Goal: Task Accomplishment & Management: Use online tool/utility

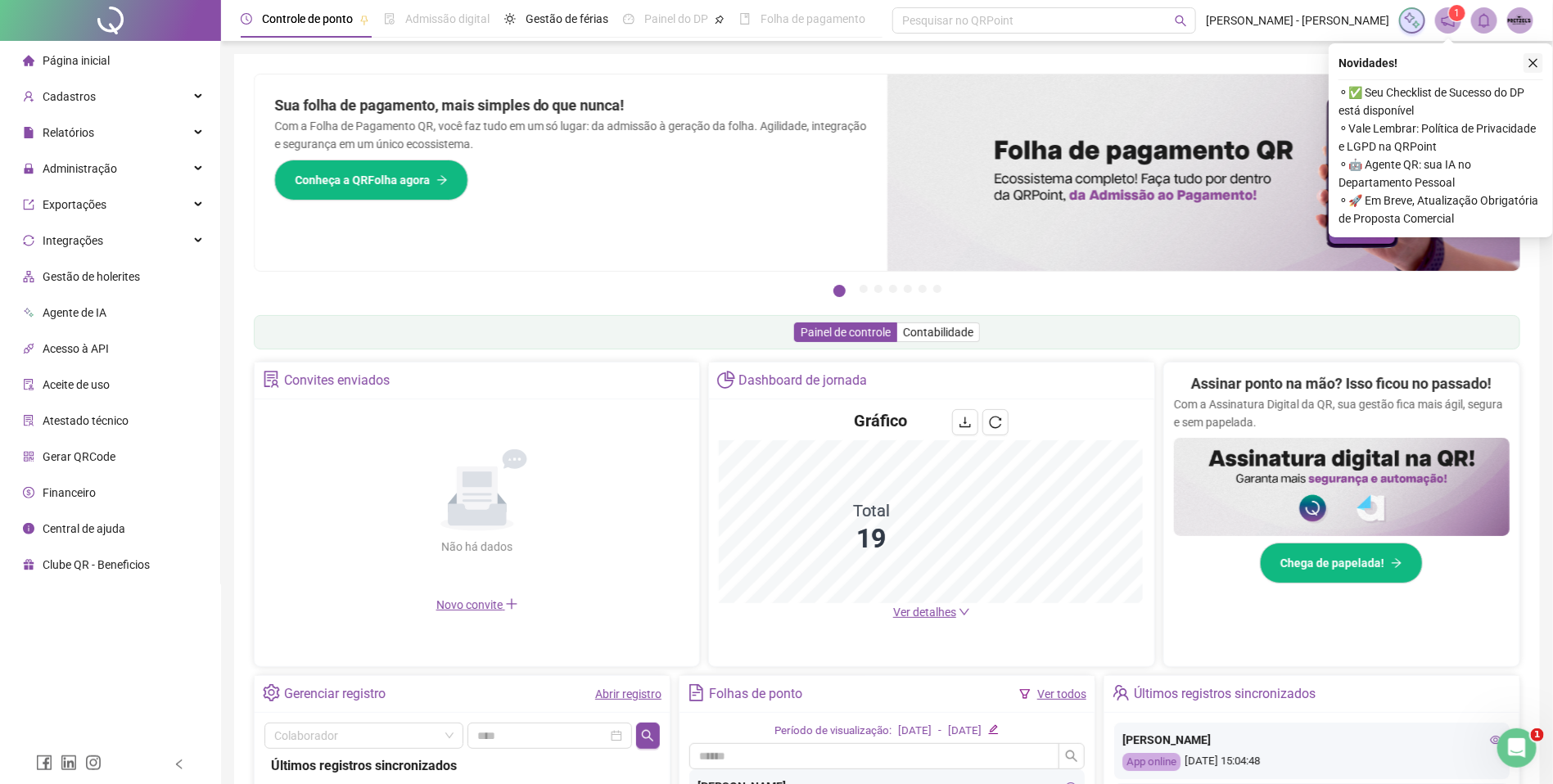
click at [1531, 59] on icon "close" at bounding box center [1533, 63] width 11 height 11
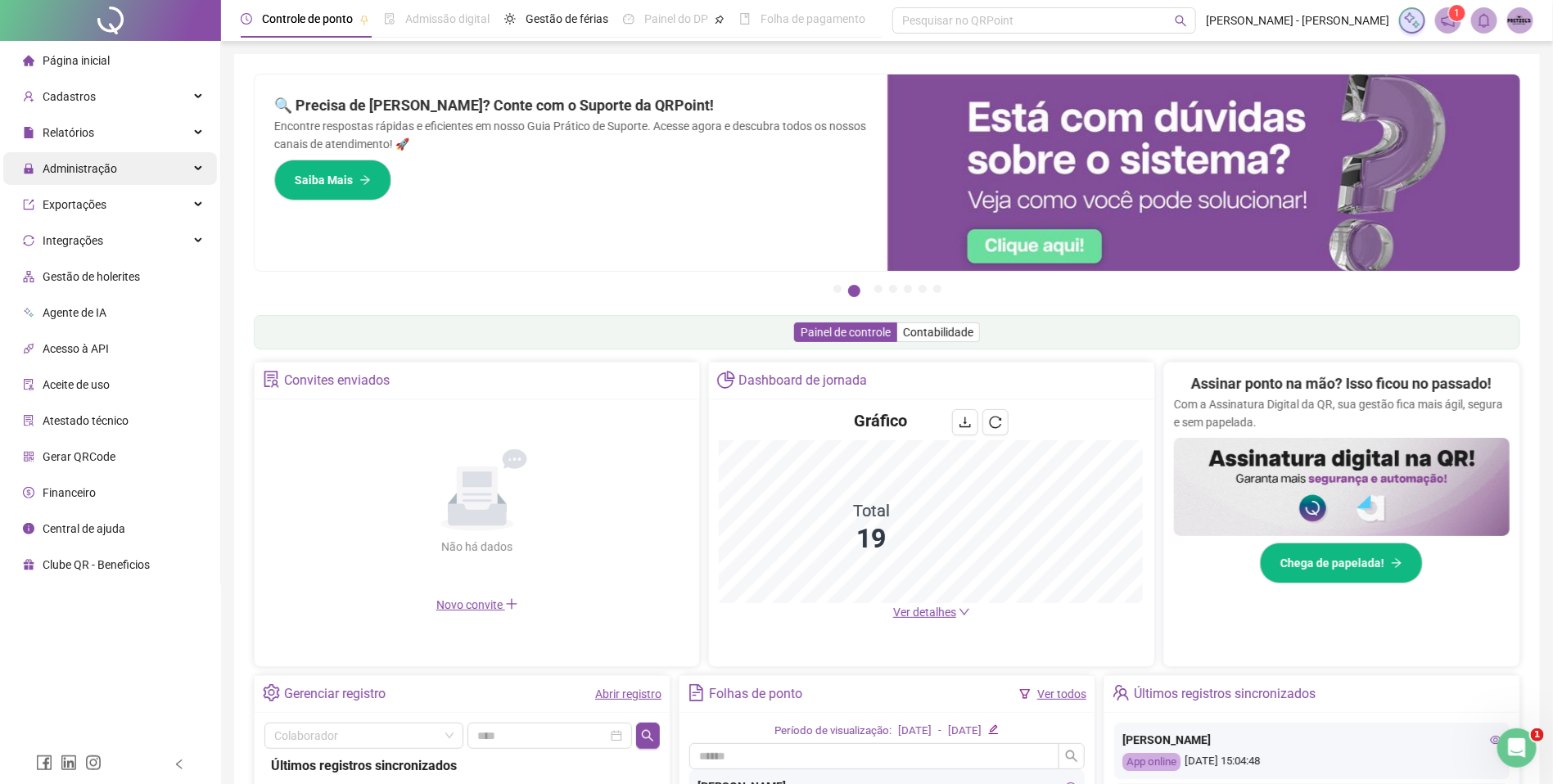
click at [179, 163] on div "Administração" at bounding box center [110, 168] width 214 height 33
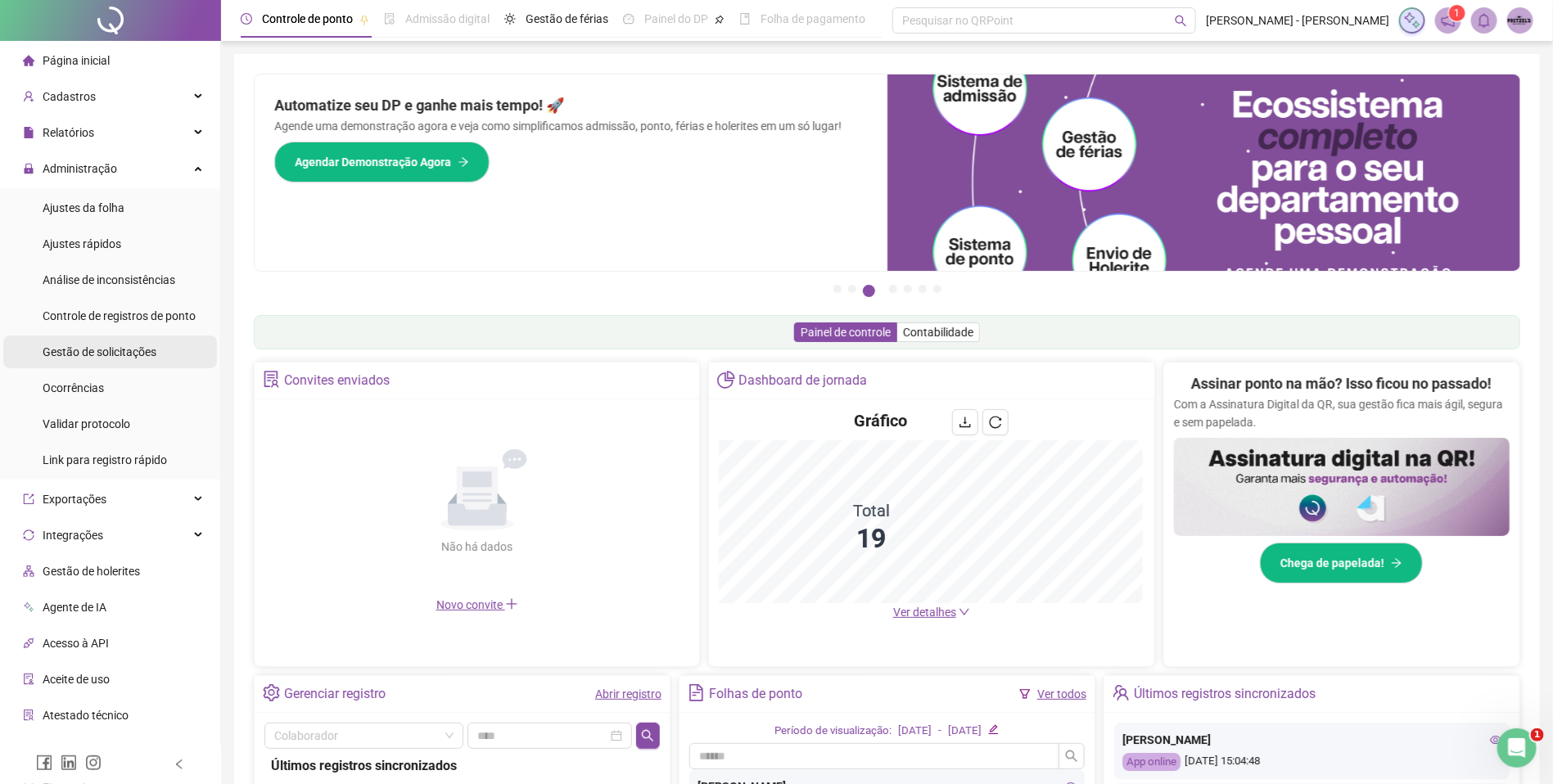
click at [129, 346] on span "Gestão de solicitações" at bounding box center [99, 352] width 114 height 13
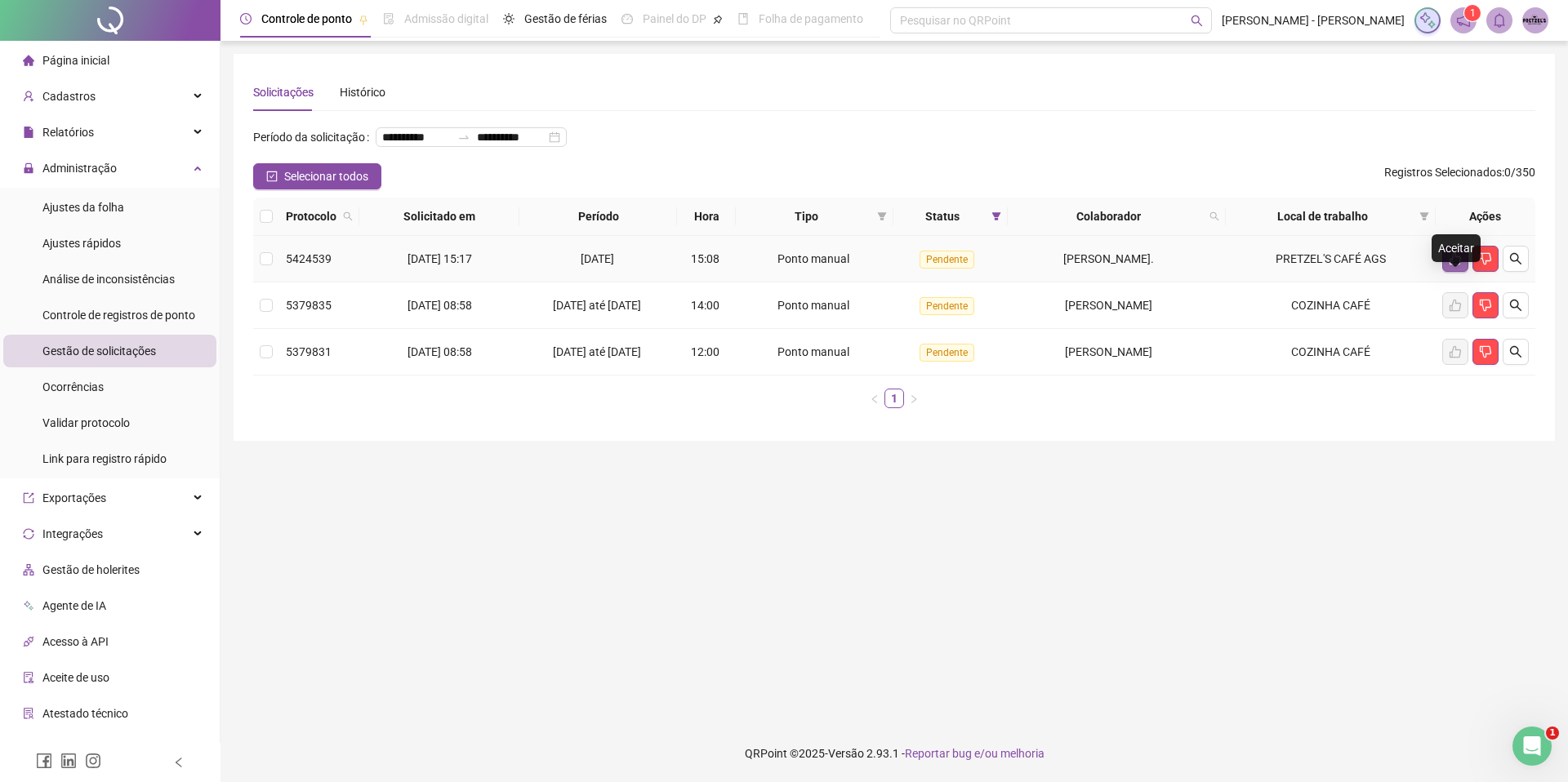
click at [1448, 265] on icon "like" at bounding box center [1455, 258] width 13 height 13
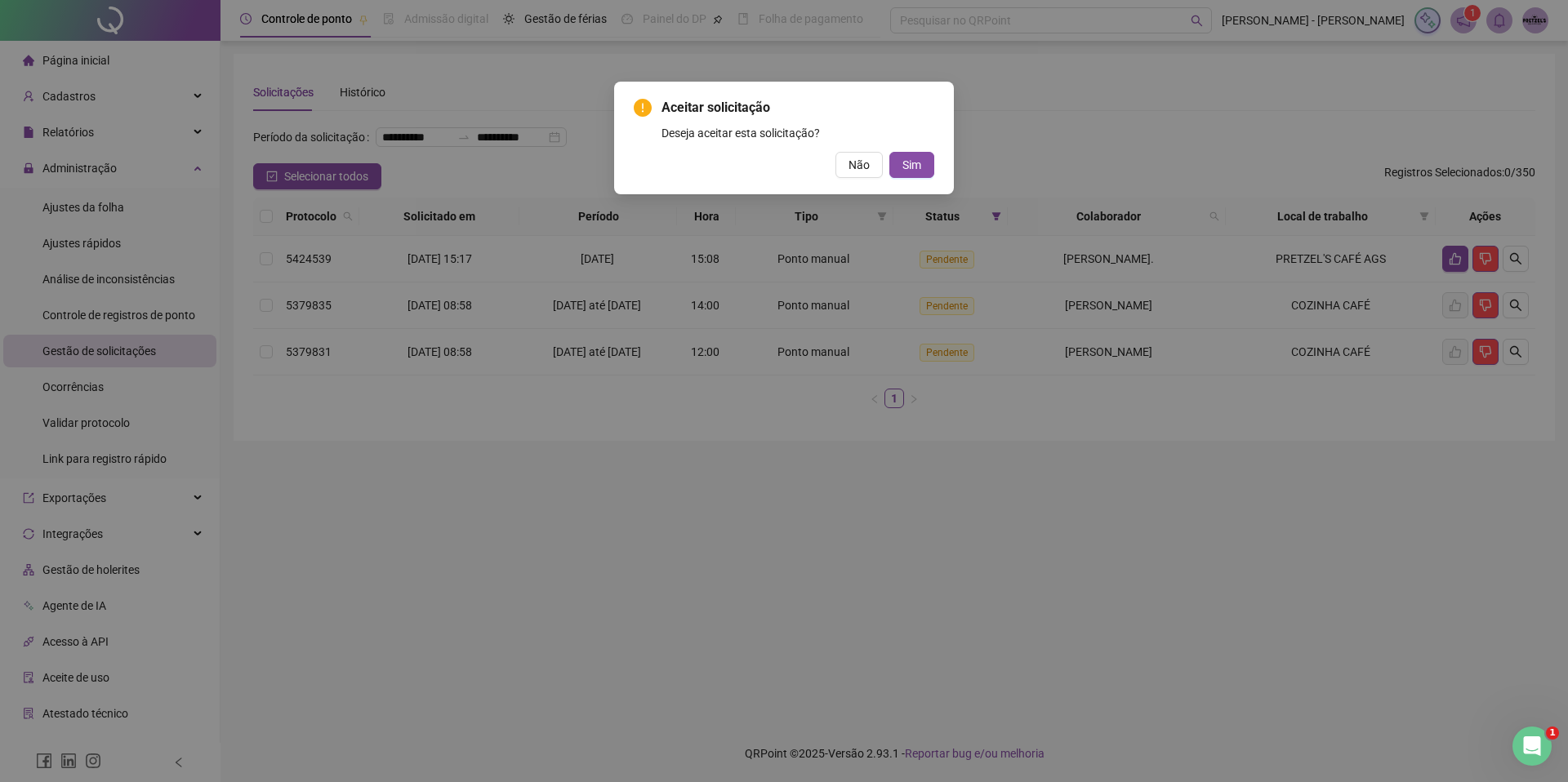
click at [1059, 157] on div "Aceitar solicitação Deseja aceitar esta solicitação? Não Sim" at bounding box center [784, 391] width 1568 height 782
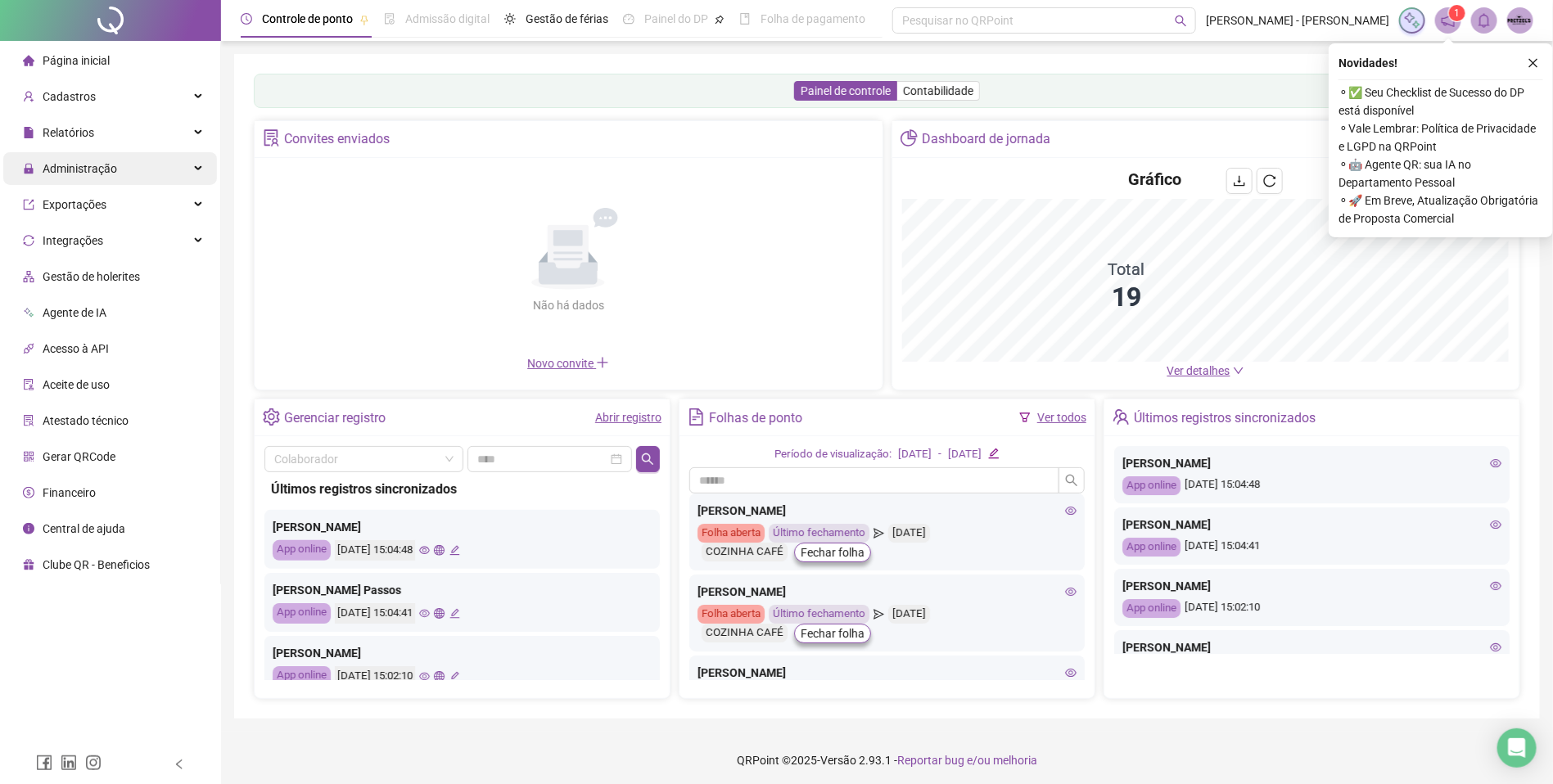
click at [184, 163] on div "Administração" at bounding box center [110, 168] width 214 height 33
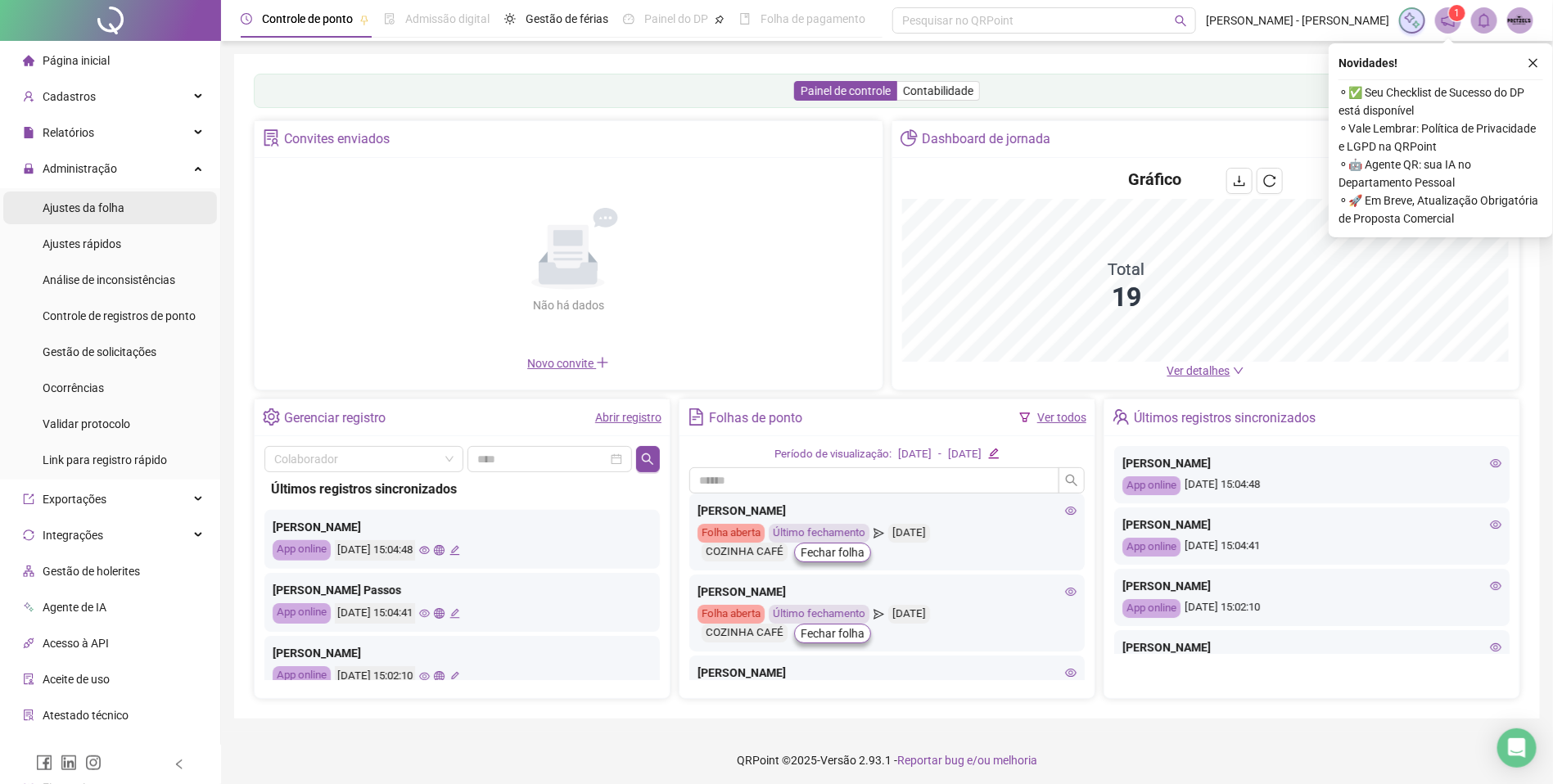
click at [168, 207] on li "Ajustes da folha" at bounding box center [110, 208] width 214 height 33
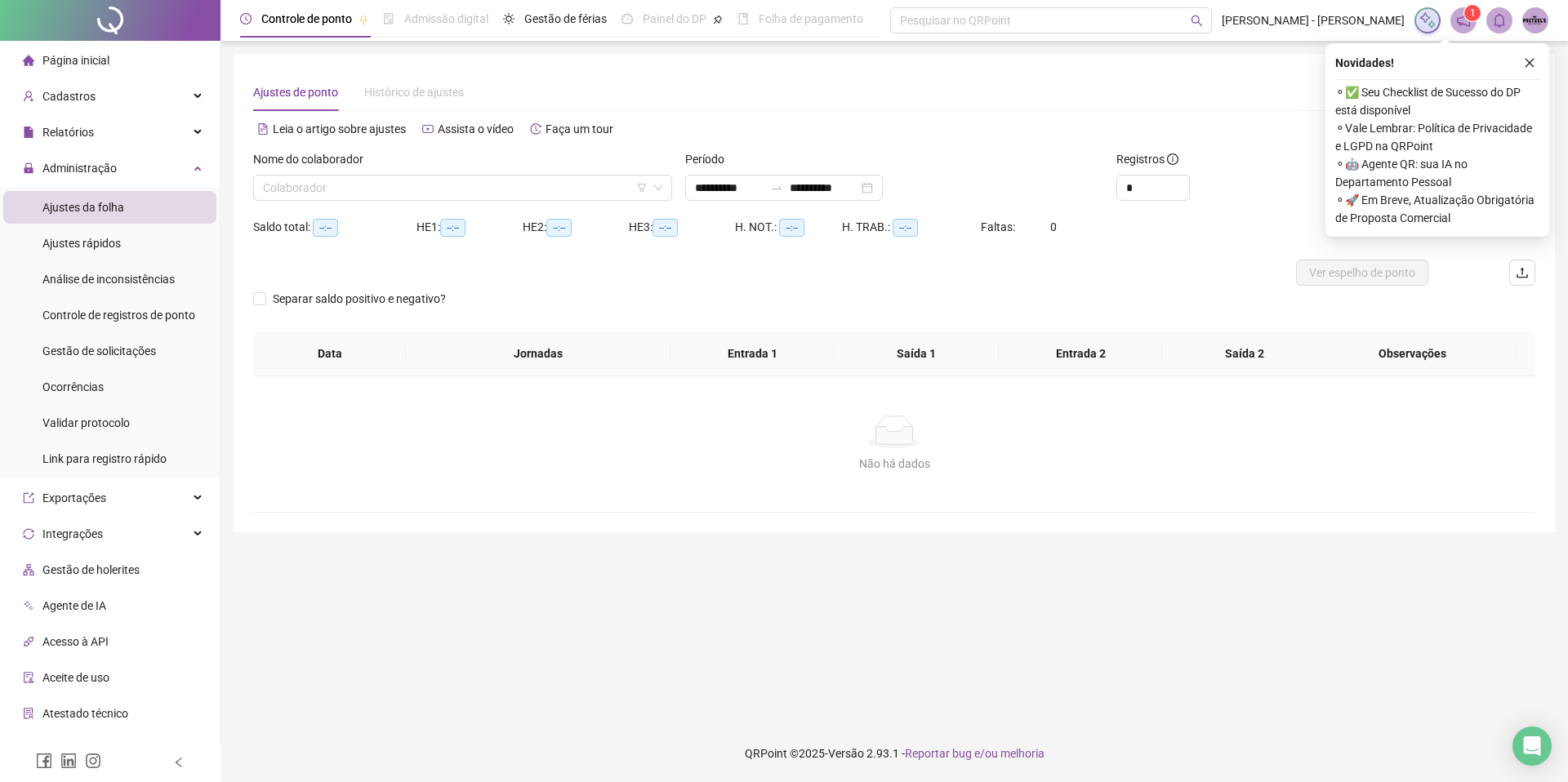
type input "**********"
click at [346, 178] on input "search" at bounding box center [455, 188] width 385 height 24
click at [348, 179] on input "search" at bounding box center [455, 188] width 385 height 24
click at [363, 187] on input "search" at bounding box center [455, 188] width 385 height 24
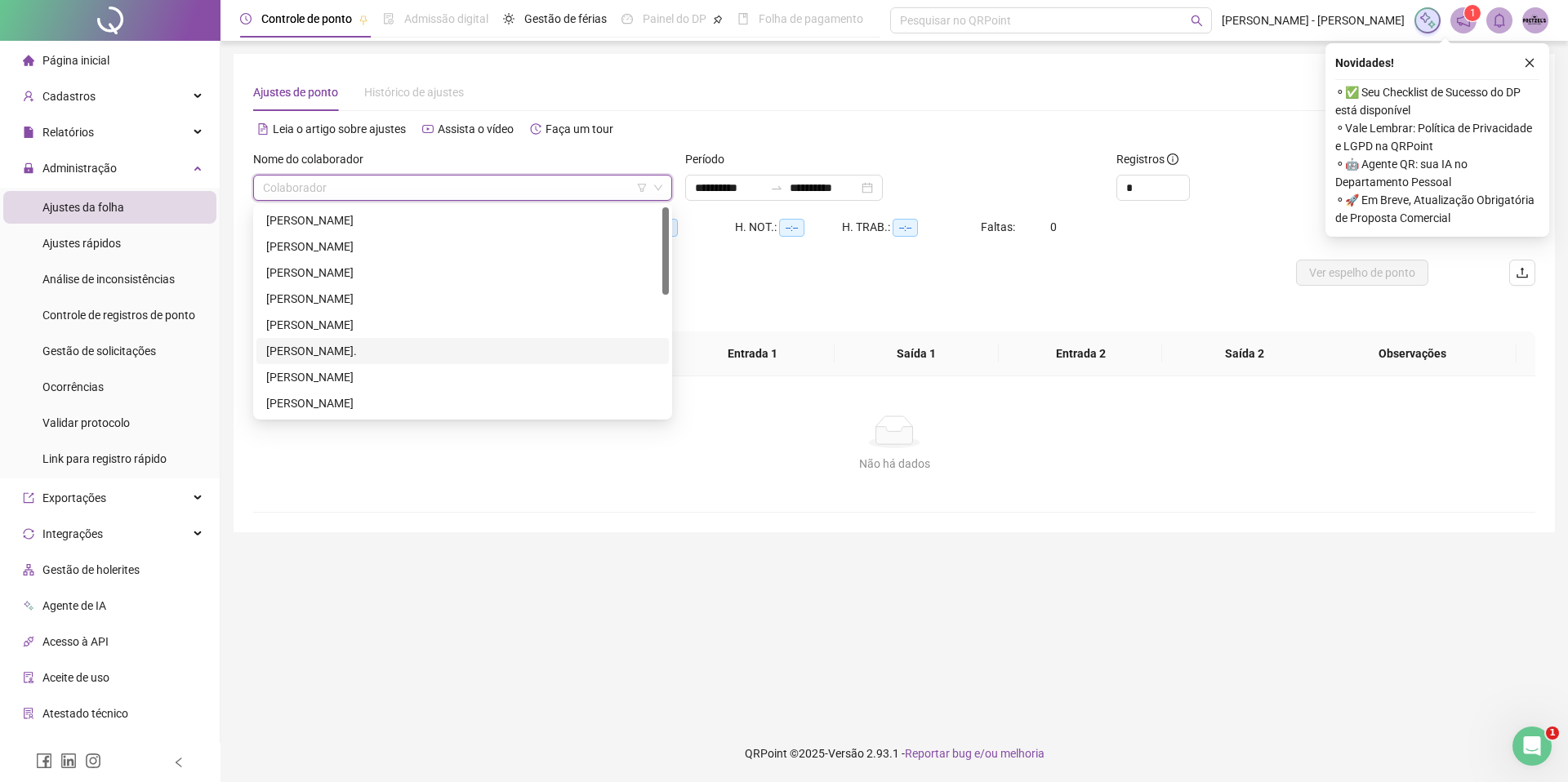
click at [376, 348] on div "[PERSON_NAME]." at bounding box center [462, 351] width 392 height 18
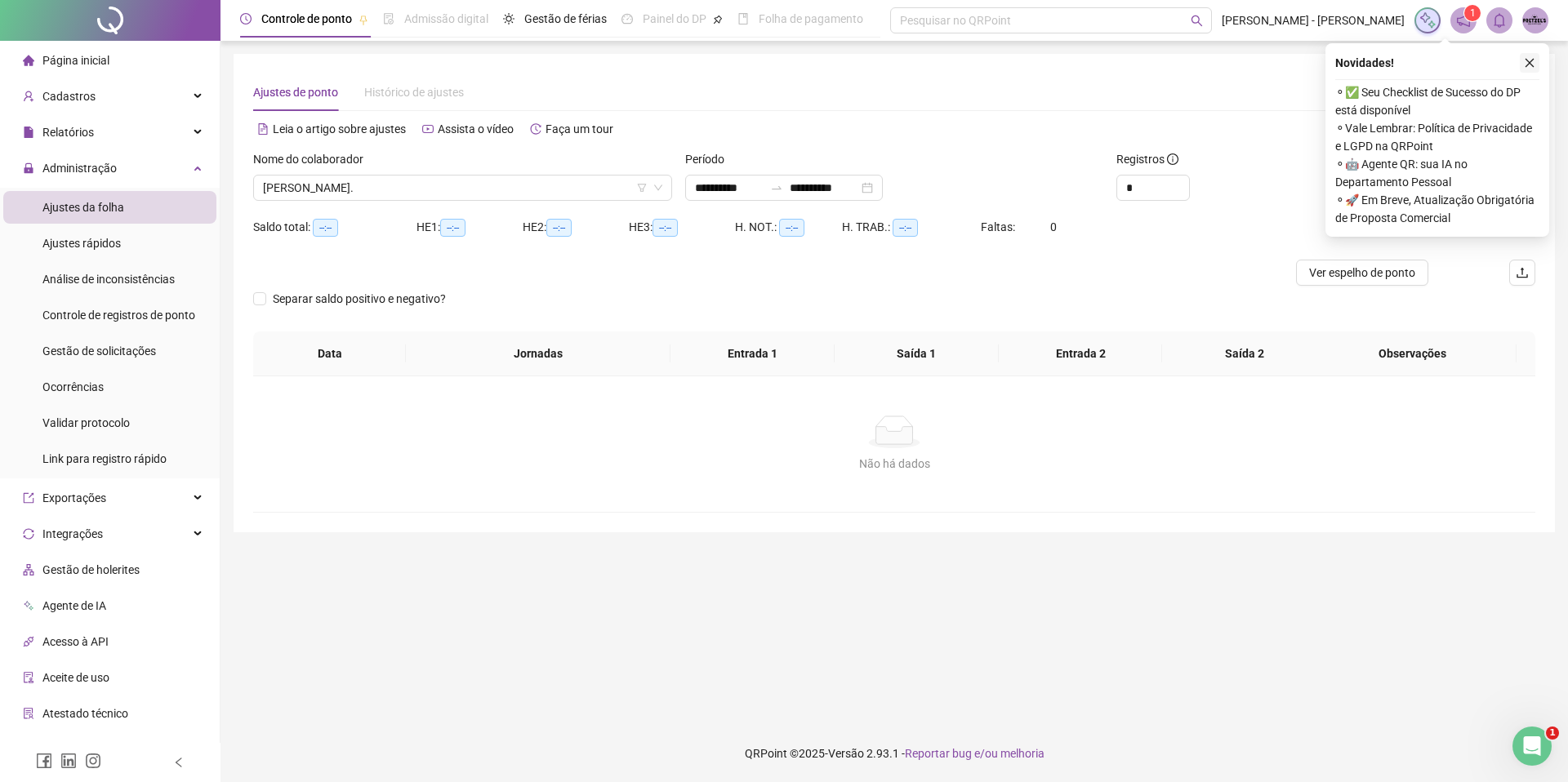
click at [1526, 62] on icon "close" at bounding box center [1529, 62] width 11 height 11
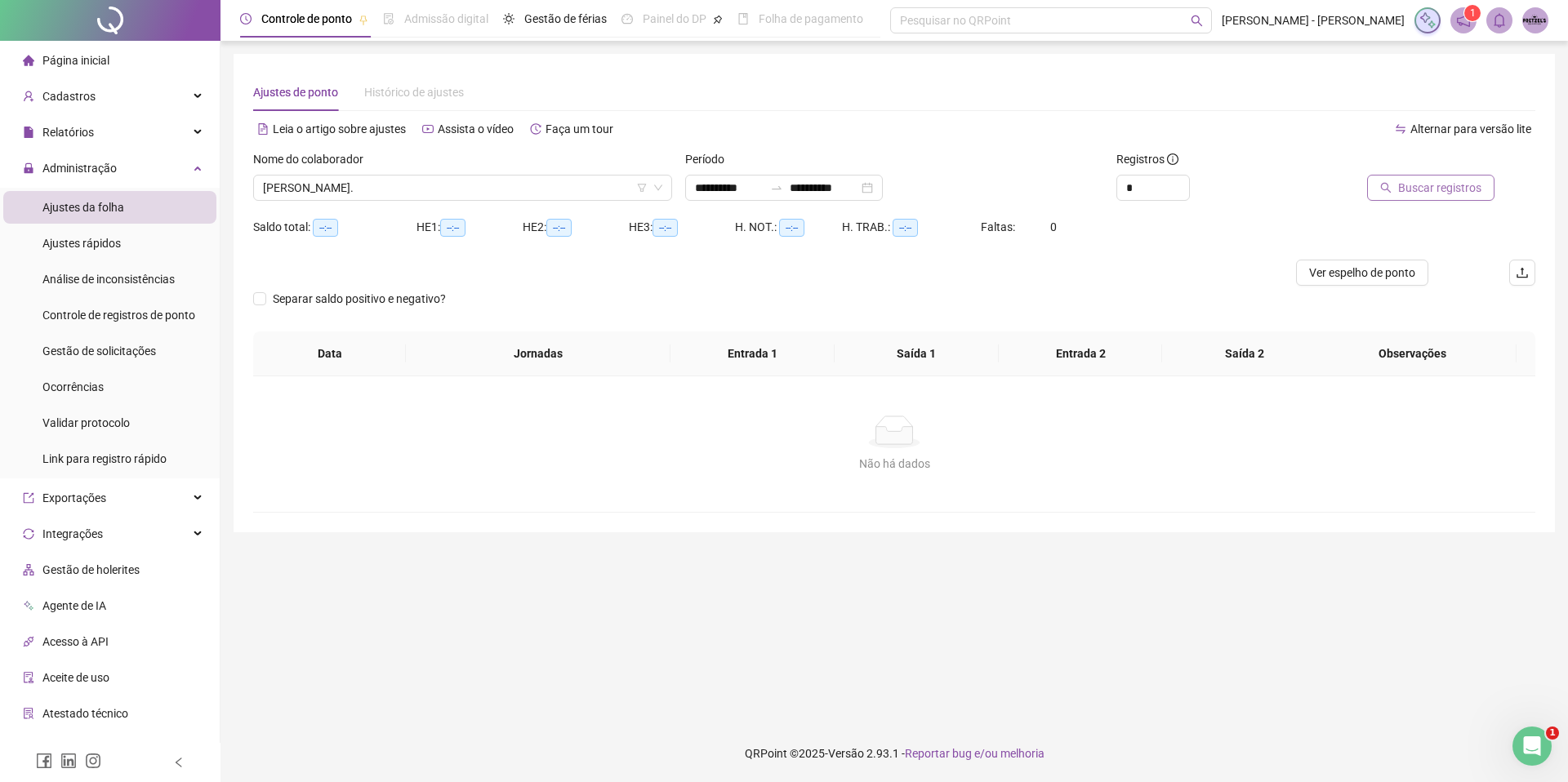
click at [1423, 175] on button "Buscar registros" at bounding box center [1430, 188] width 127 height 26
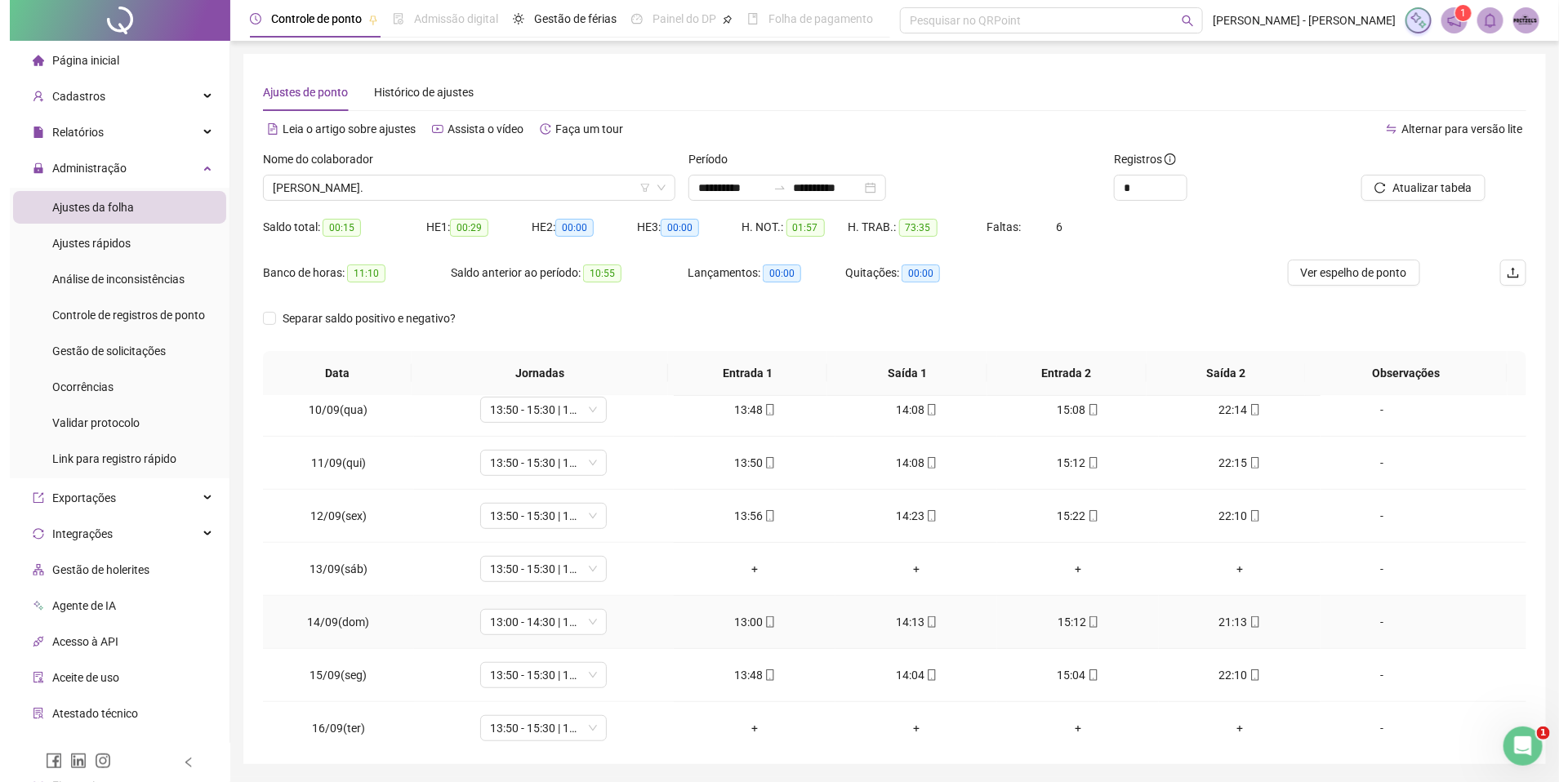
scroll to position [505, 0]
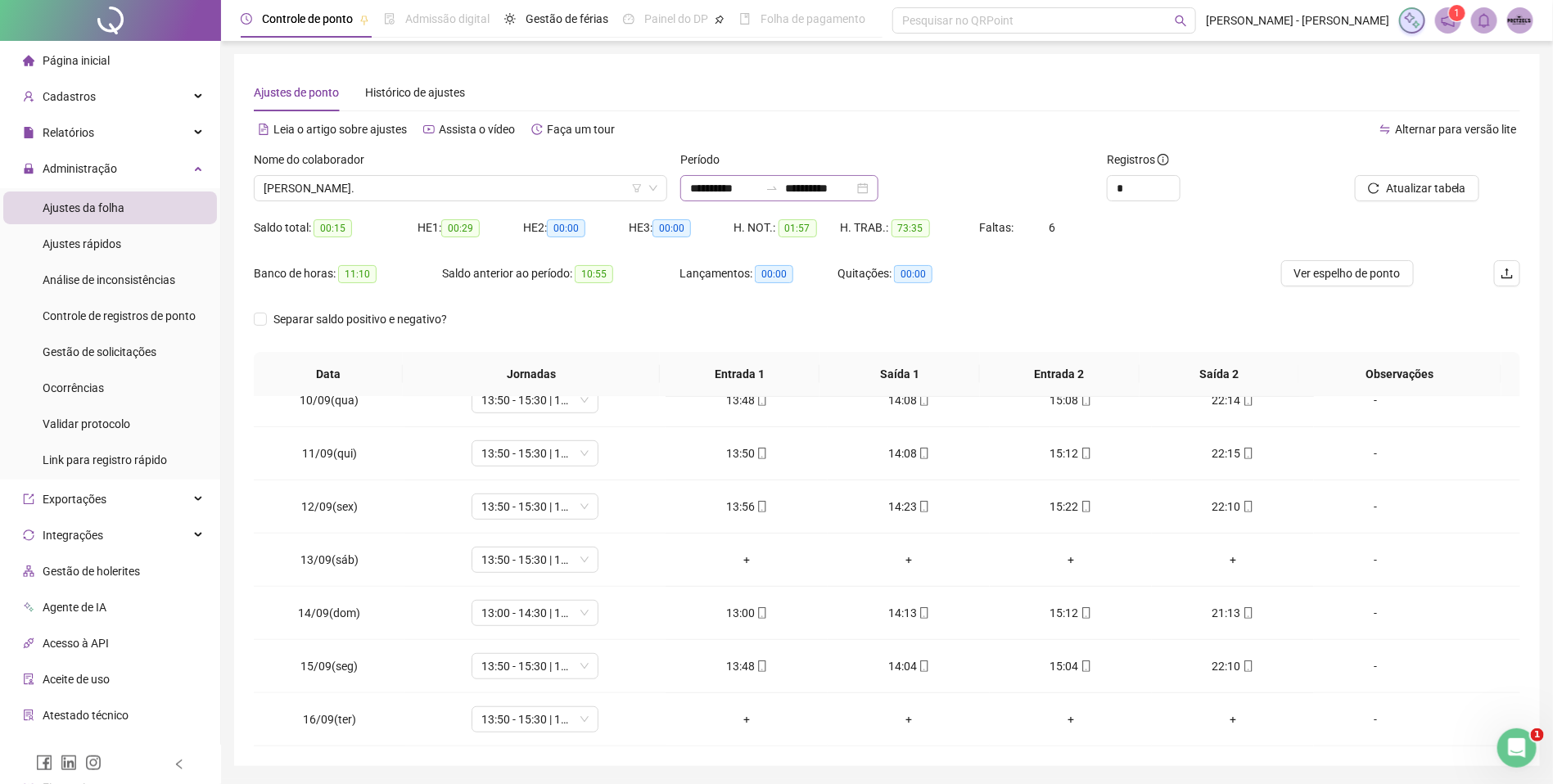
click at [878, 184] on div "**********" at bounding box center [779, 188] width 198 height 26
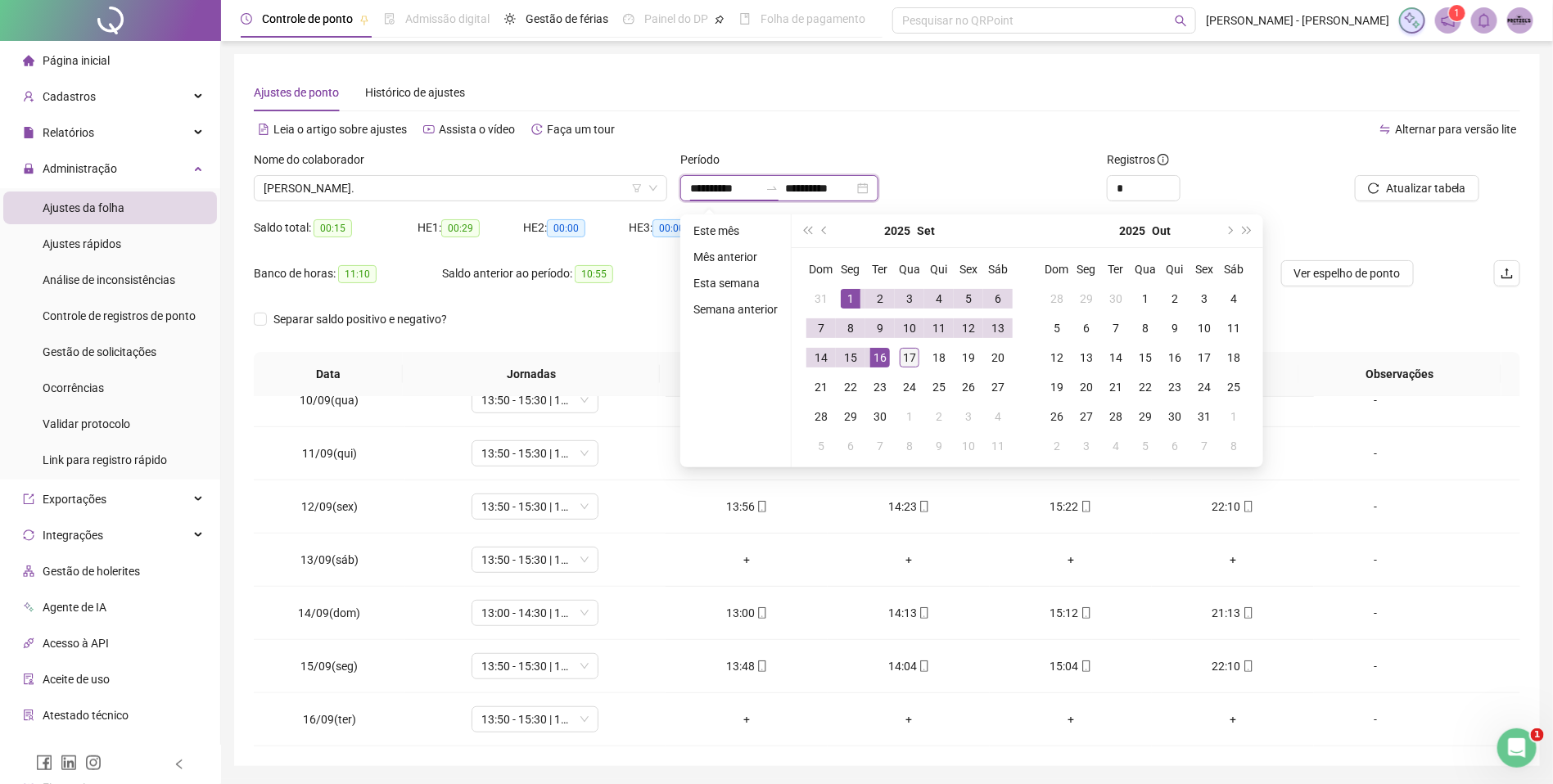
type input "**********"
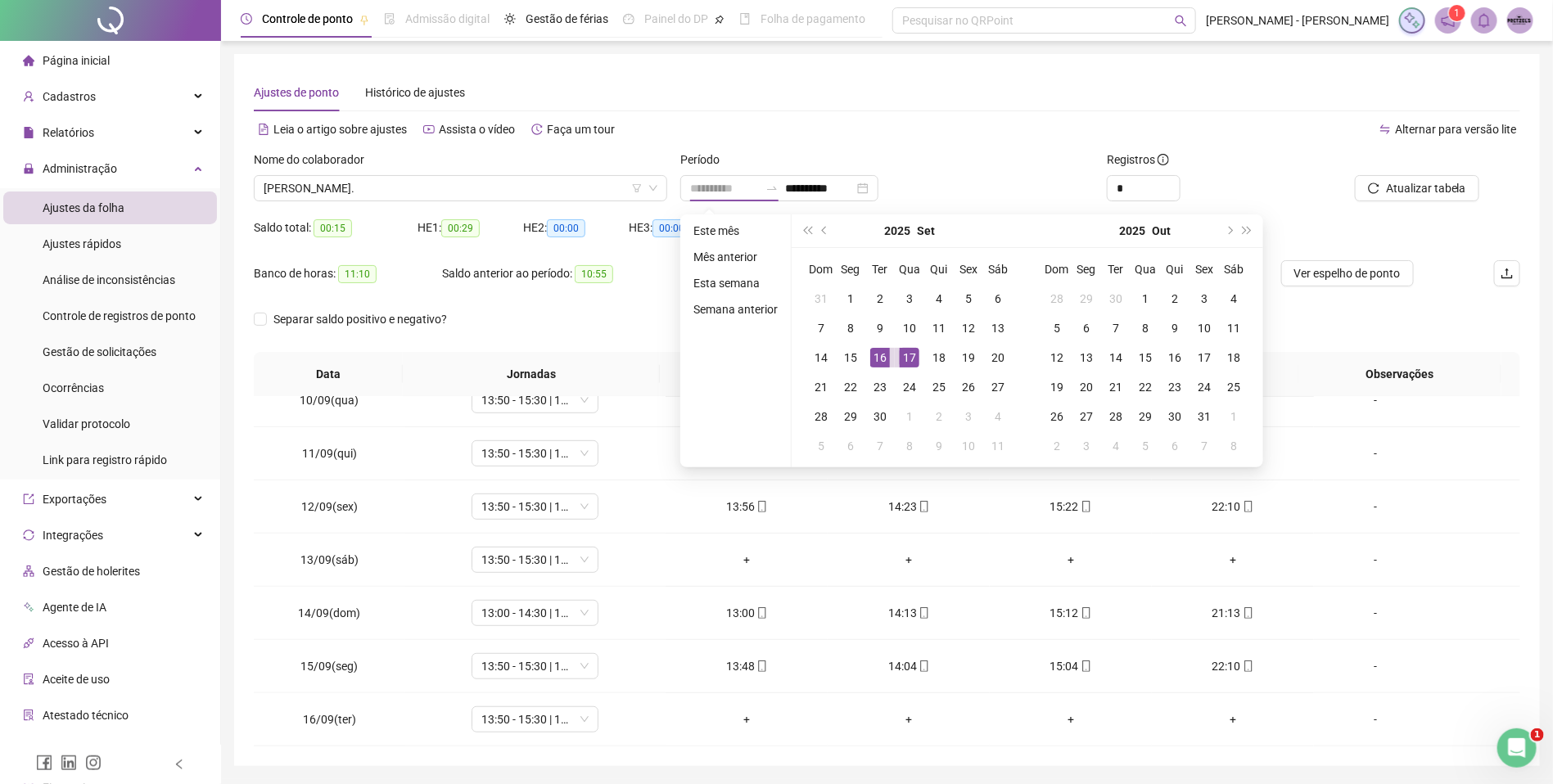
click at [906, 354] on div "17" at bounding box center [909, 358] width 20 height 20
type input "**********"
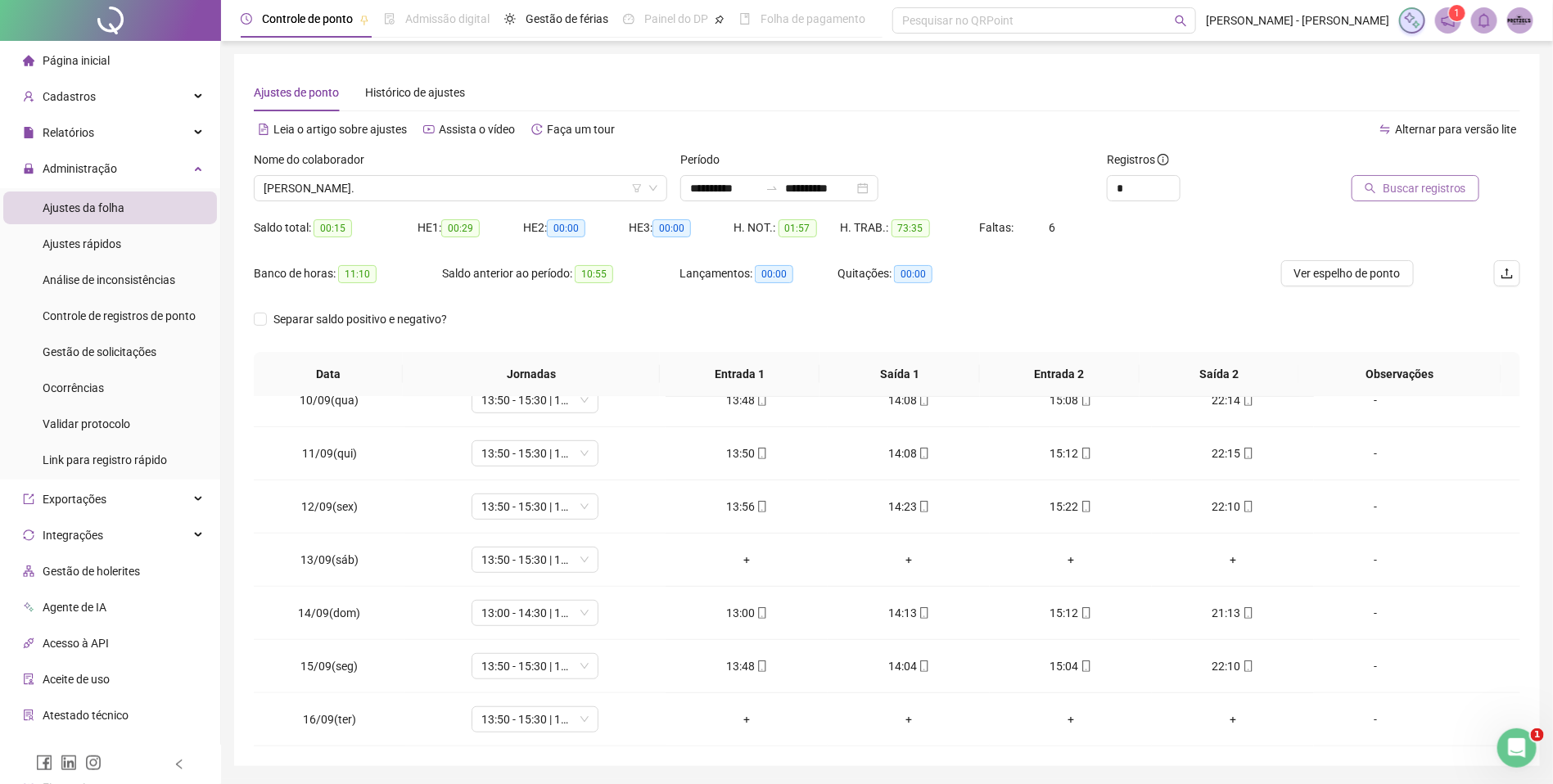
click at [1412, 179] on span "Buscar registros" at bounding box center [1424, 188] width 83 height 18
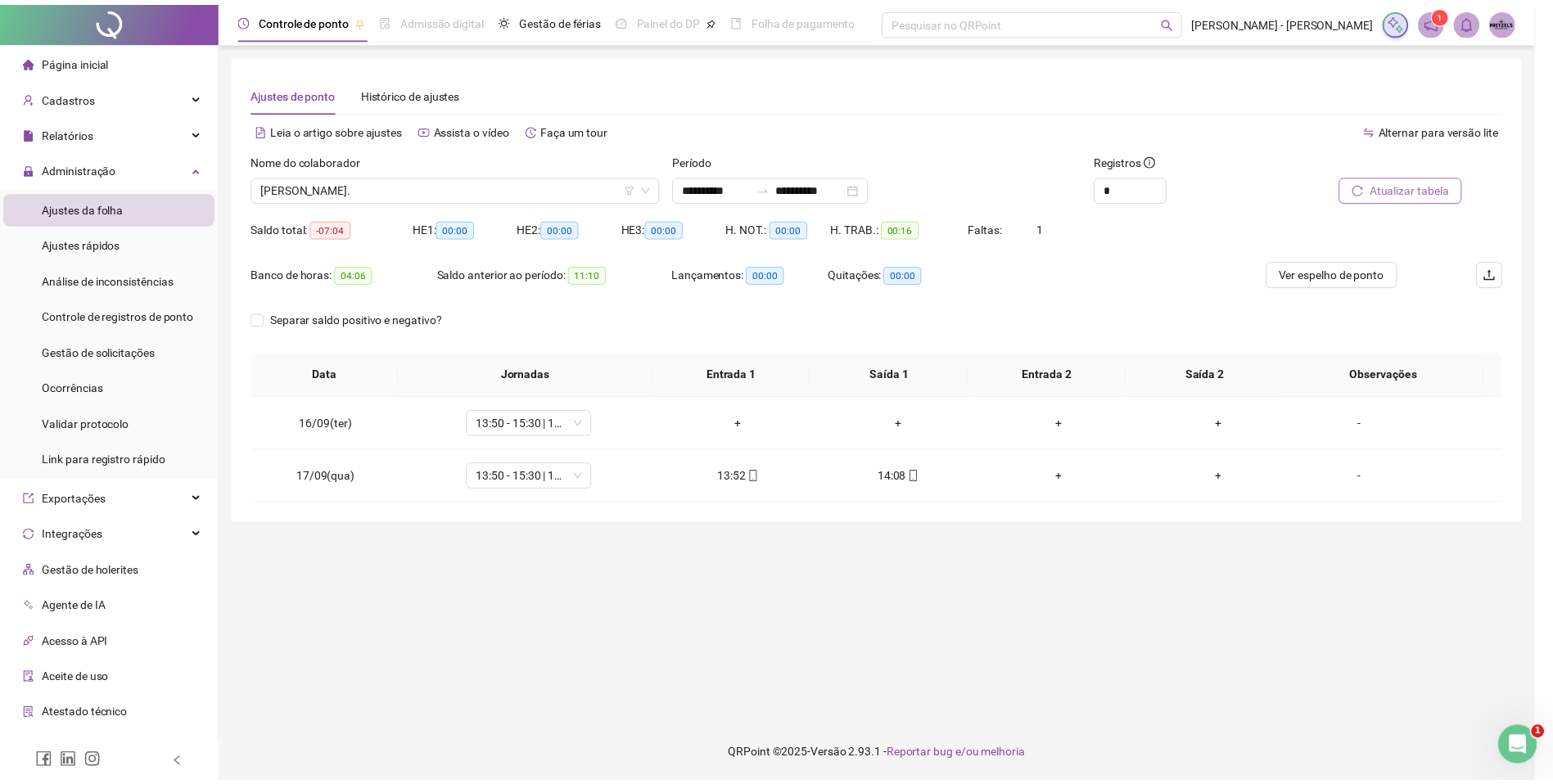
scroll to position [0, 0]
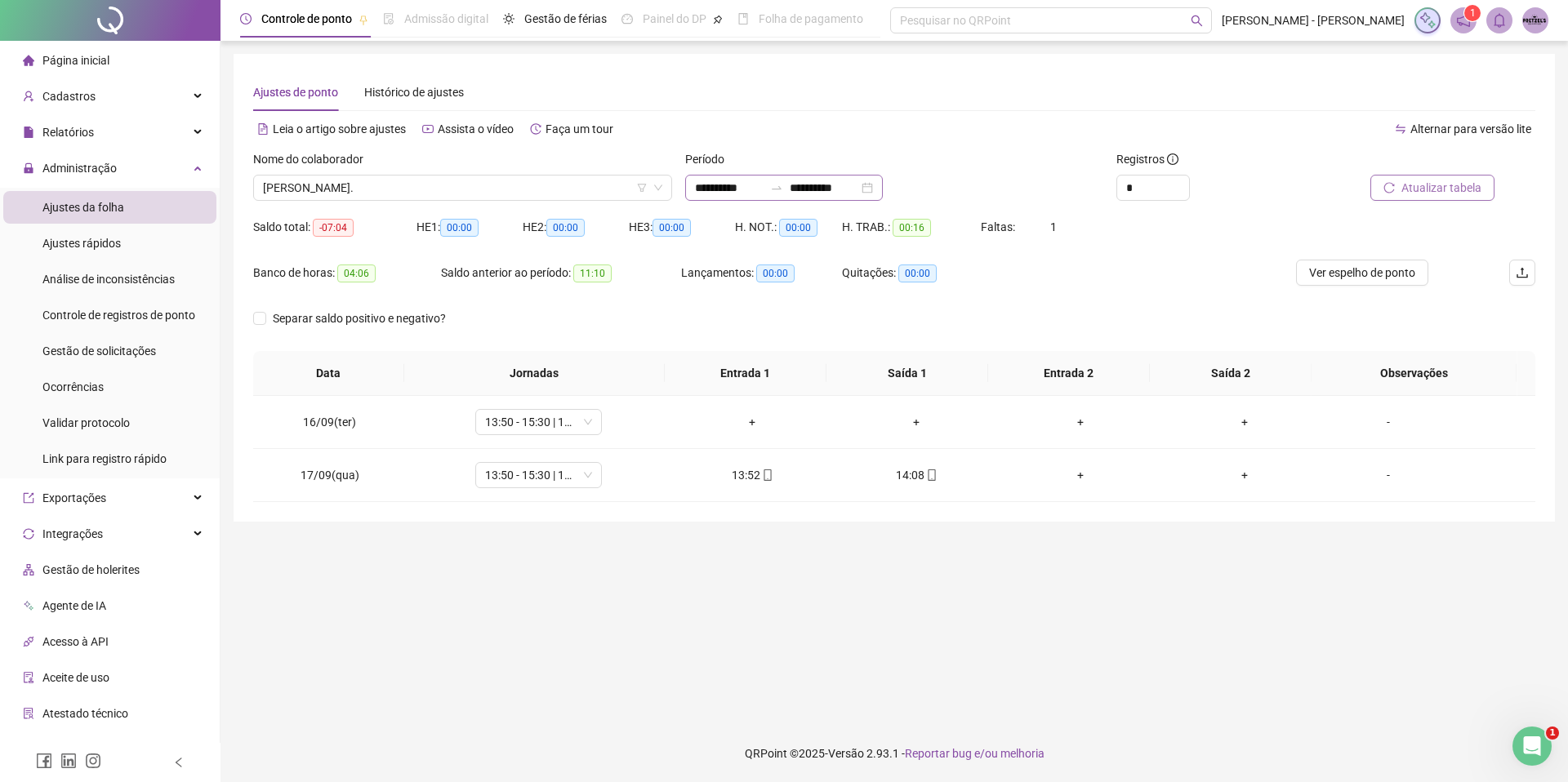
click at [693, 189] on div "**********" at bounding box center [784, 188] width 198 height 26
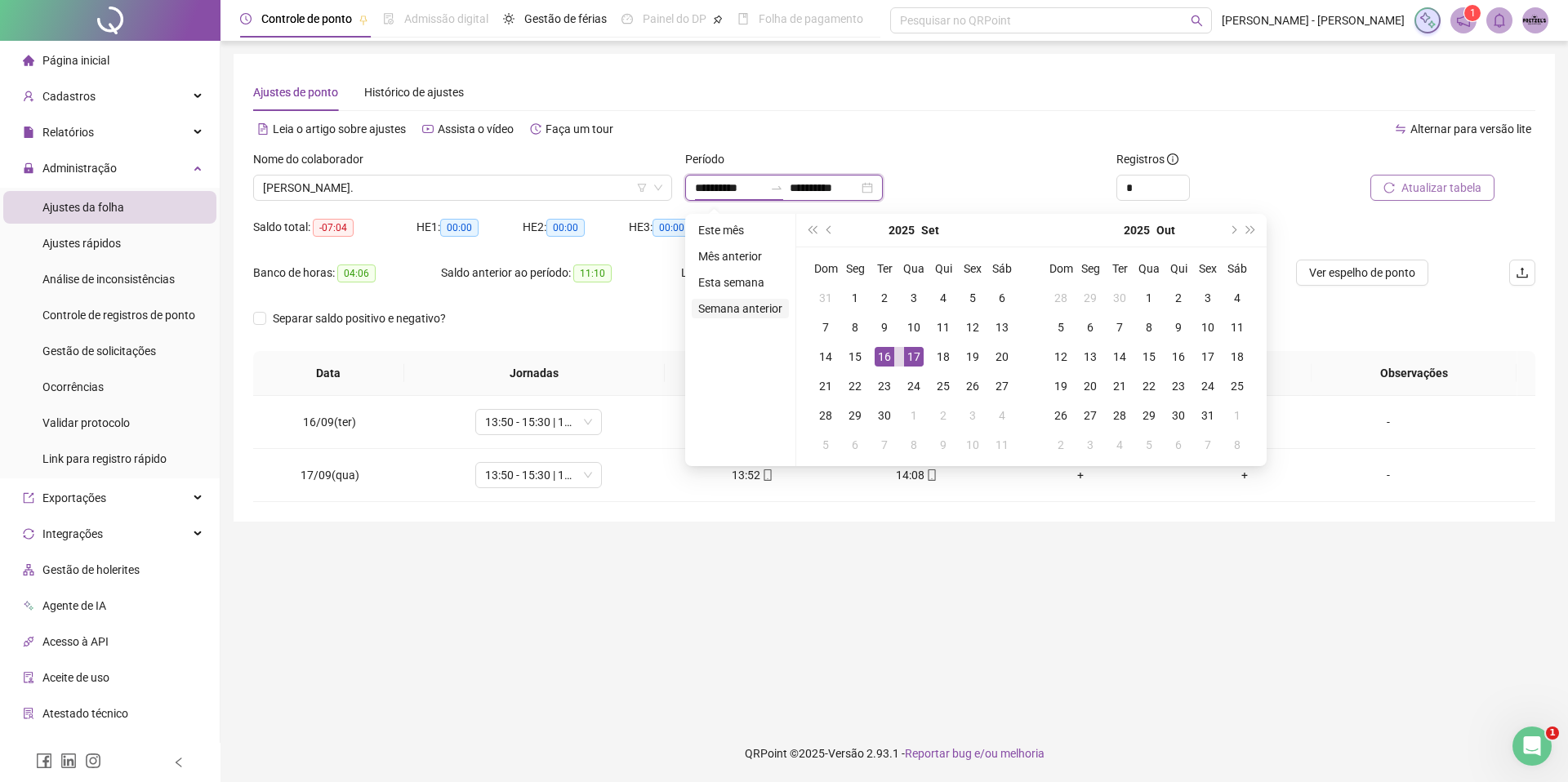
type input "**********"
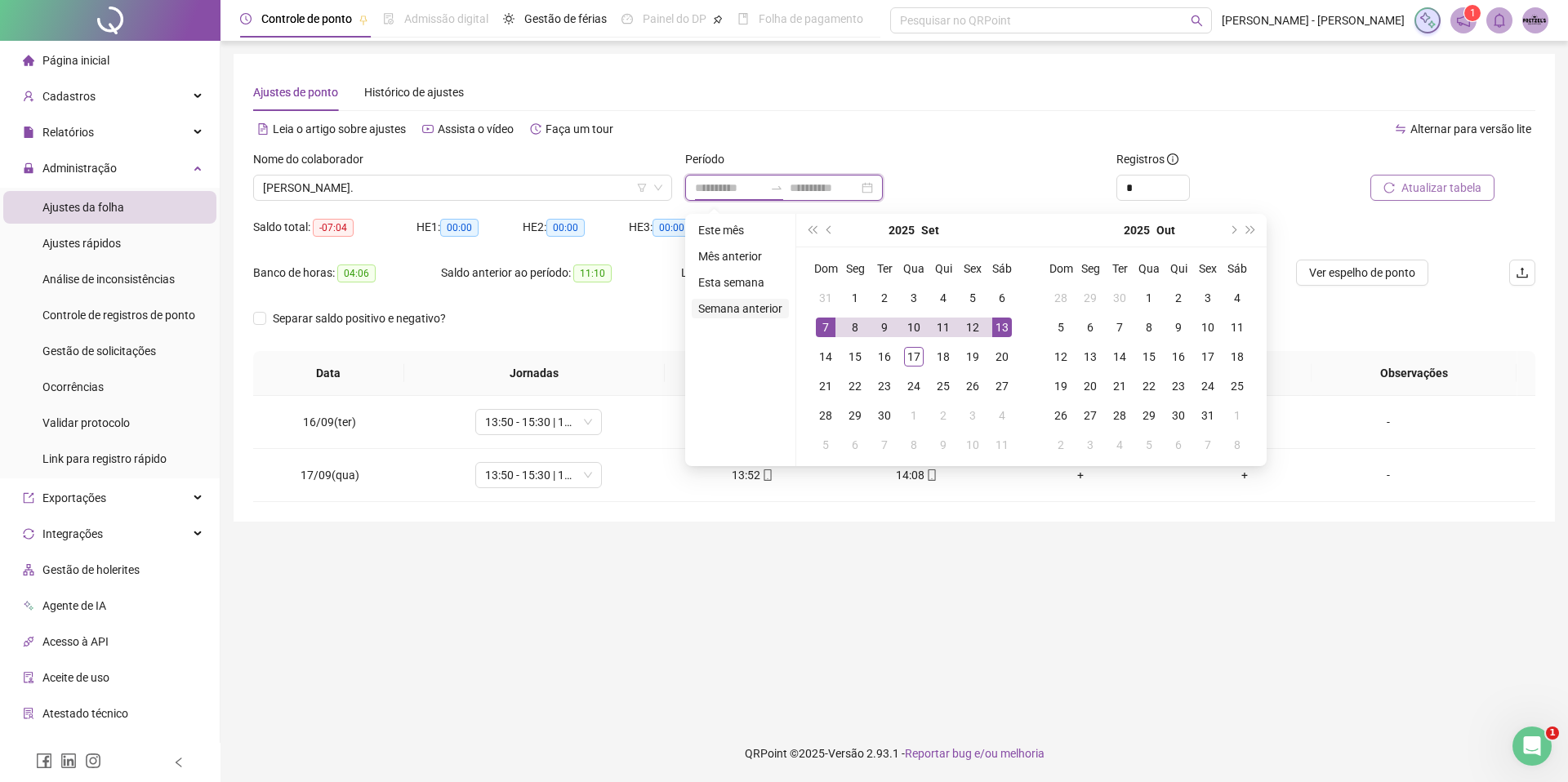
type input "**********"
click at [846, 287] on td "1" at bounding box center [855, 298] width 29 height 29
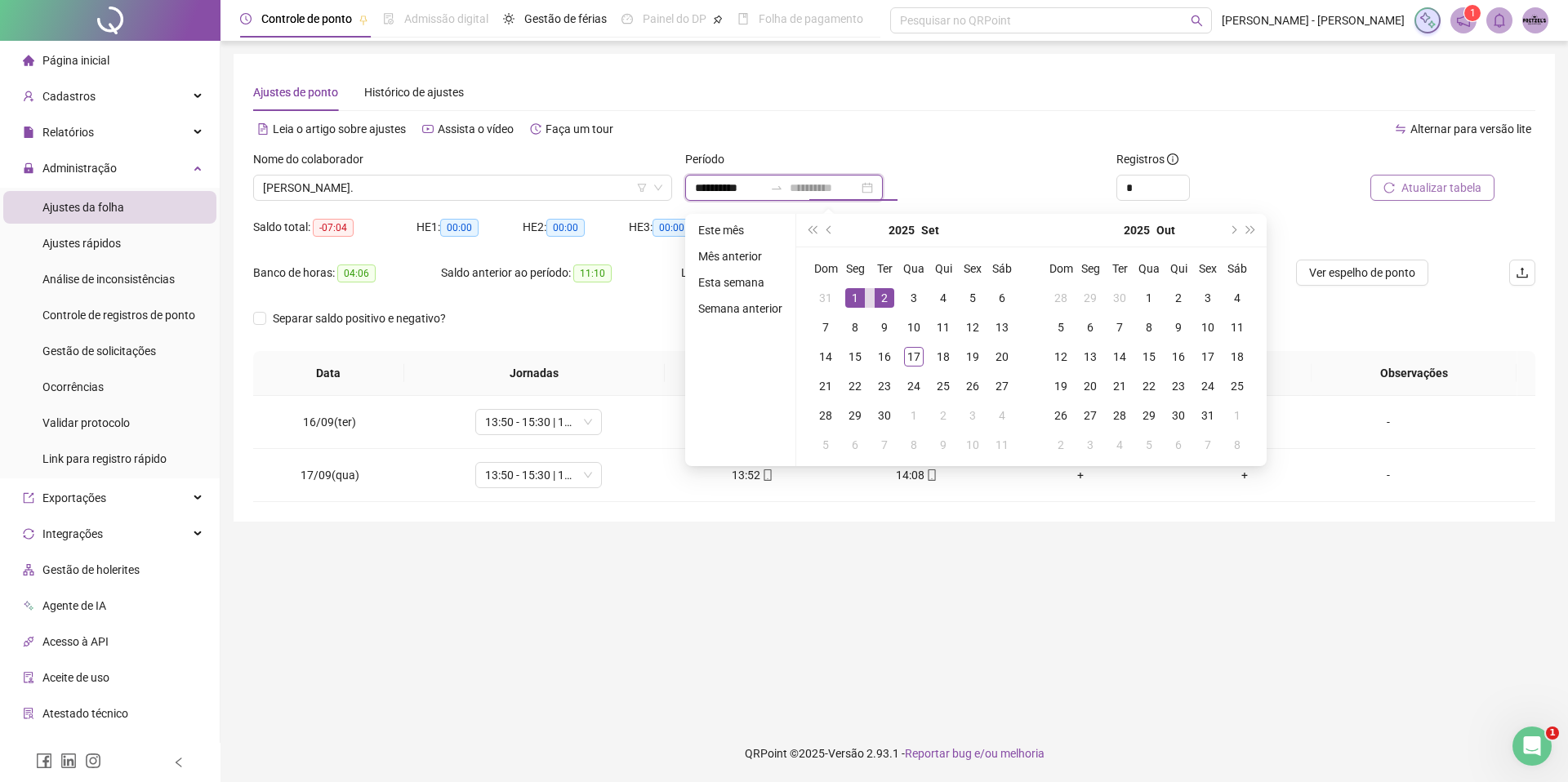
type input "**********"
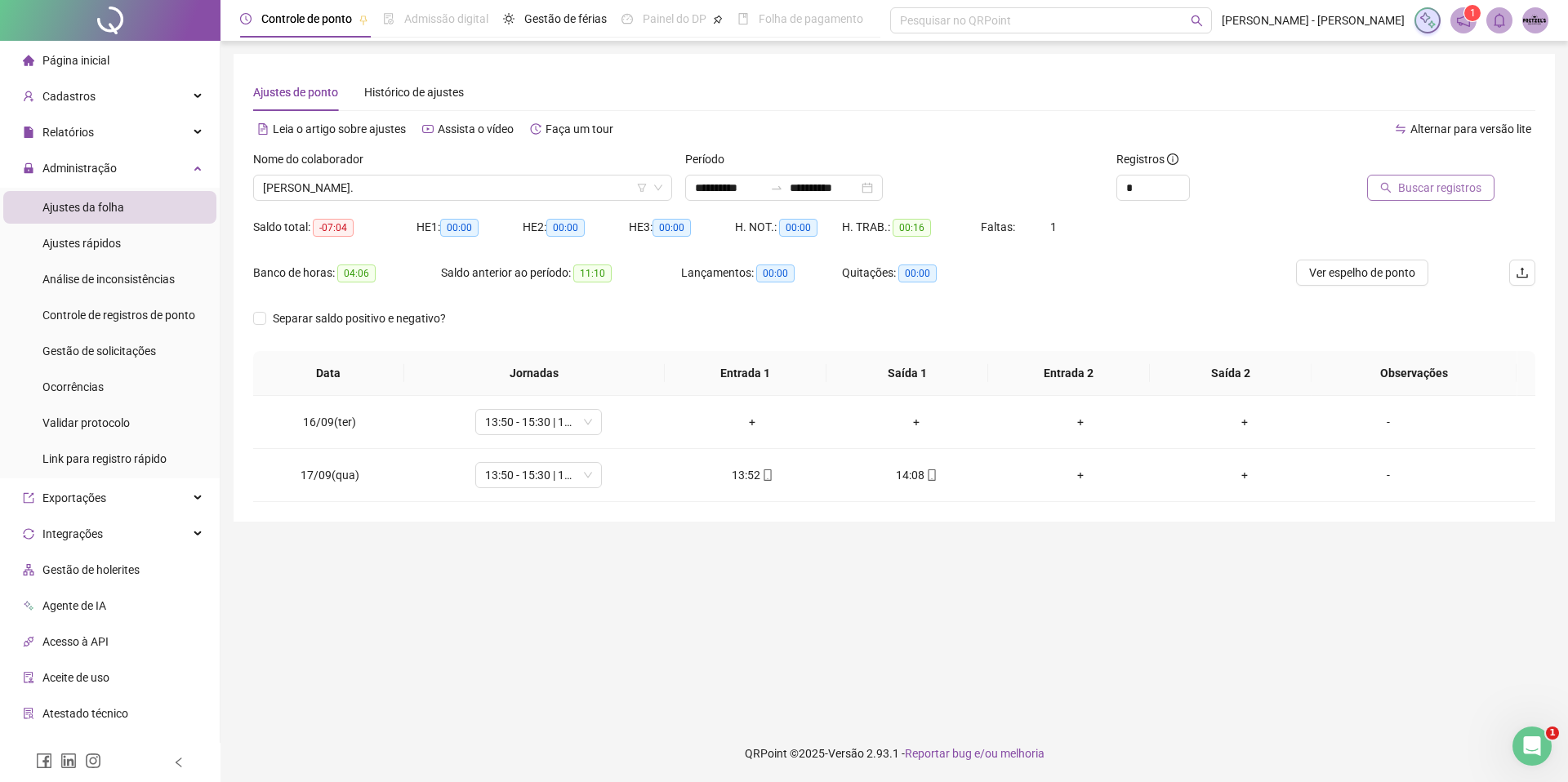
click at [1434, 182] on span "Buscar registros" at bounding box center [1440, 187] width 83 height 18
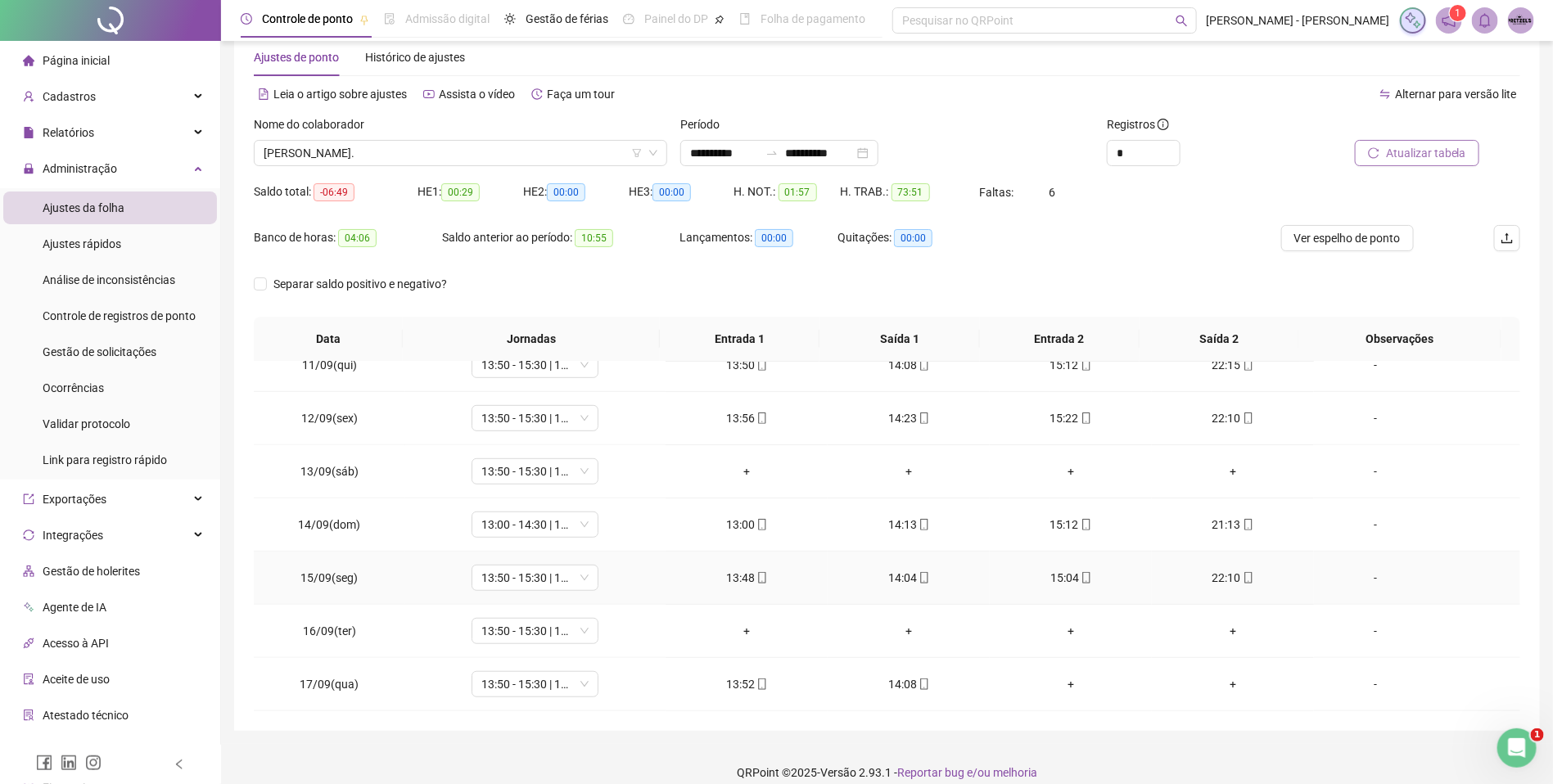
scroll to position [52, 0]
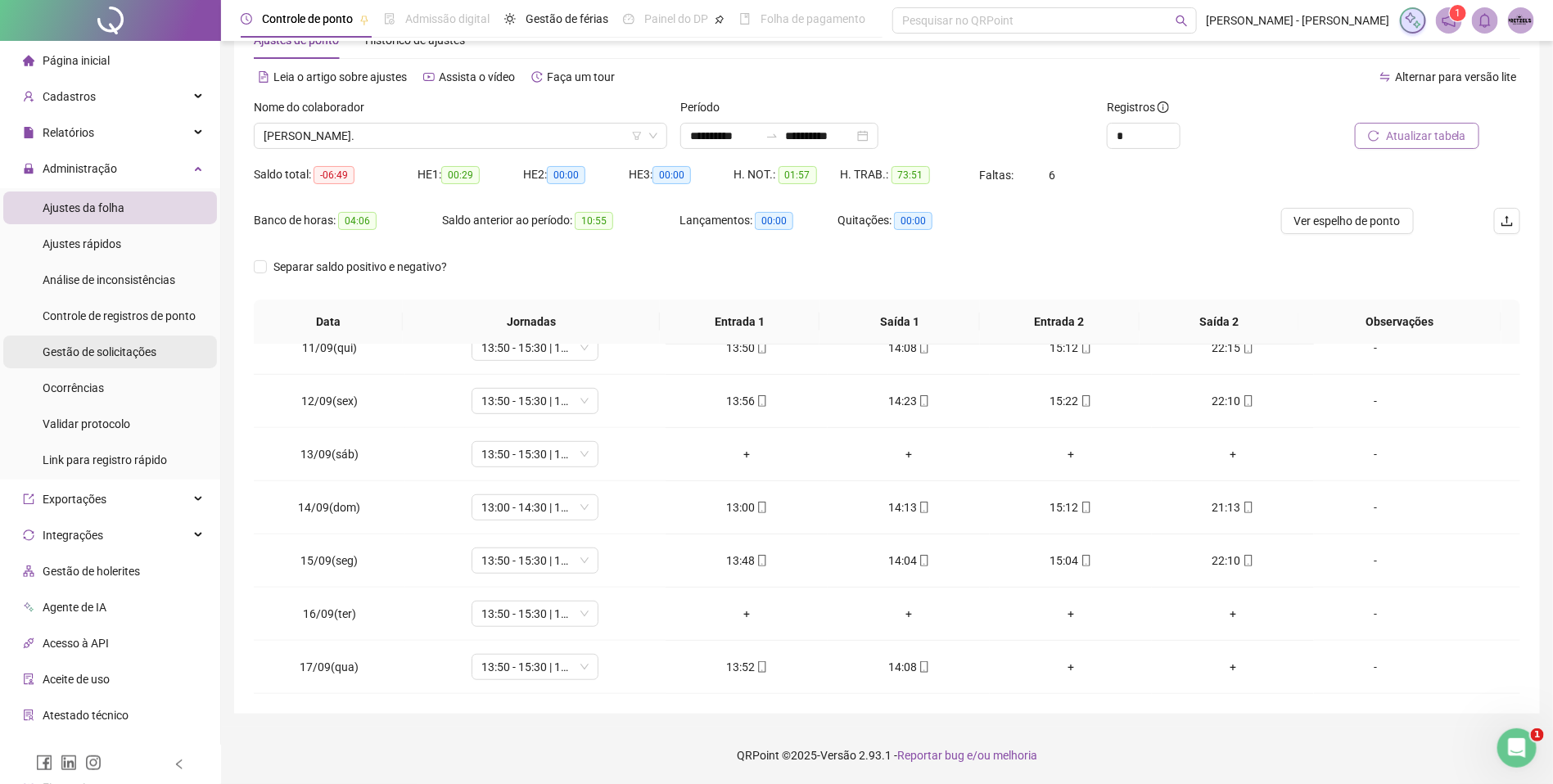
click at [130, 346] on span "Gestão de solicitações" at bounding box center [99, 352] width 114 height 13
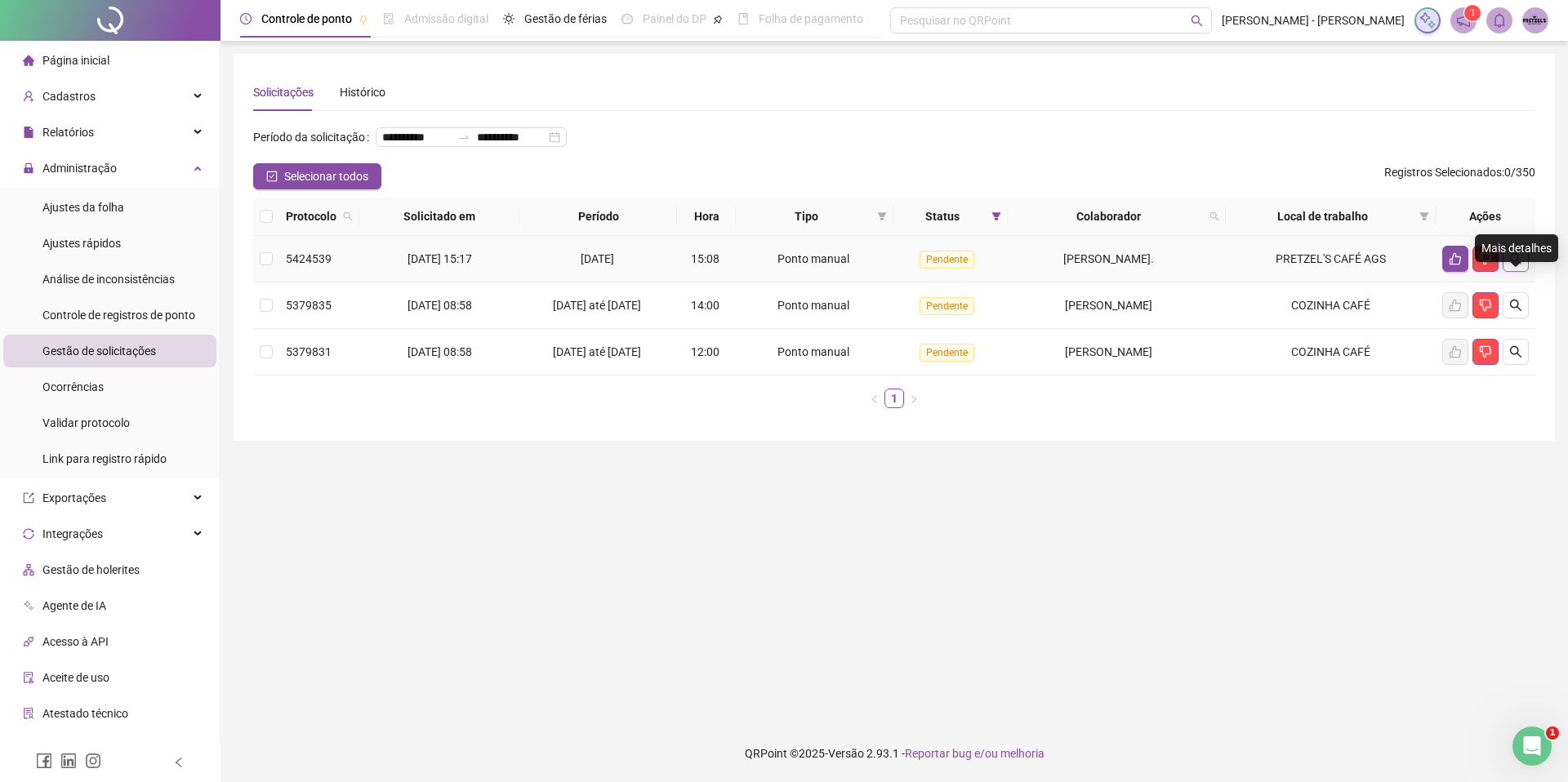
click at [1512, 265] on icon "search" at bounding box center [1515, 258] width 13 height 13
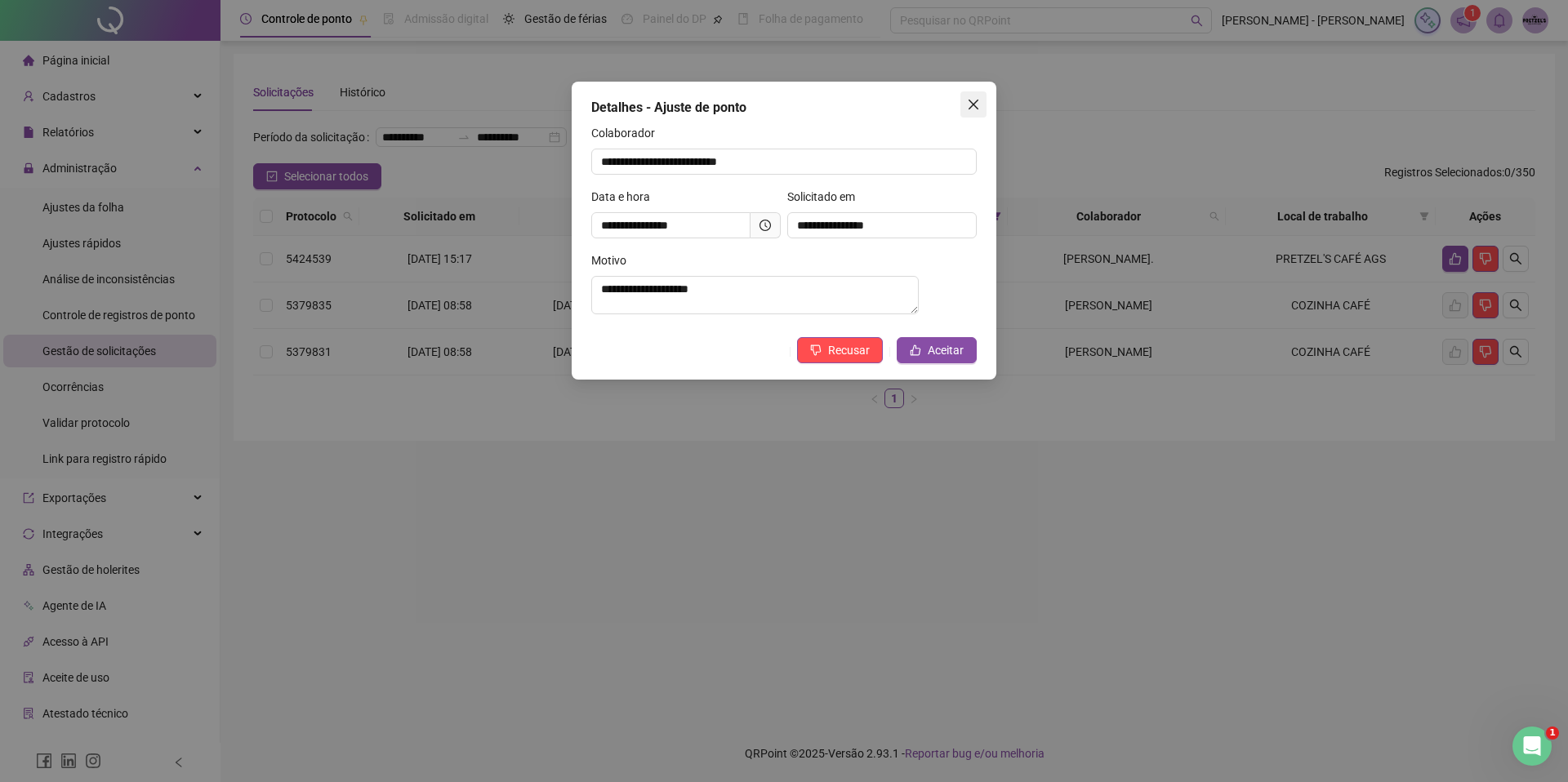
click at [971, 95] on button "Close" at bounding box center [973, 105] width 26 height 26
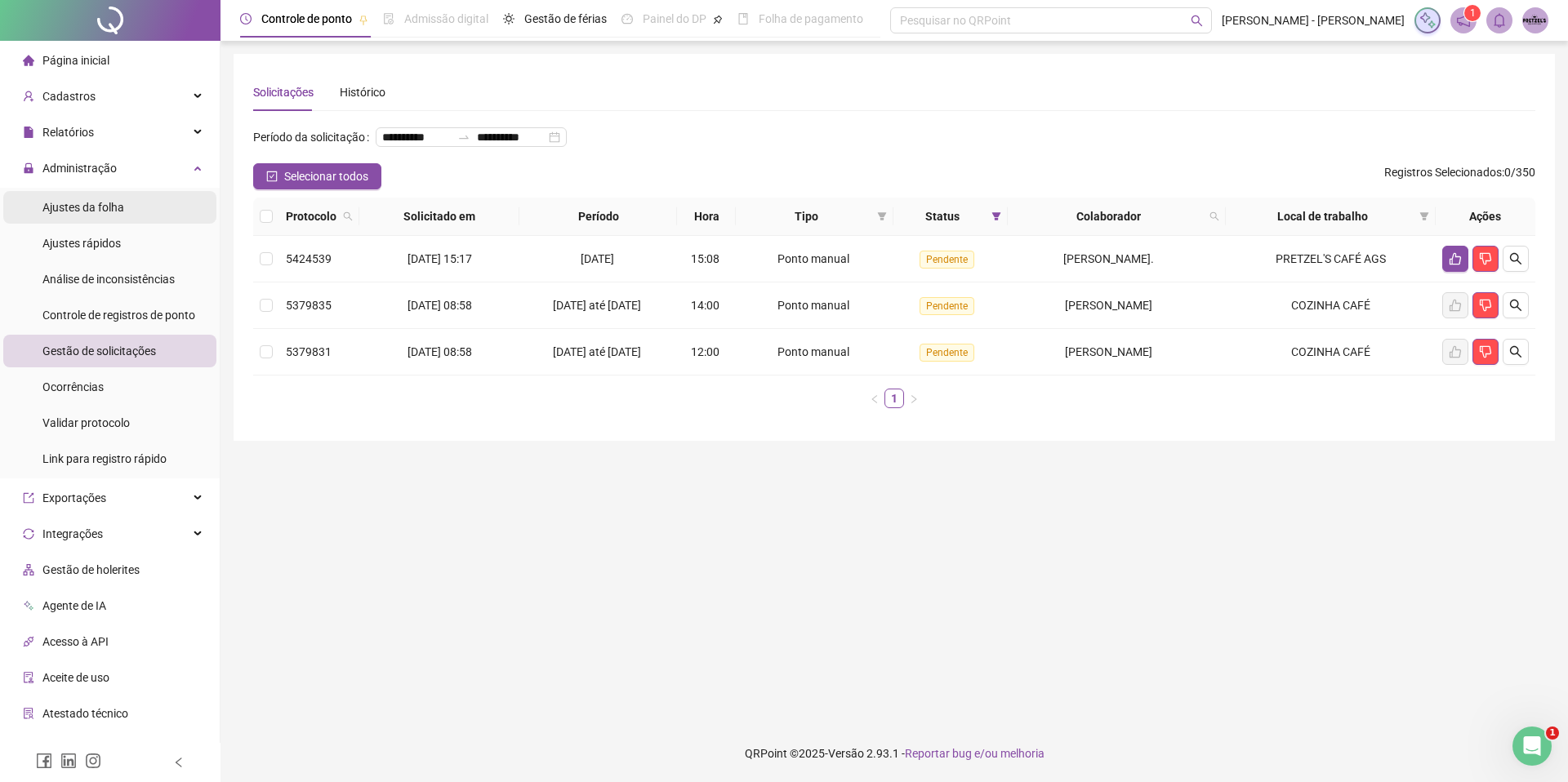
click at [115, 202] on span "Ajustes da folha" at bounding box center [83, 207] width 81 height 13
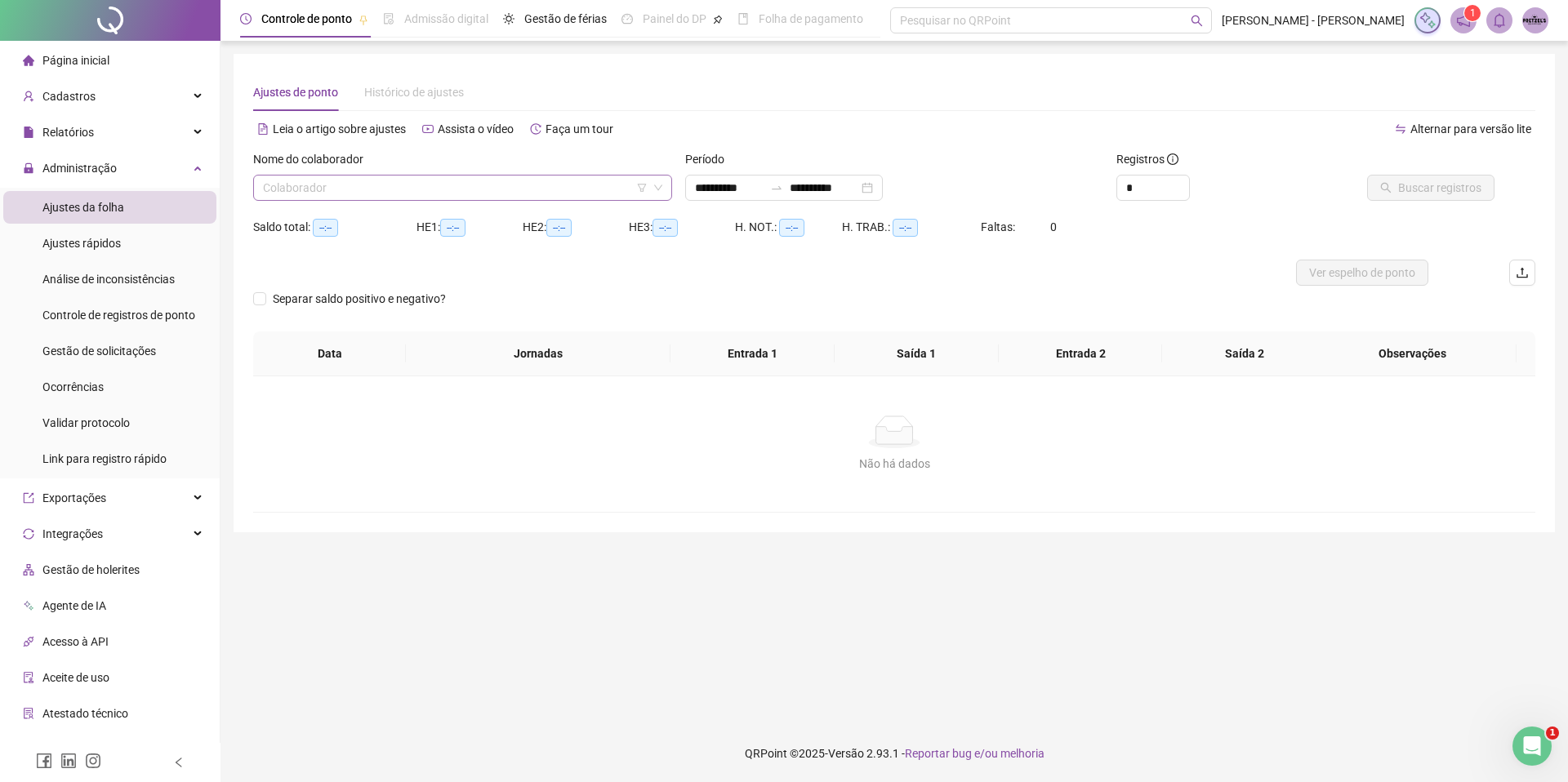
click at [295, 186] on input "search" at bounding box center [455, 188] width 385 height 24
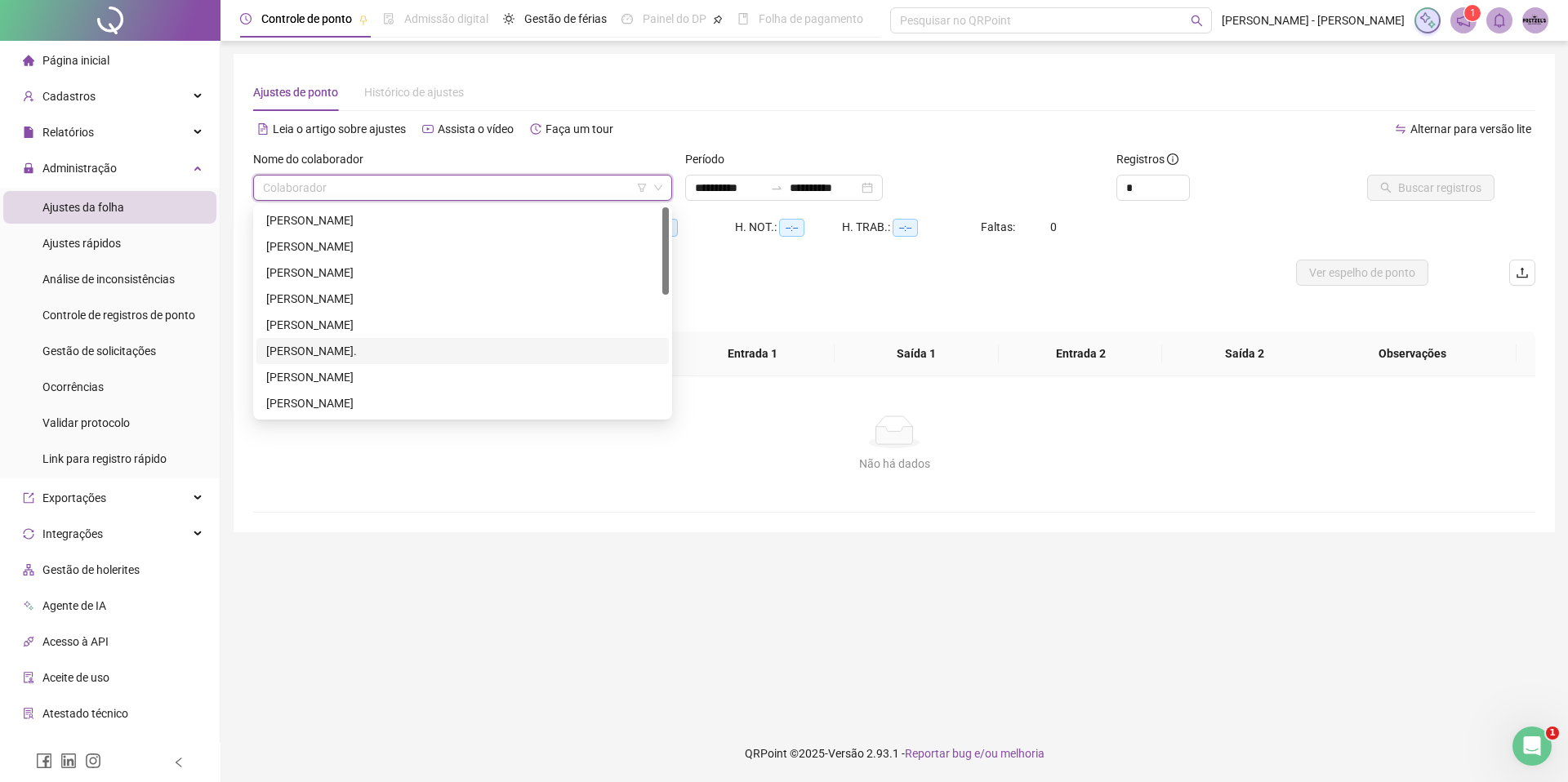
click at [355, 351] on div "[PERSON_NAME]." at bounding box center [462, 351] width 392 height 18
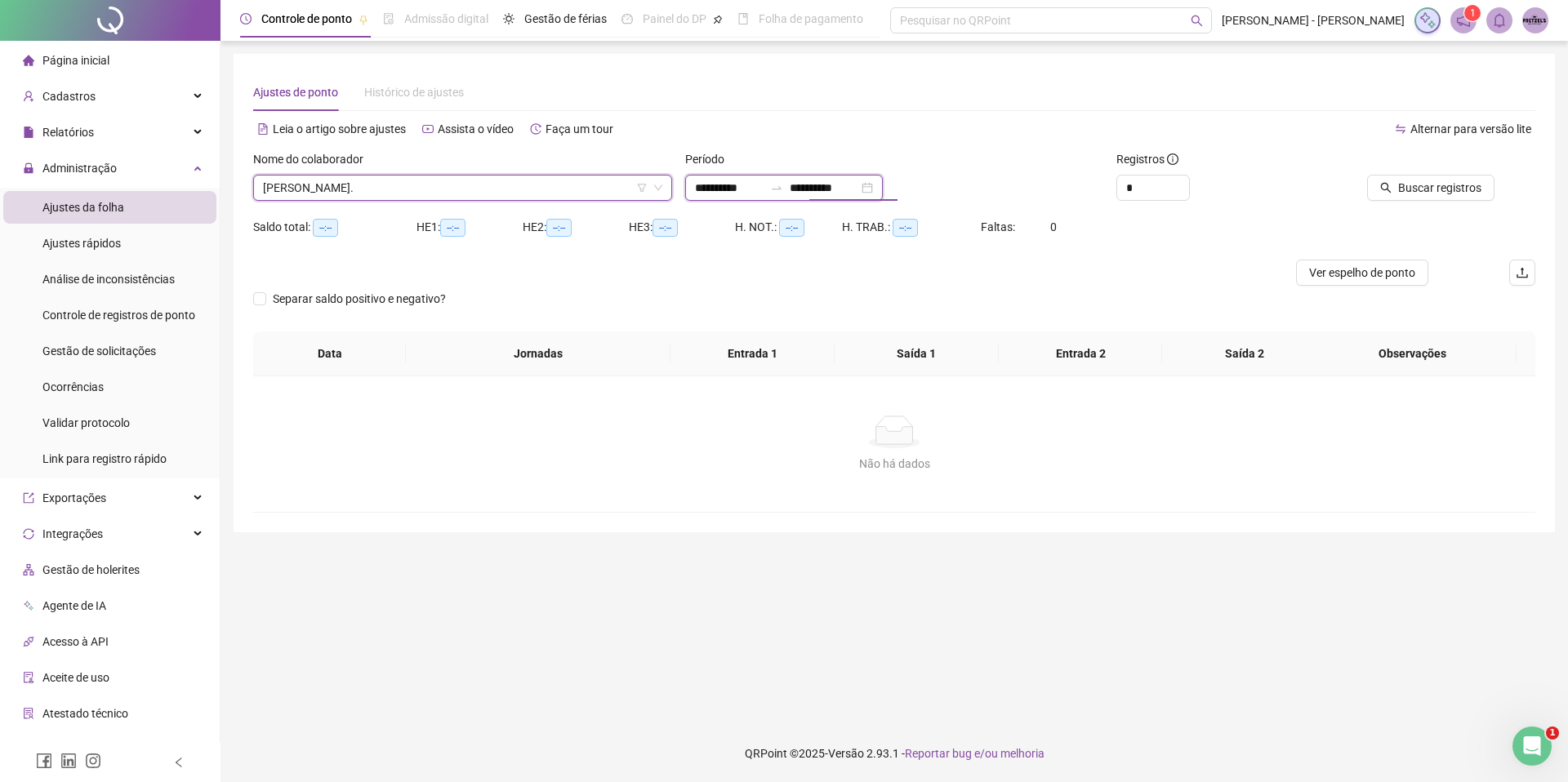
click at [821, 189] on input "**********" at bounding box center [823, 187] width 68 height 18
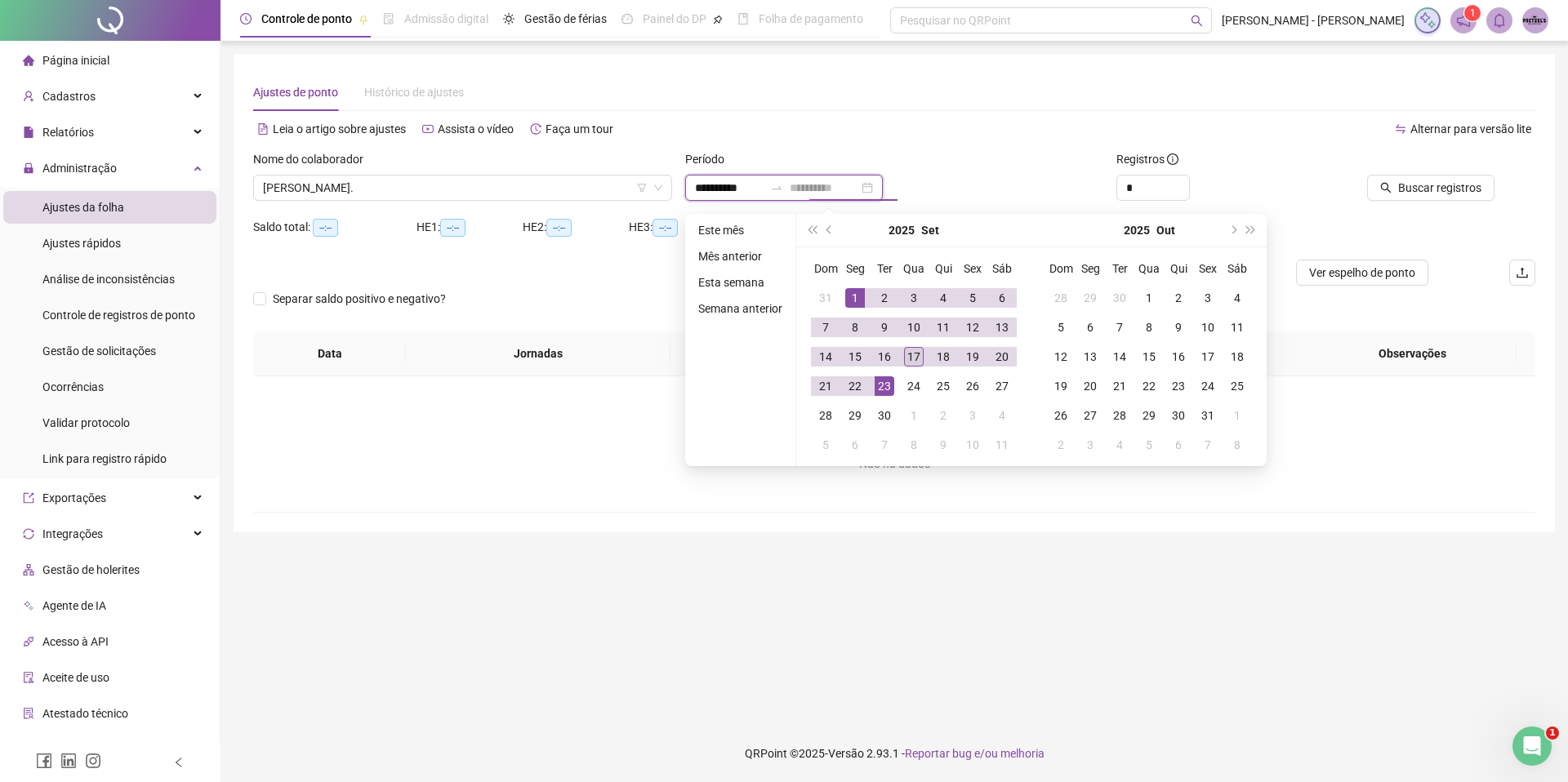
type input "**********"
click at [907, 348] on div "17" at bounding box center [913, 357] width 20 height 20
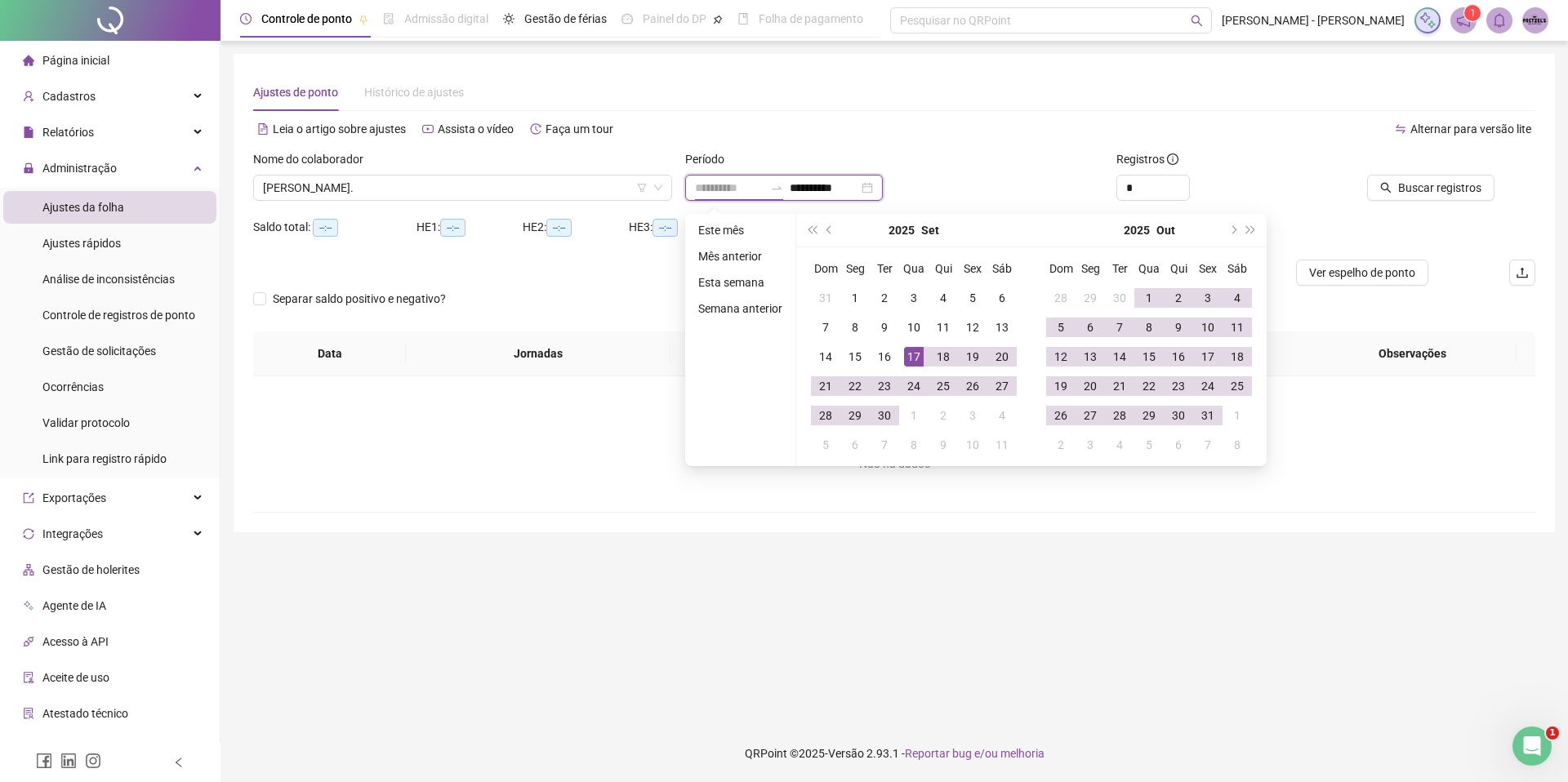
type input "**********"
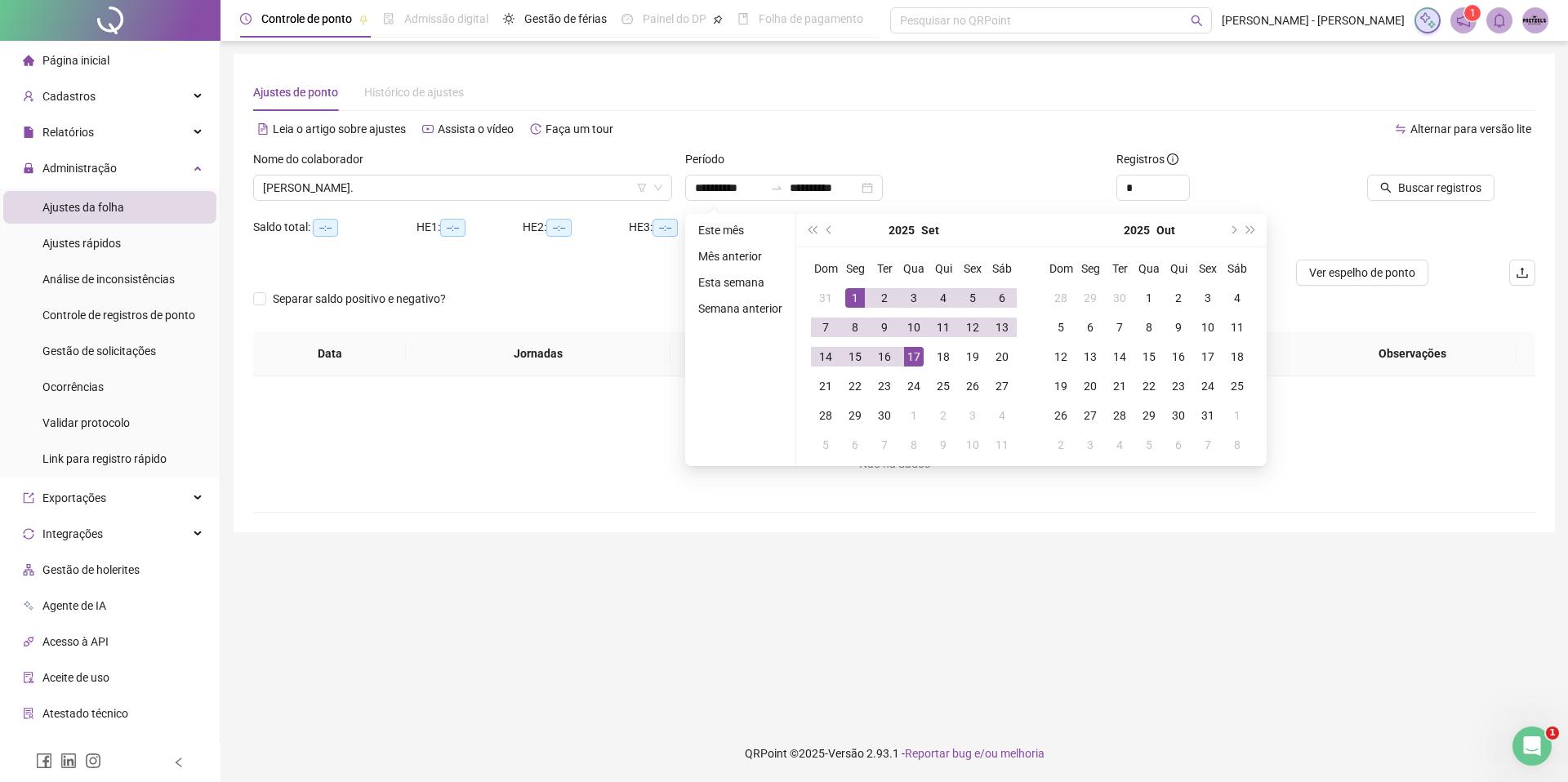
click at [1309, 436] on div "Não há dados" at bounding box center [894, 432] width 1243 height 33
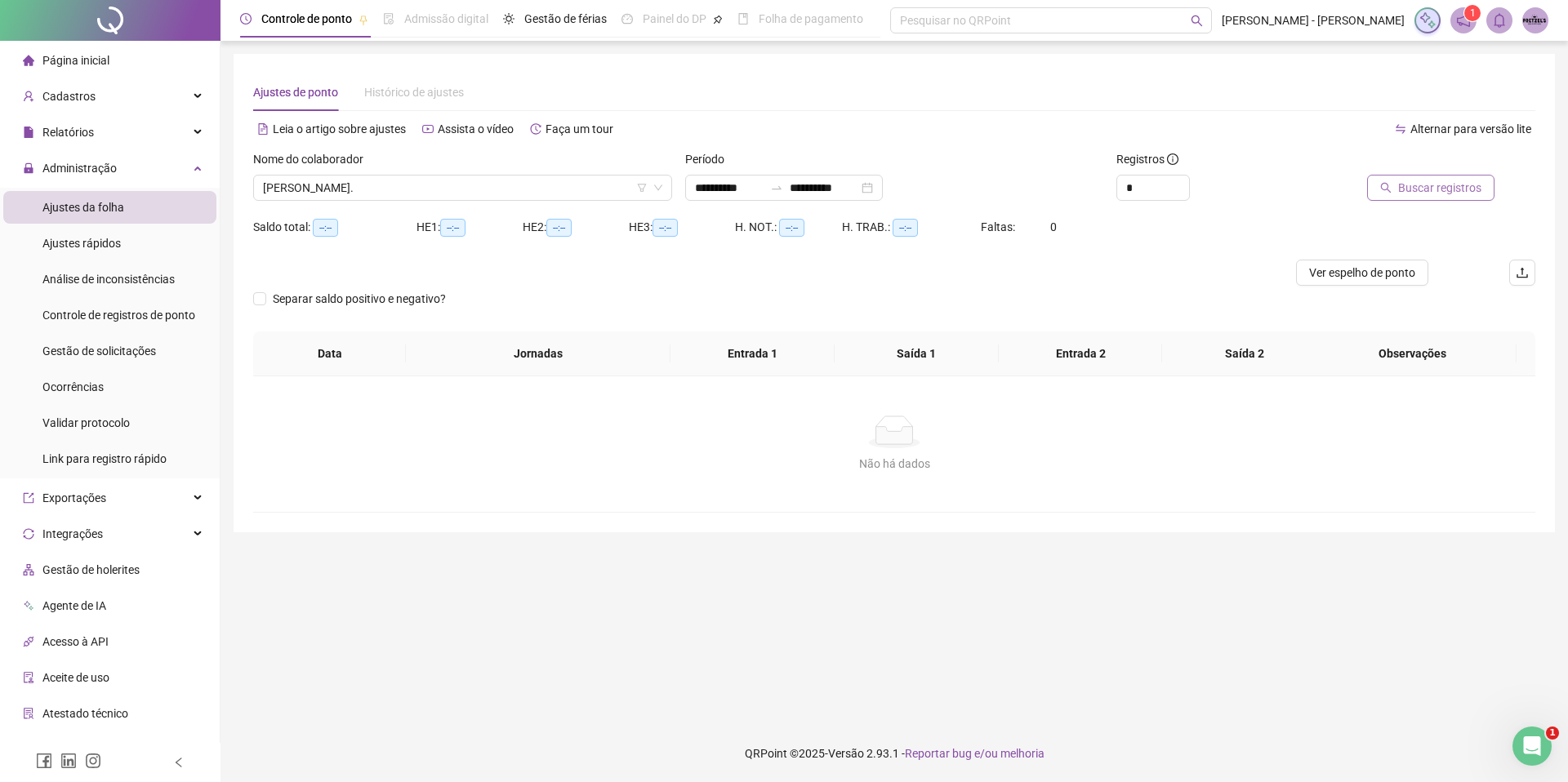
click at [1418, 186] on span "Buscar registros" at bounding box center [1440, 187] width 83 height 18
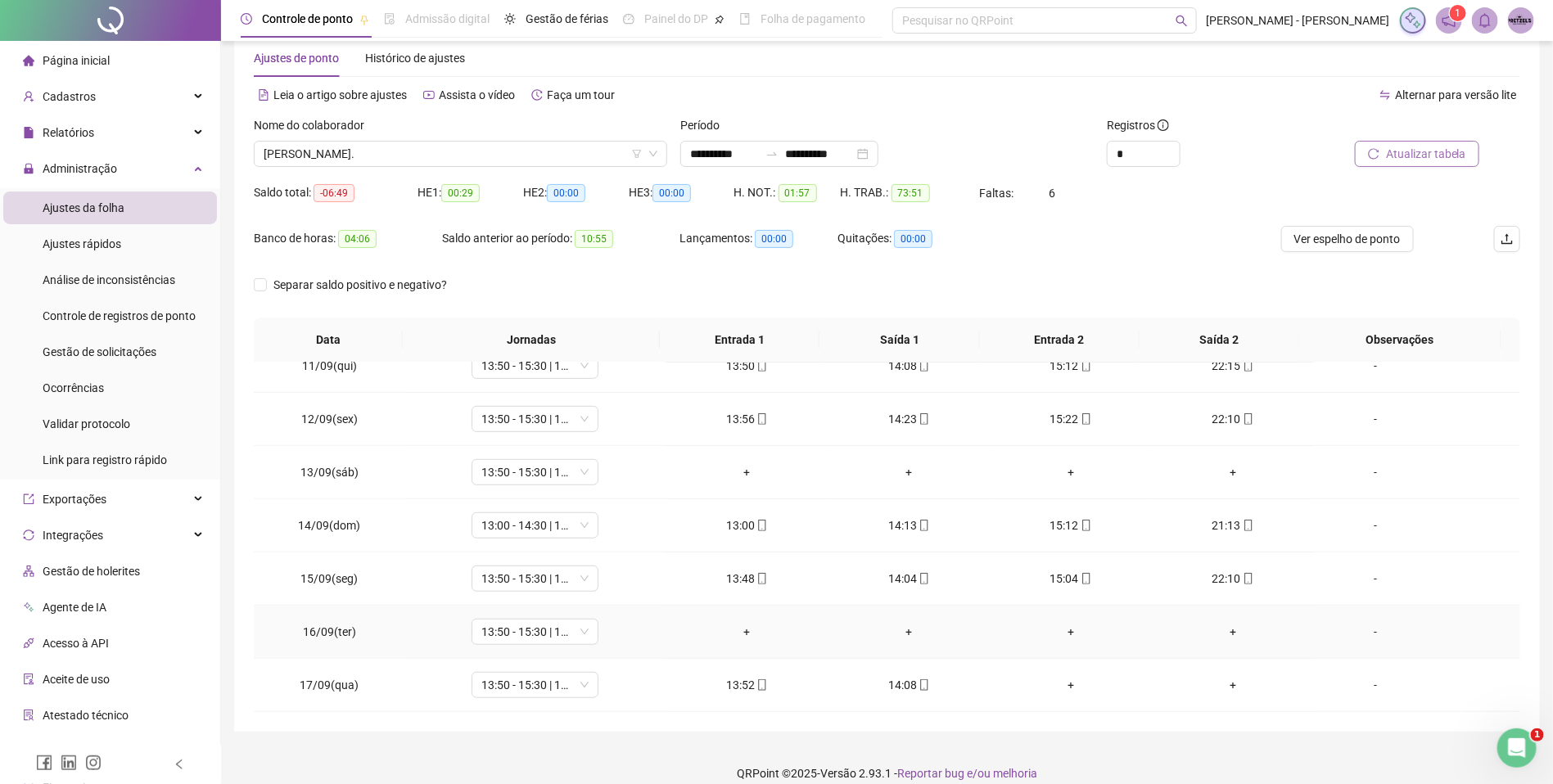
scroll to position [52, 0]
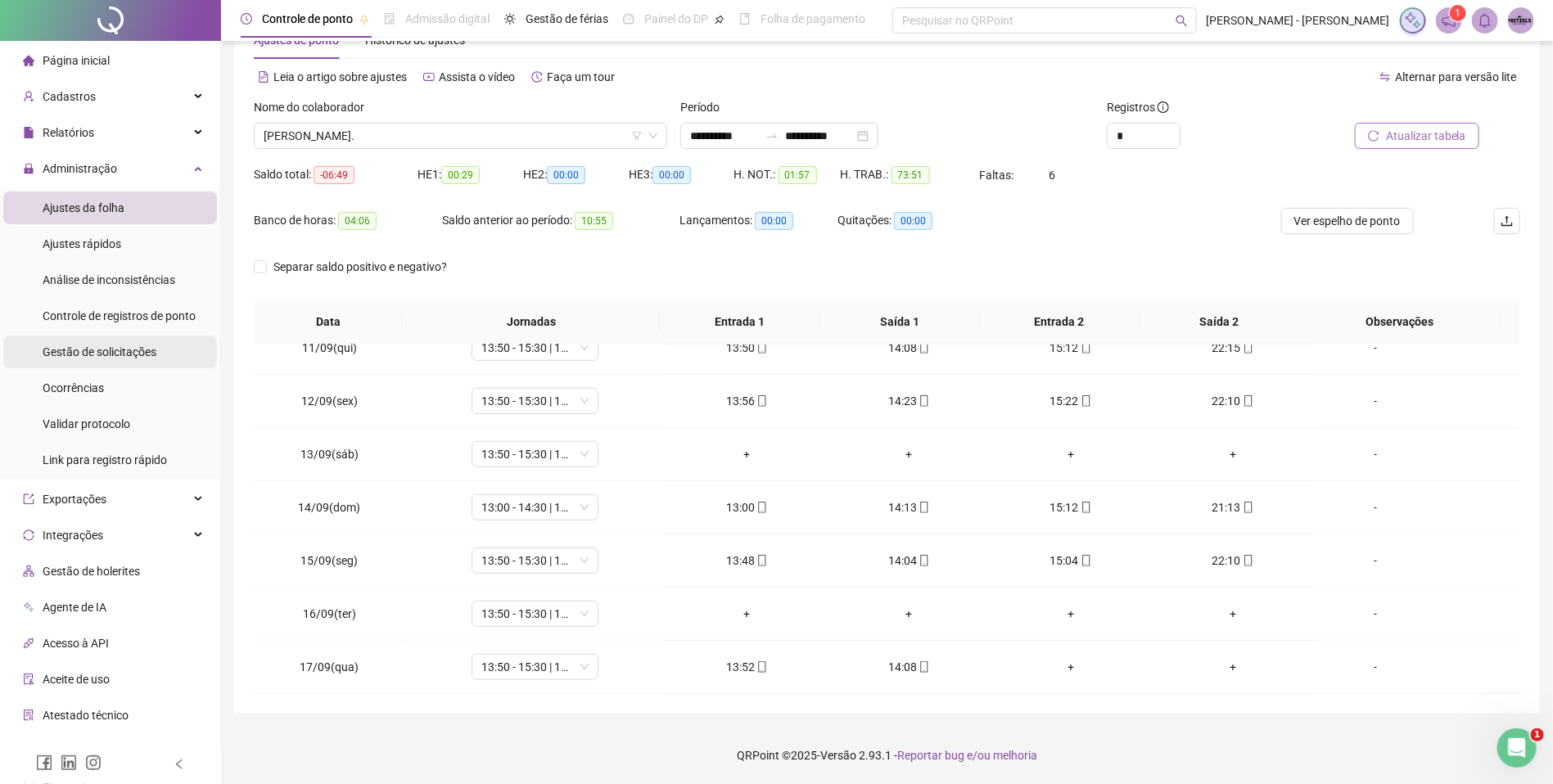
click at [145, 342] on div "Gestão de solicitações" at bounding box center [99, 352] width 114 height 33
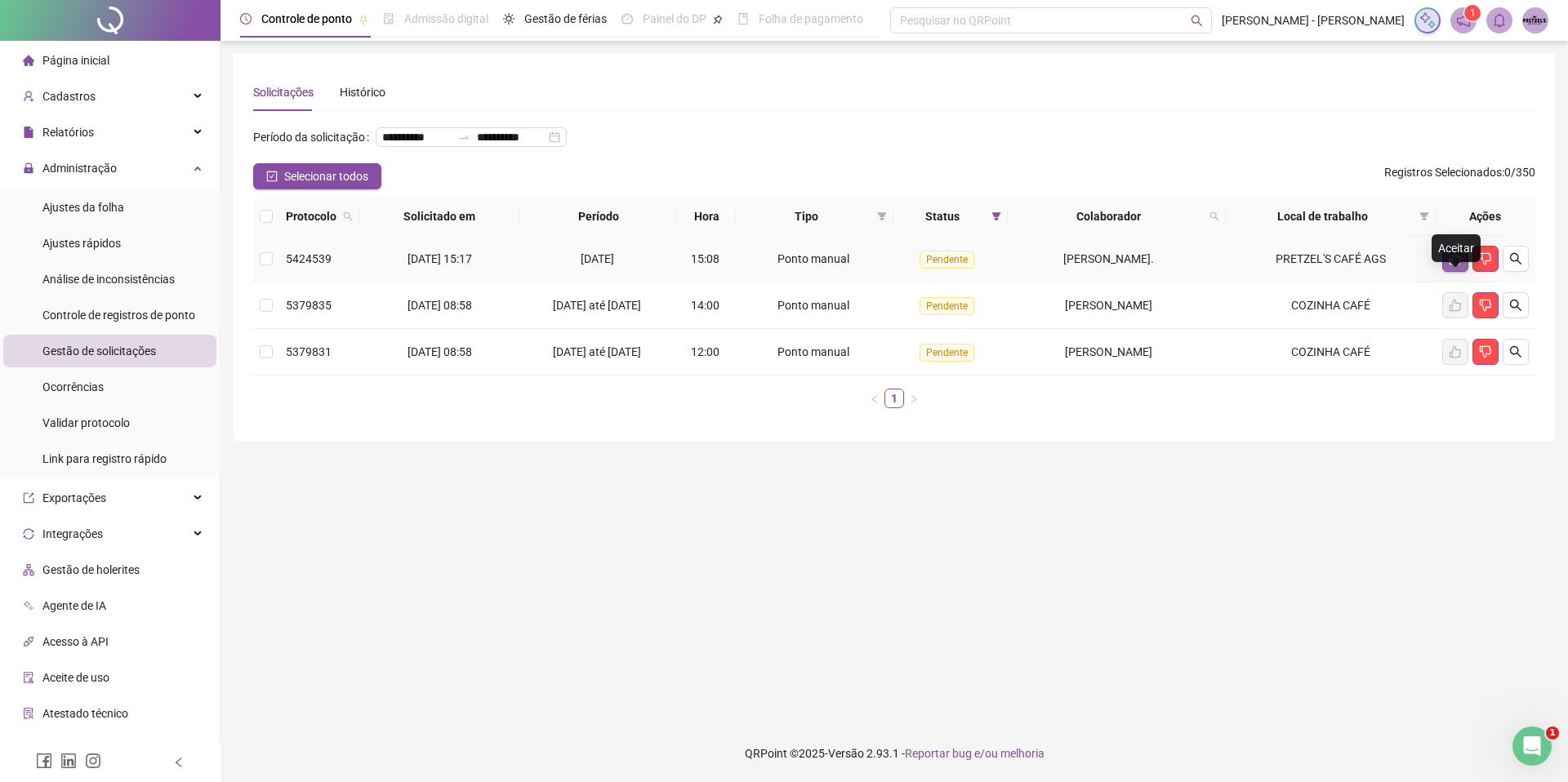
click at [1451, 265] on icon "like" at bounding box center [1455, 258] width 13 height 13
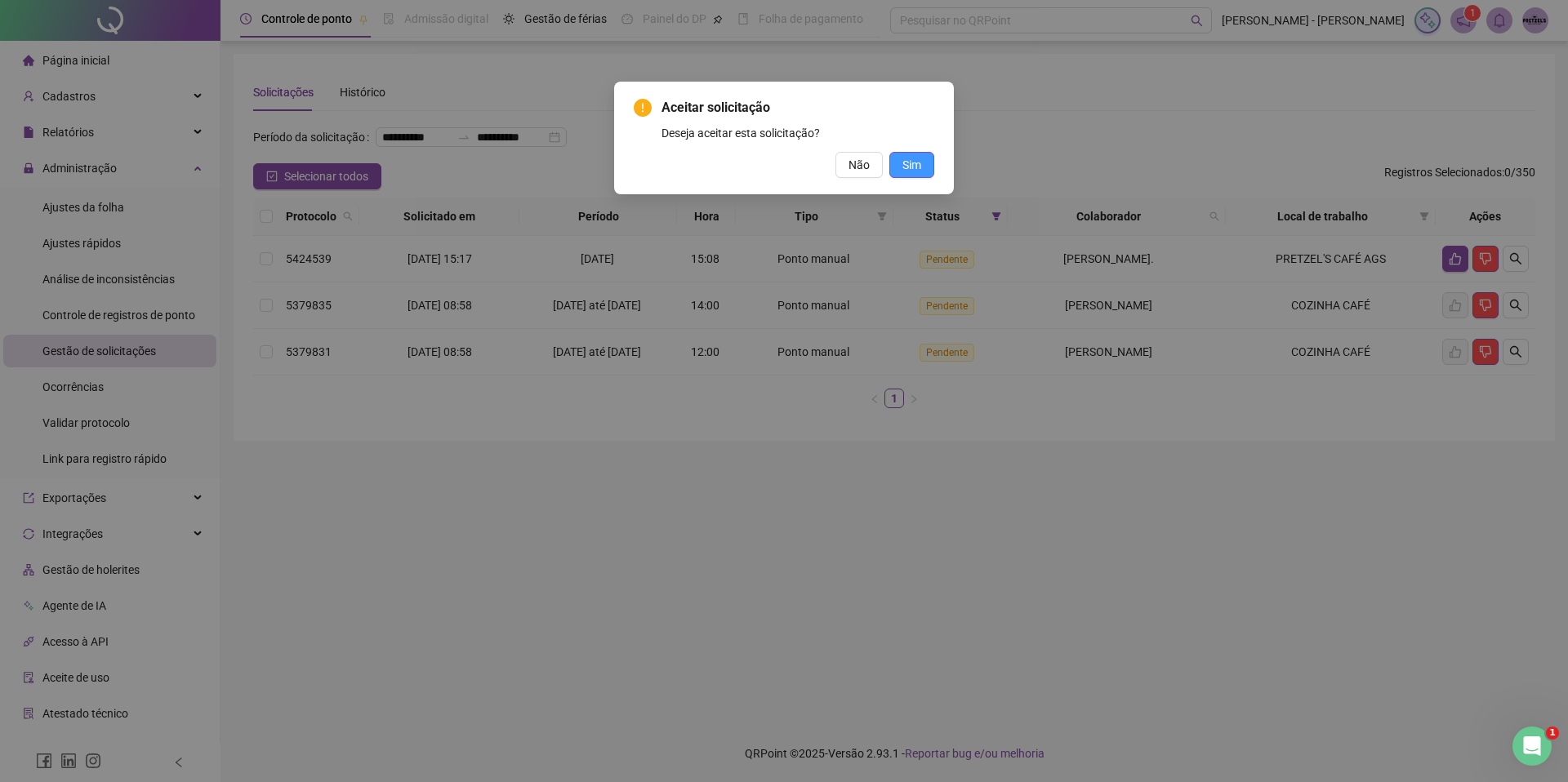
click at [900, 162] on button "Sim" at bounding box center [911, 165] width 45 height 26
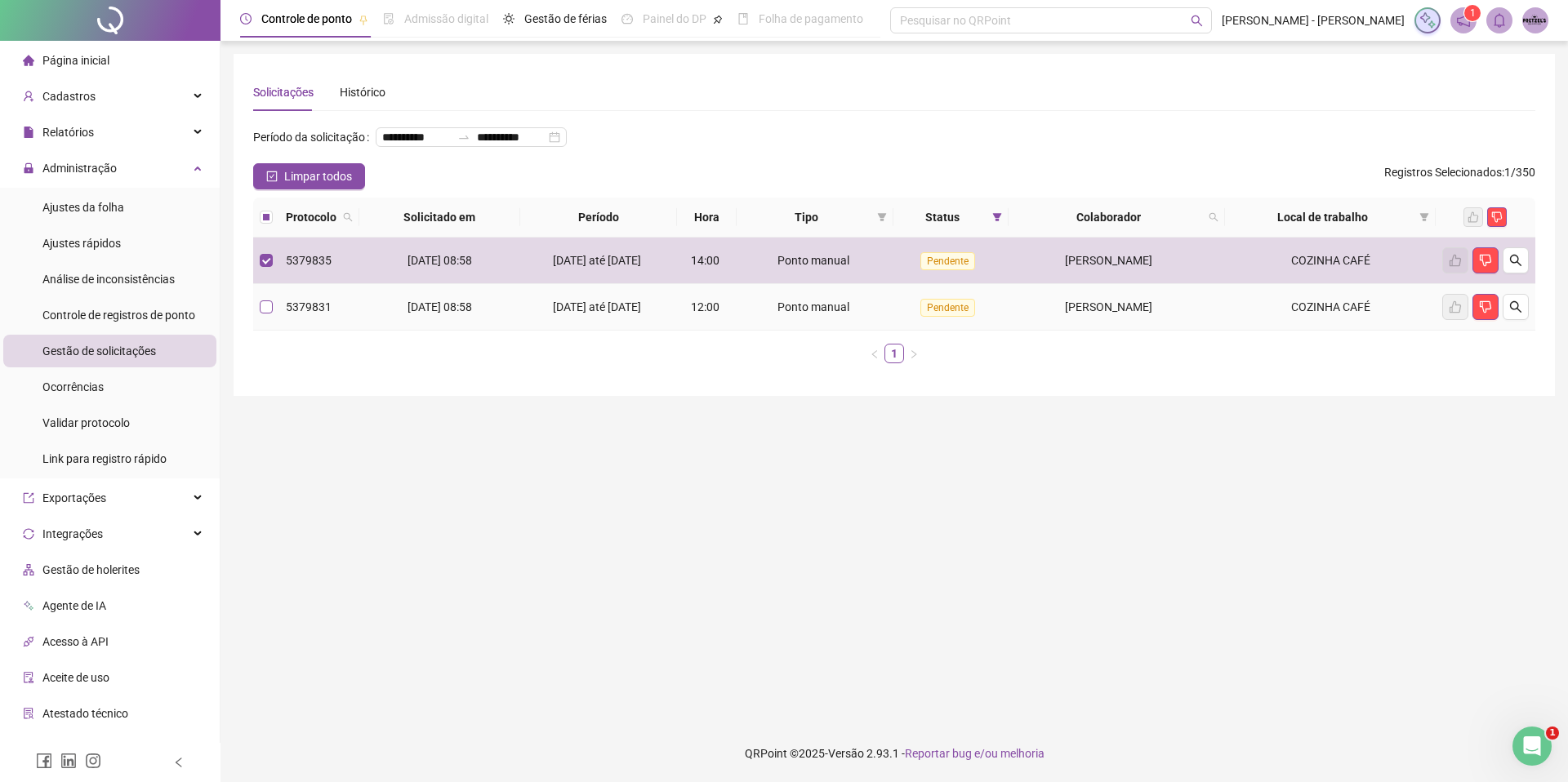
click at [262, 316] on label at bounding box center [266, 307] width 13 height 18
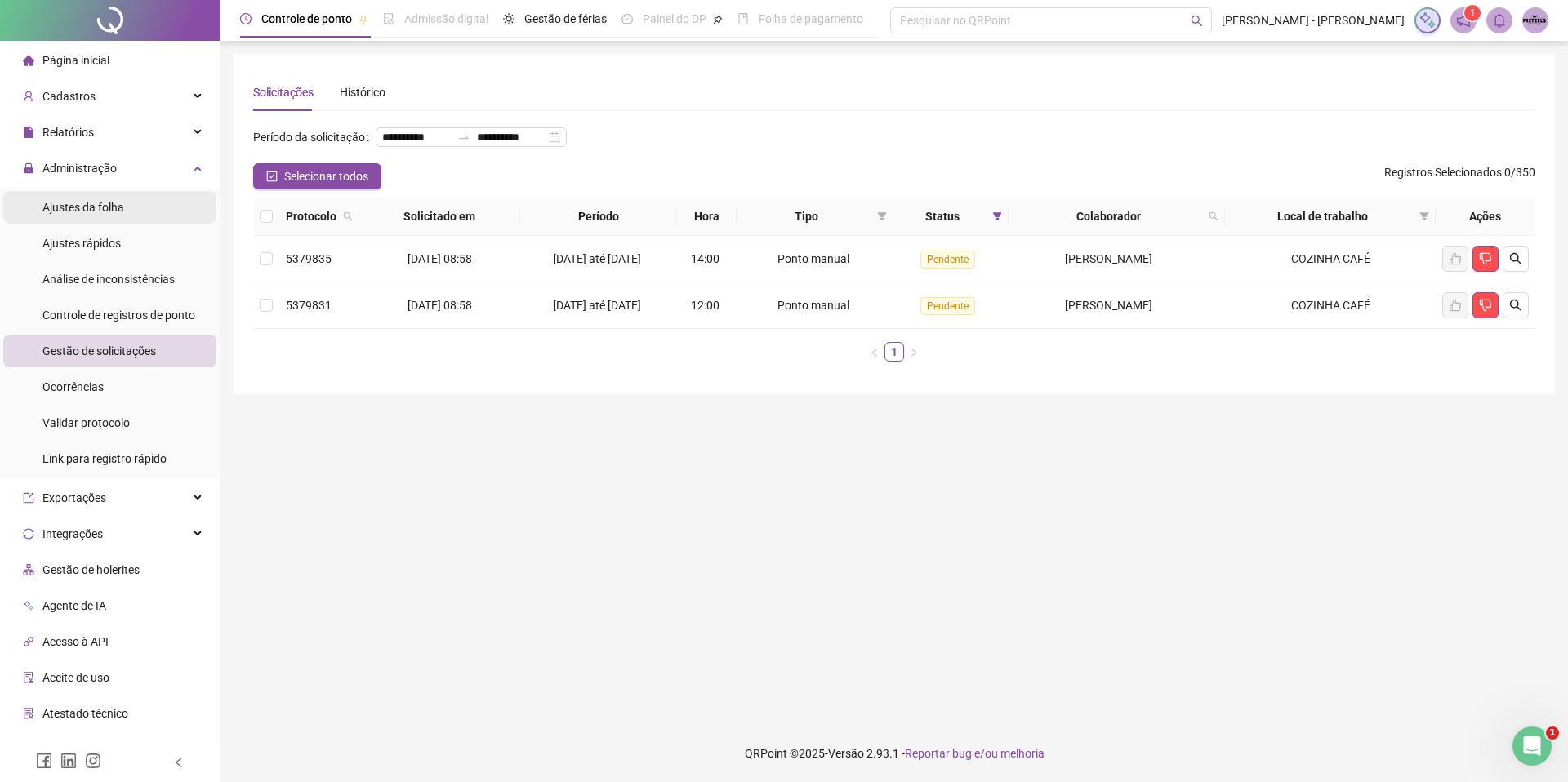
click at [169, 209] on li "Ajustes da folha" at bounding box center [110, 208] width 213 height 33
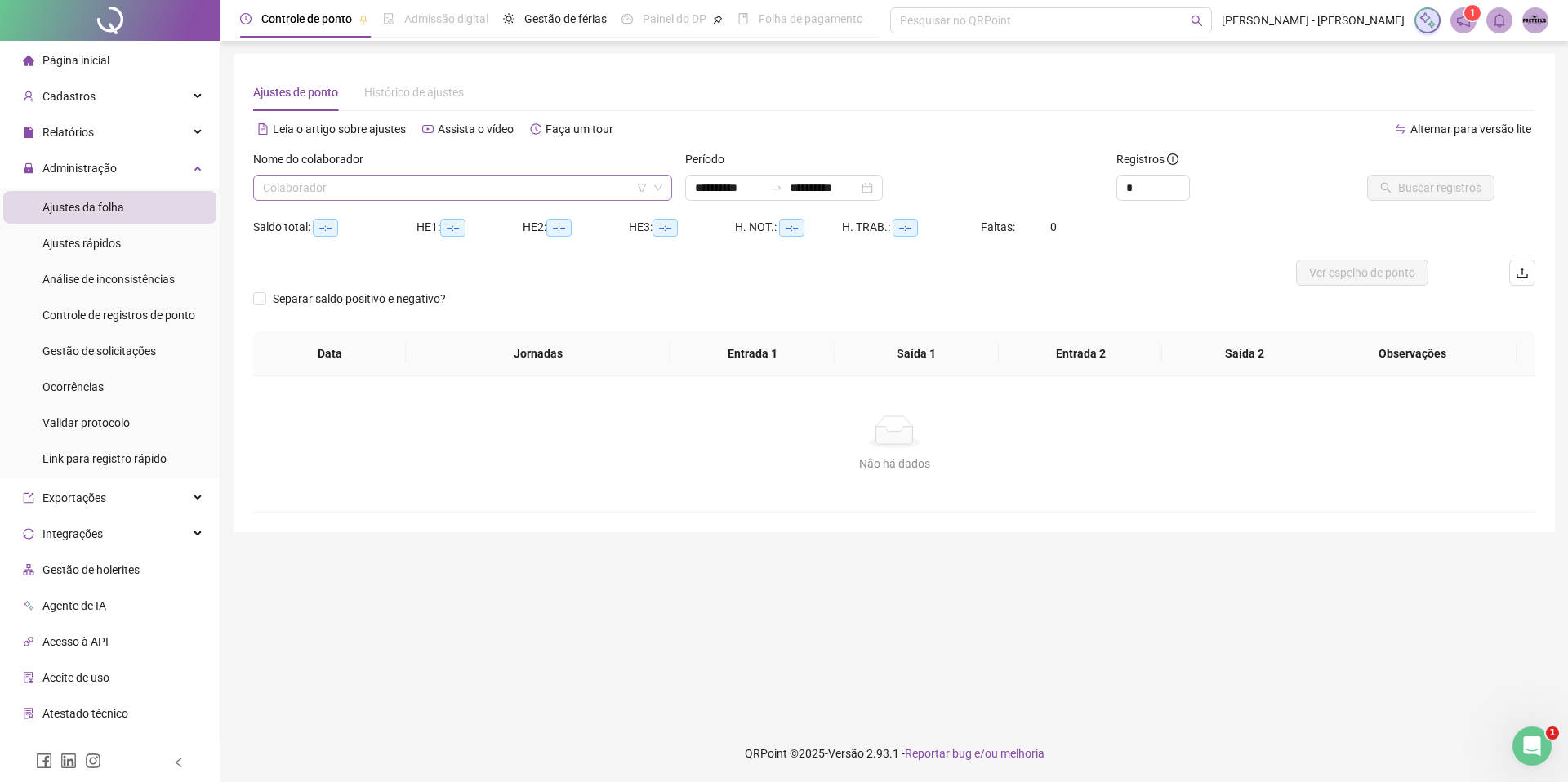
click at [334, 186] on input "search" at bounding box center [455, 188] width 385 height 24
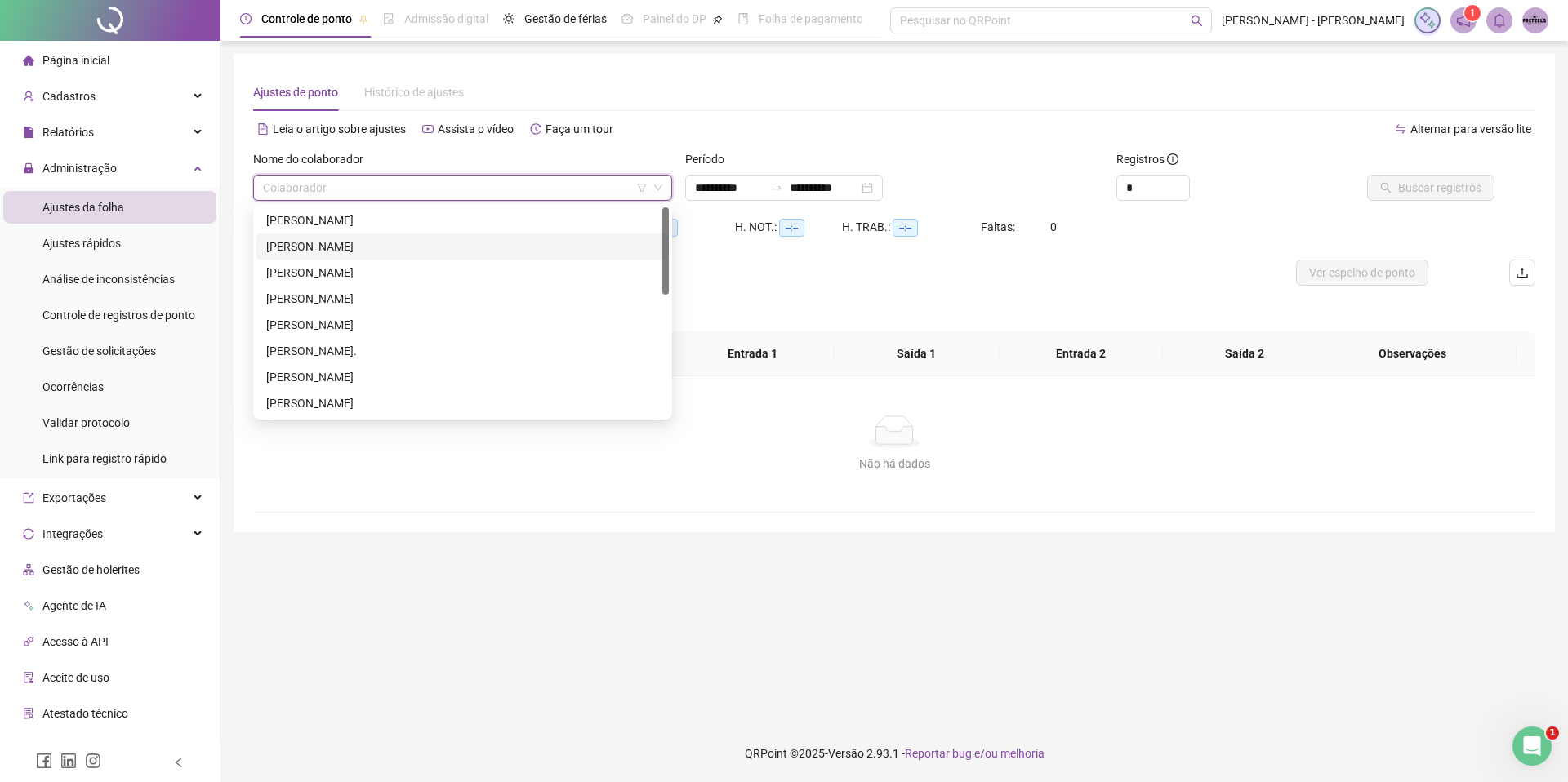
click at [402, 241] on div "[PERSON_NAME]" at bounding box center [462, 246] width 392 height 18
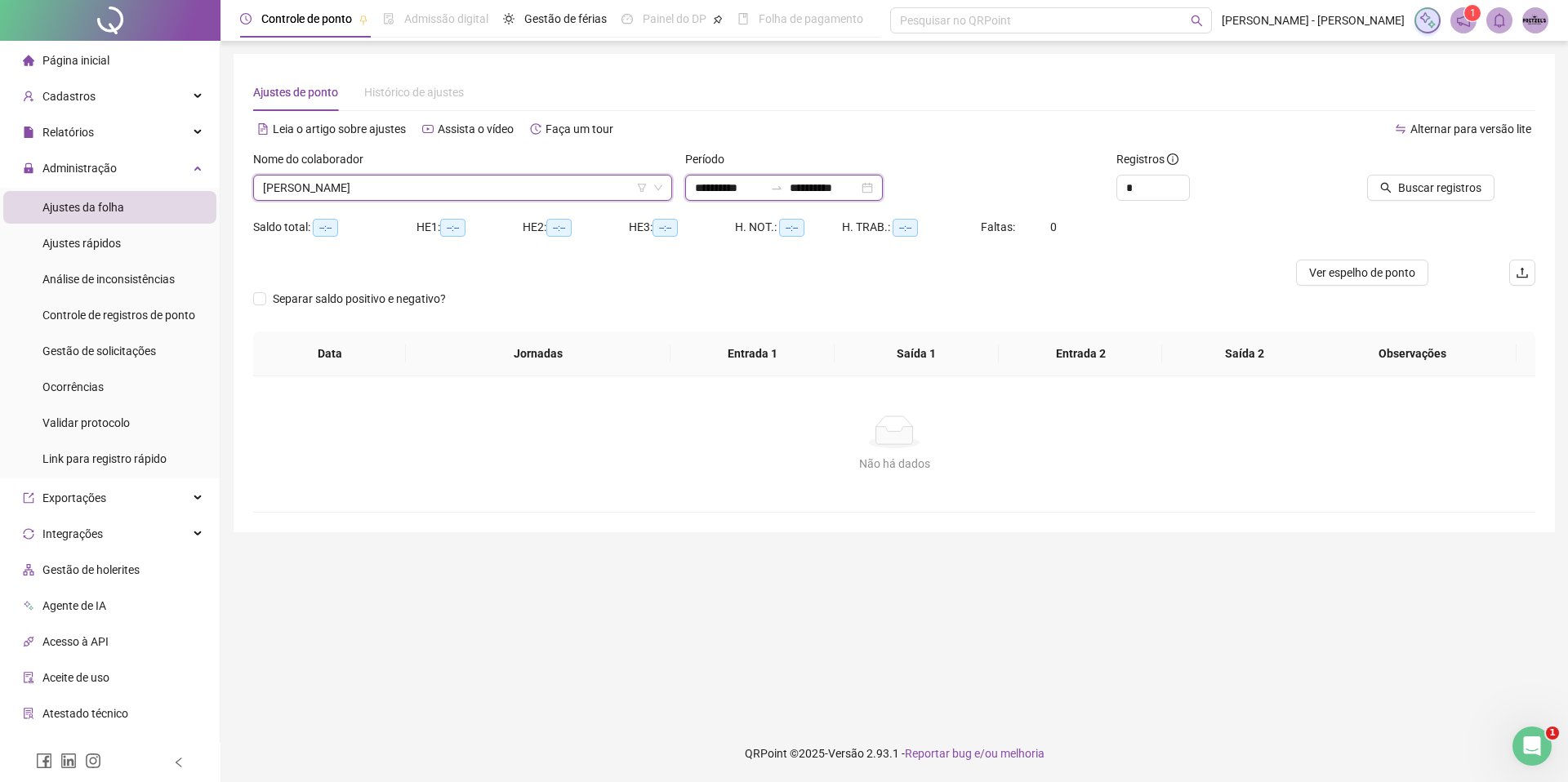
click at [813, 190] on input "**********" at bounding box center [823, 187] width 68 height 18
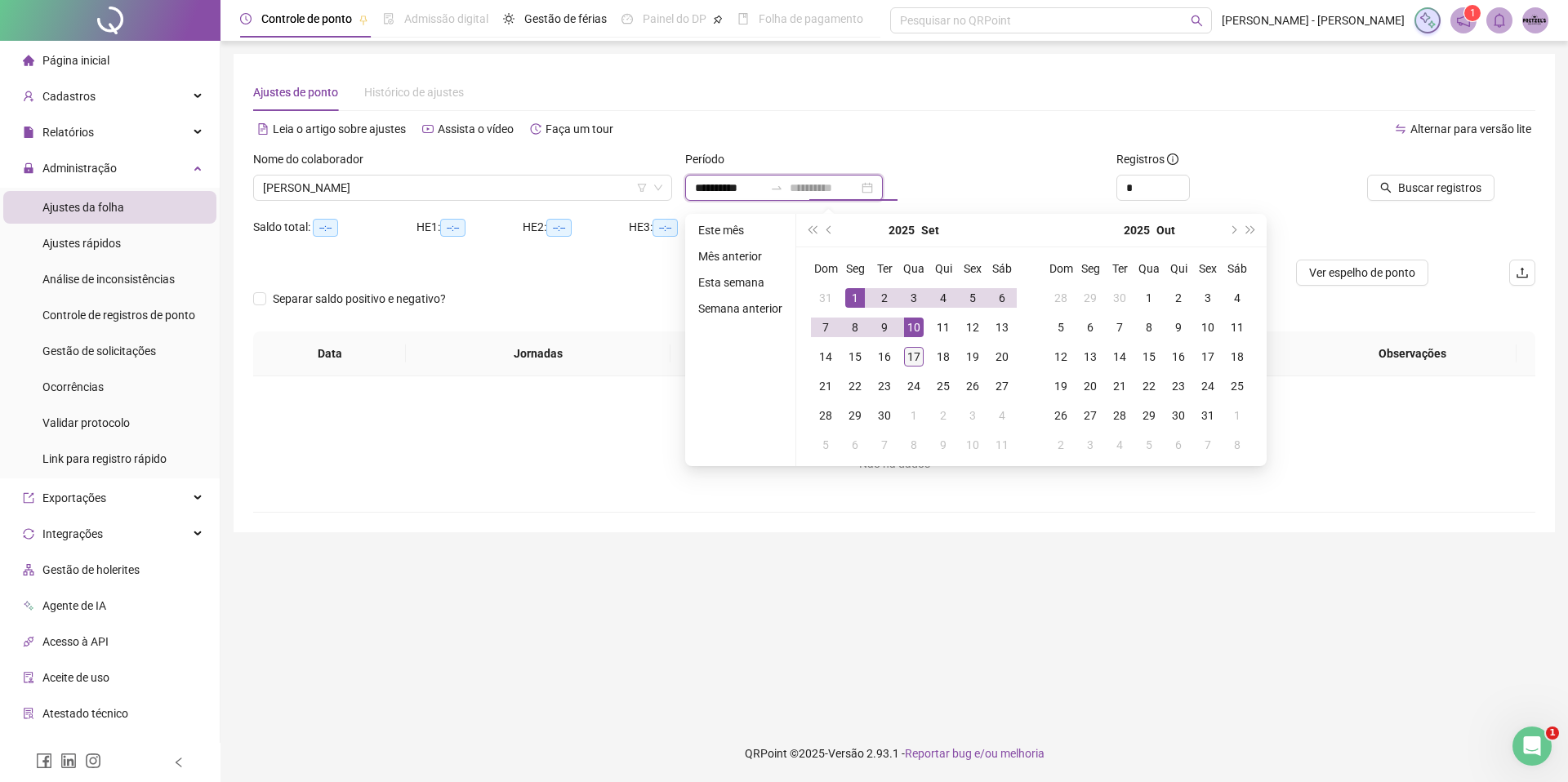
type input "**********"
click at [904, 355] on div "17" at bounding box center [913, 357] width 20 height 20
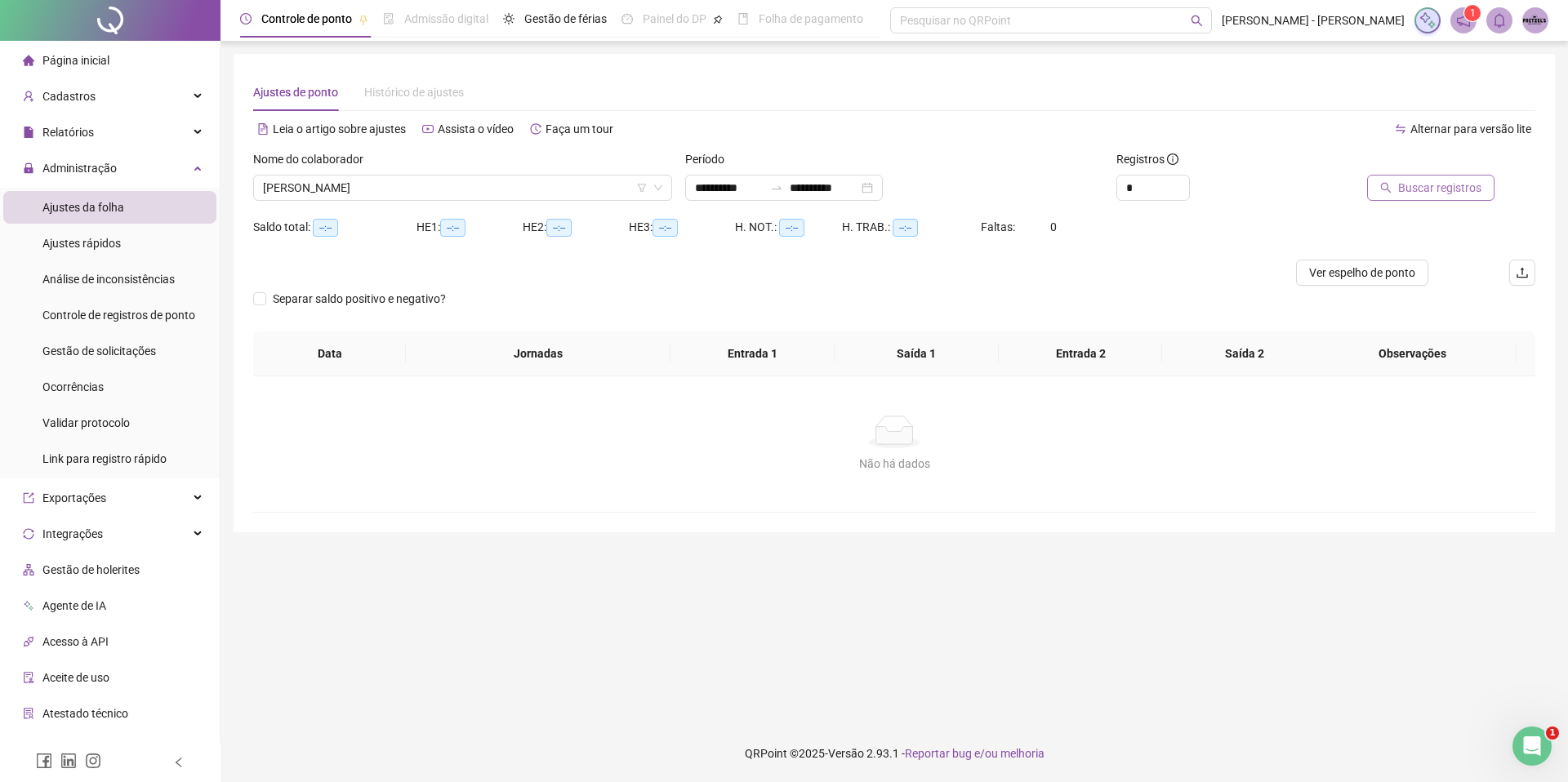
click at [1414, 179] on span "Buscar registros" at bounding box center [1440, 187] width 83 height 18
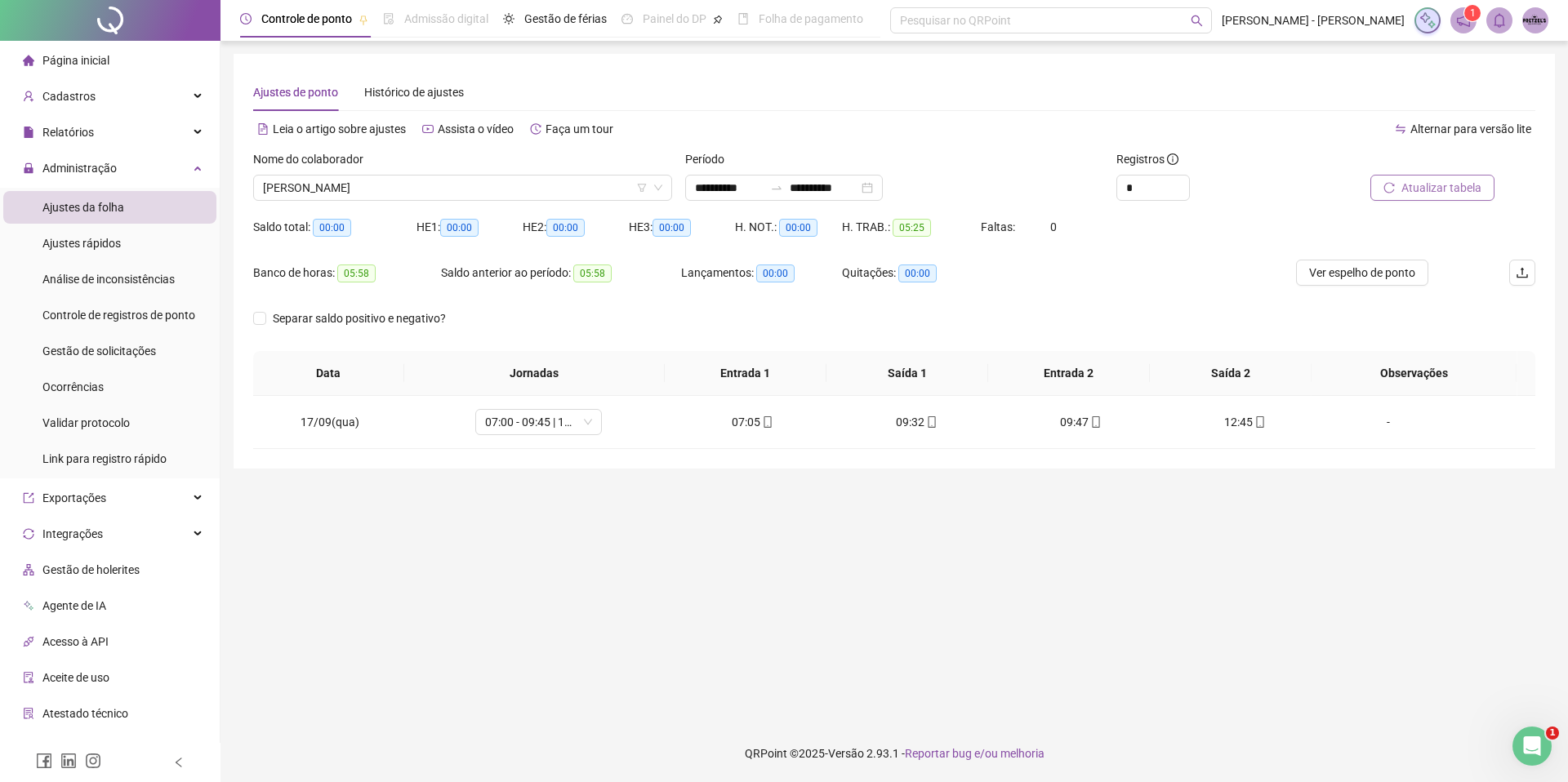
click at [1442, 184] on span "Atualizar tabela" at bounding box center [1441, 187] width 80 height 18
click at [702, 187] on input "**********" at bounding box center [729, 187] width 68 height 18
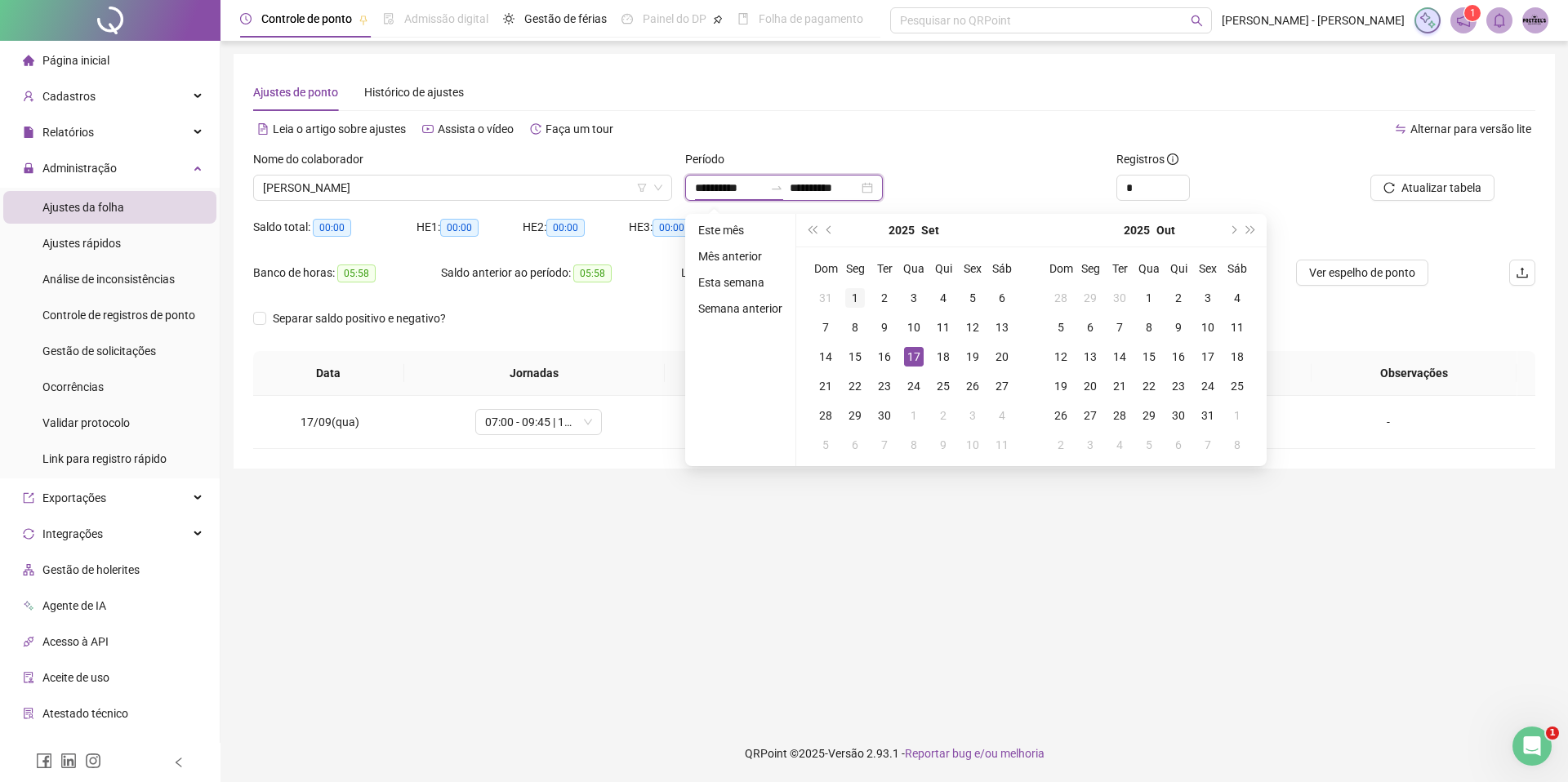
type input "**********"
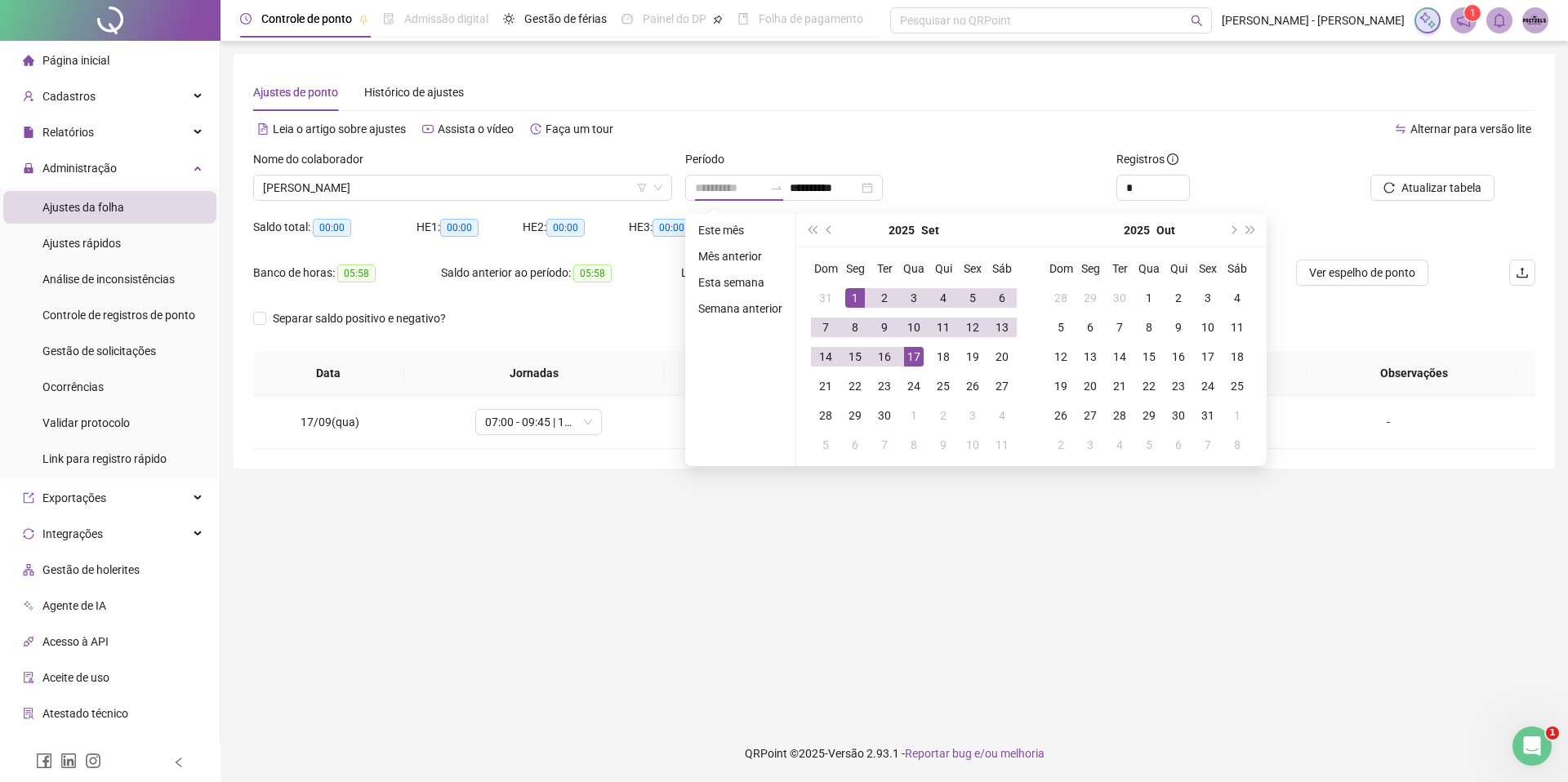
click at [850, 294] on div "1" at bounding box center [855, 298] width 20 height 20
type input "**********"
click at [965, 502] on main "**********" at bounding box center [894, 383] width 1321 height 658
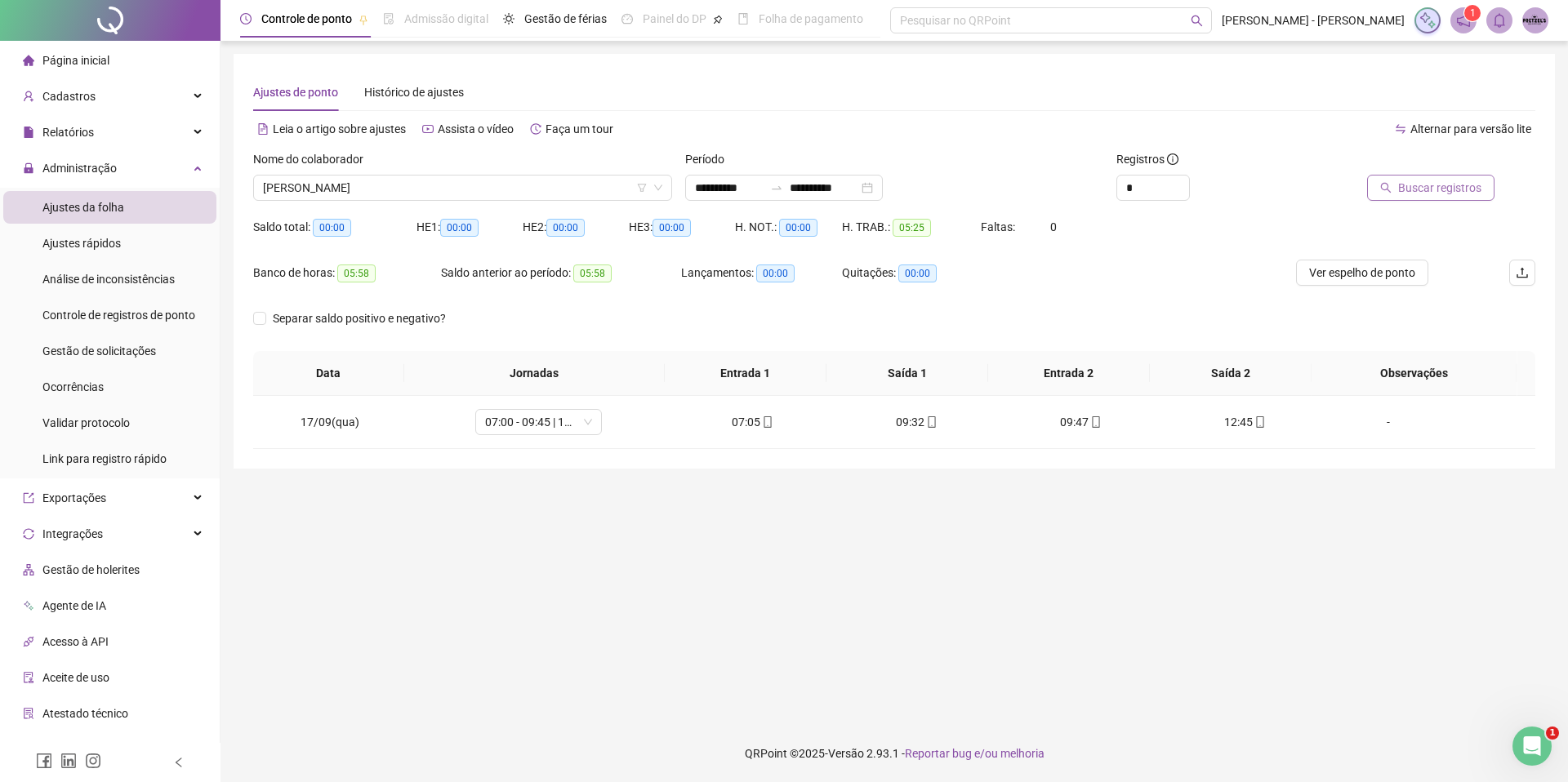
click at [1433, 189] on span "Buscar registros" at bounding box center [1440, 187] width 83 height 18
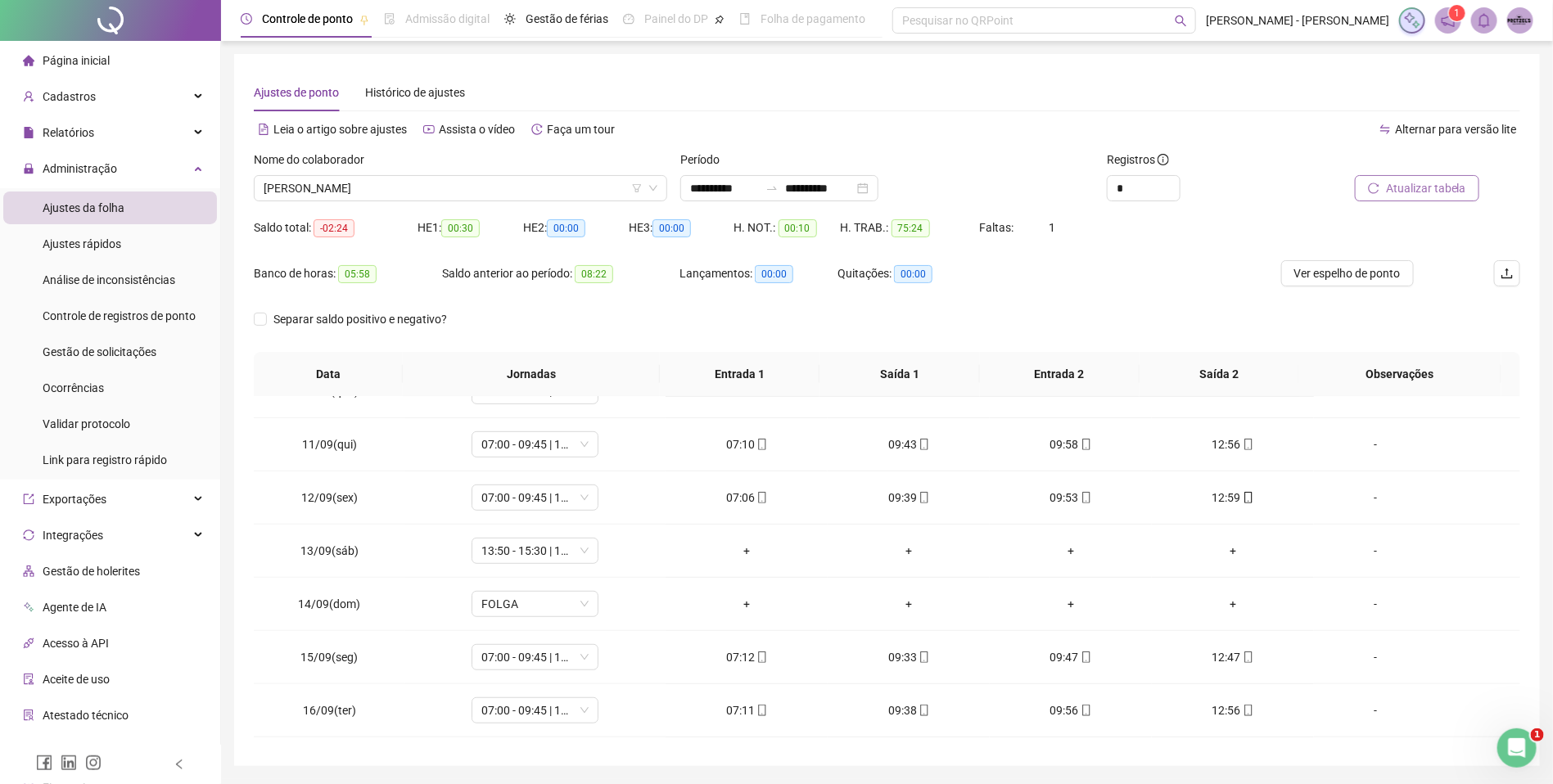
scroll to position [561, 0]
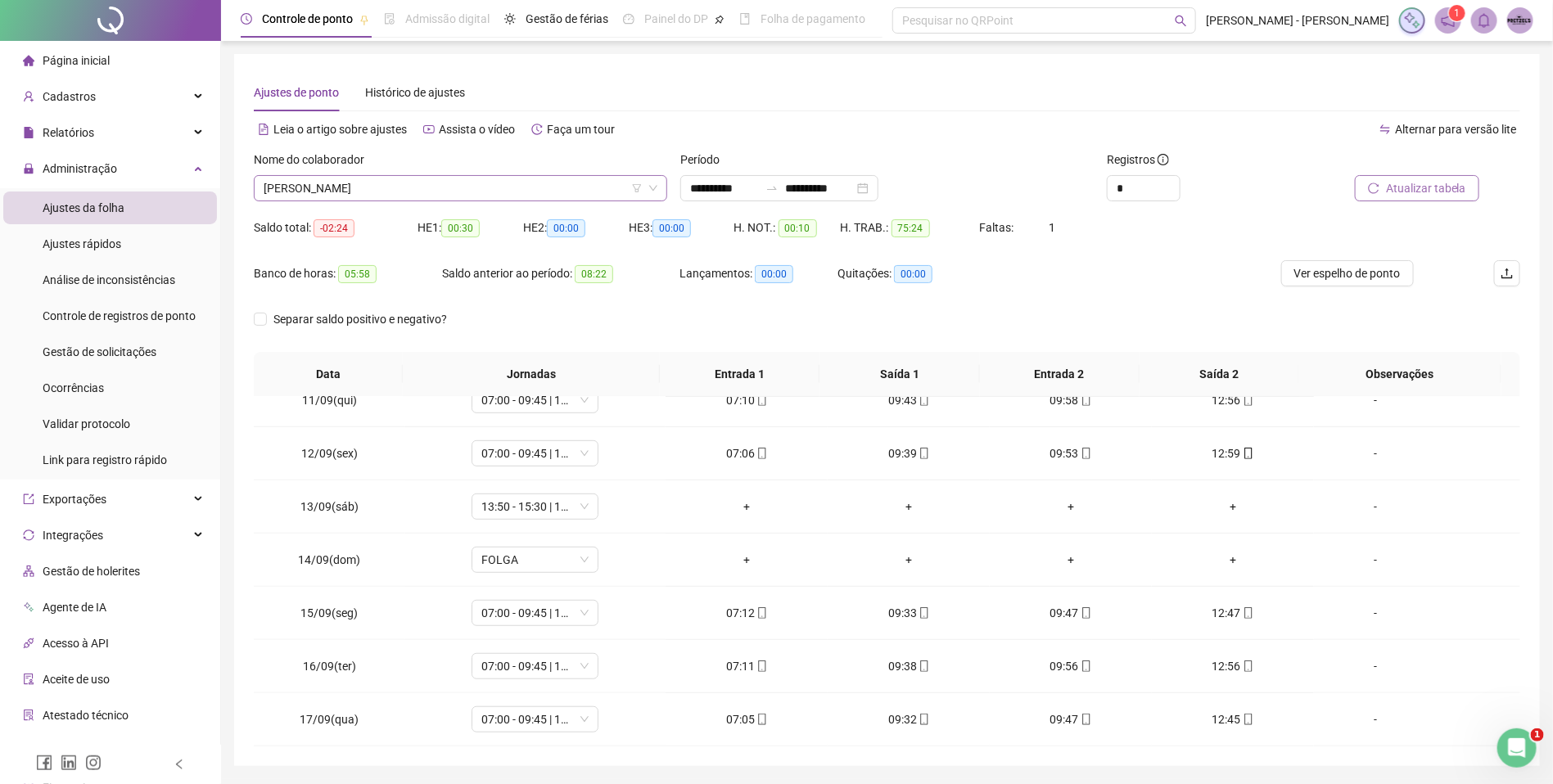
click at [479, 180] on span "[PERSON_NAME]" at bounding box center [459, 188] width 393 height 24
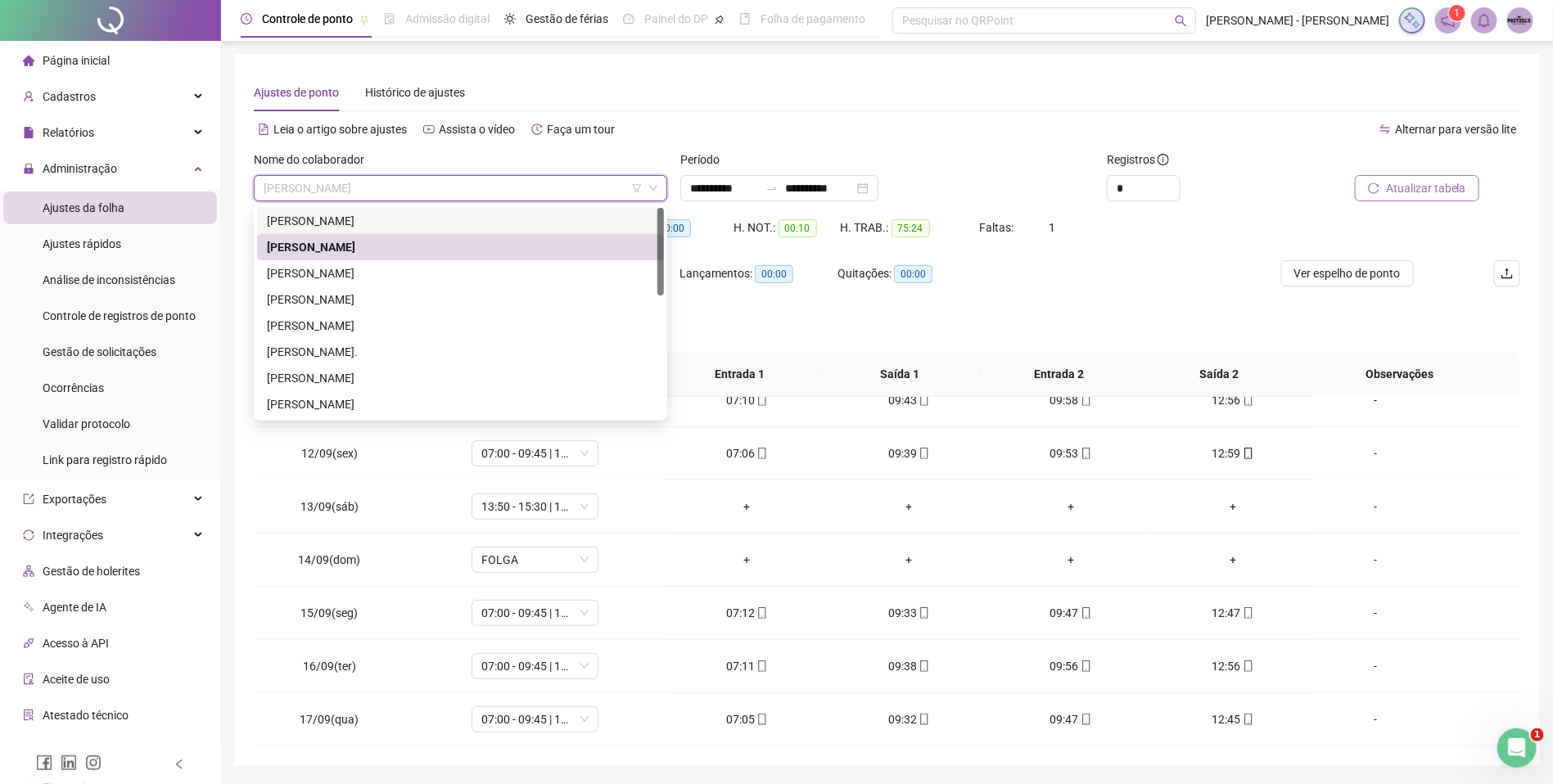
click at [459, 214] on div "[PERSON_NAME]" at bounding box center [460, 221] width 387 height 18
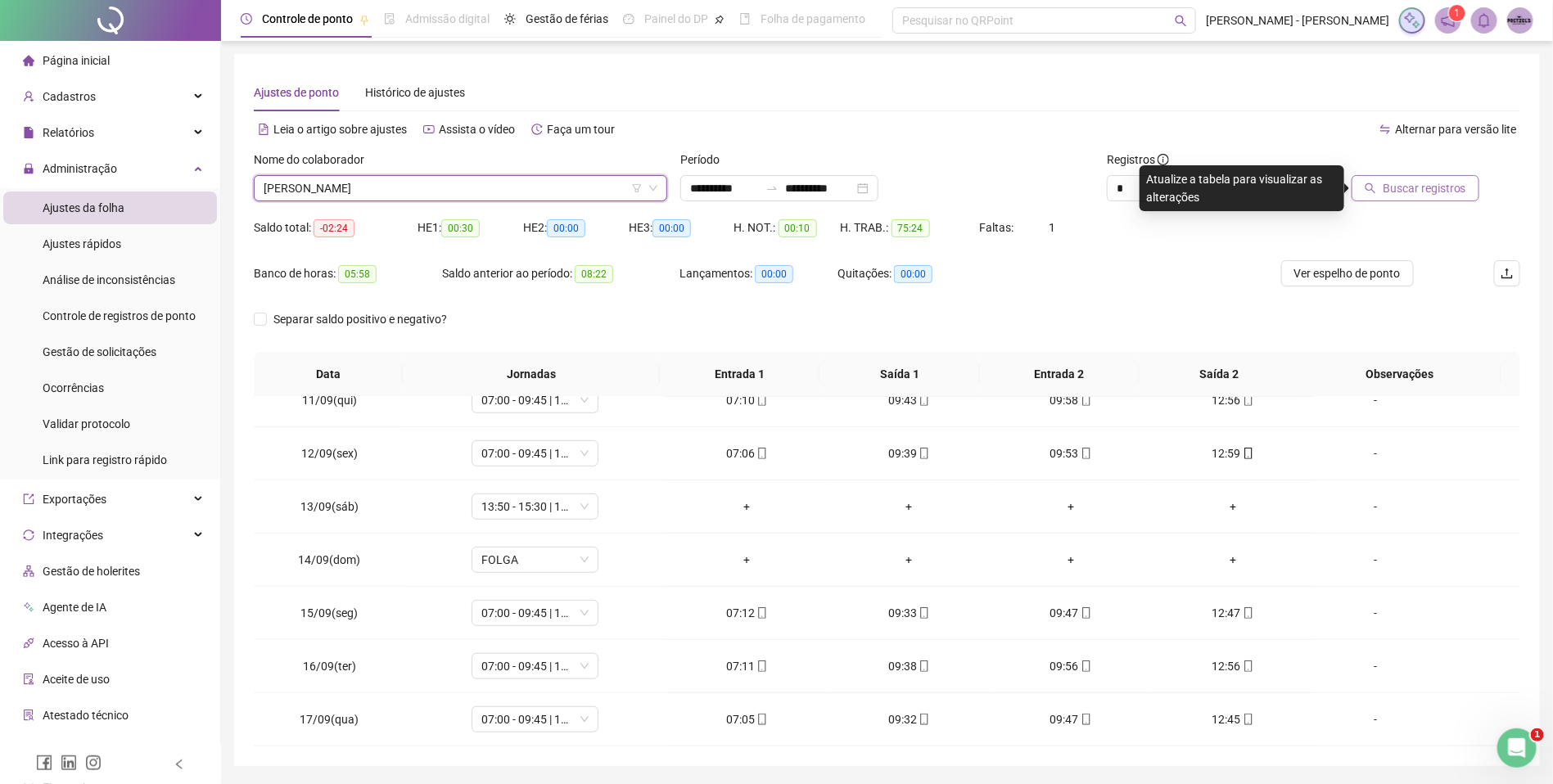
click at [1376, 185] on icon "search" at bounding box center [1370, 188] width 11 height 11
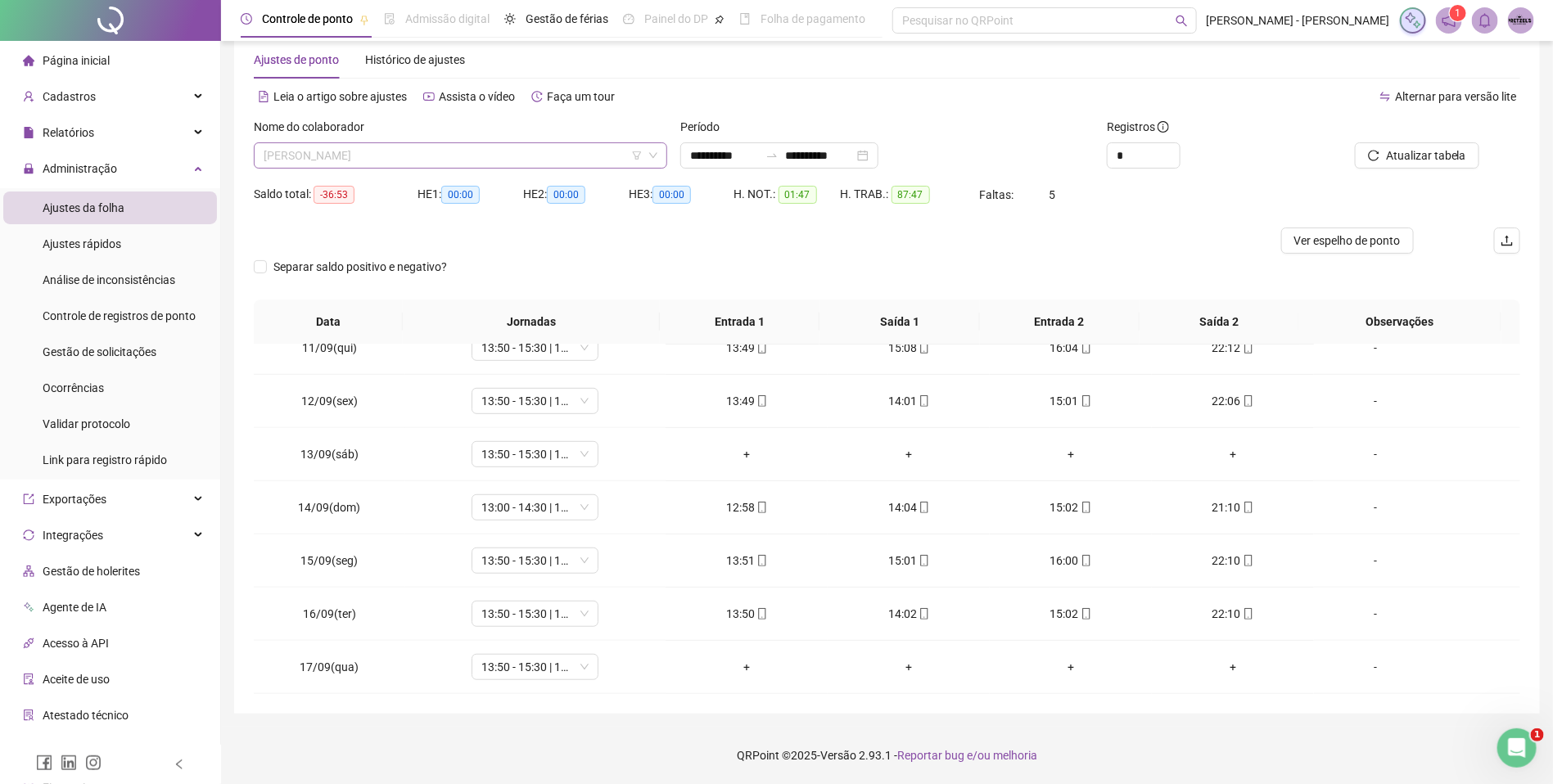
click at [492, 150] on span "[PERSON_NAME]" at bounding box center [459, 155] width 393 height 24
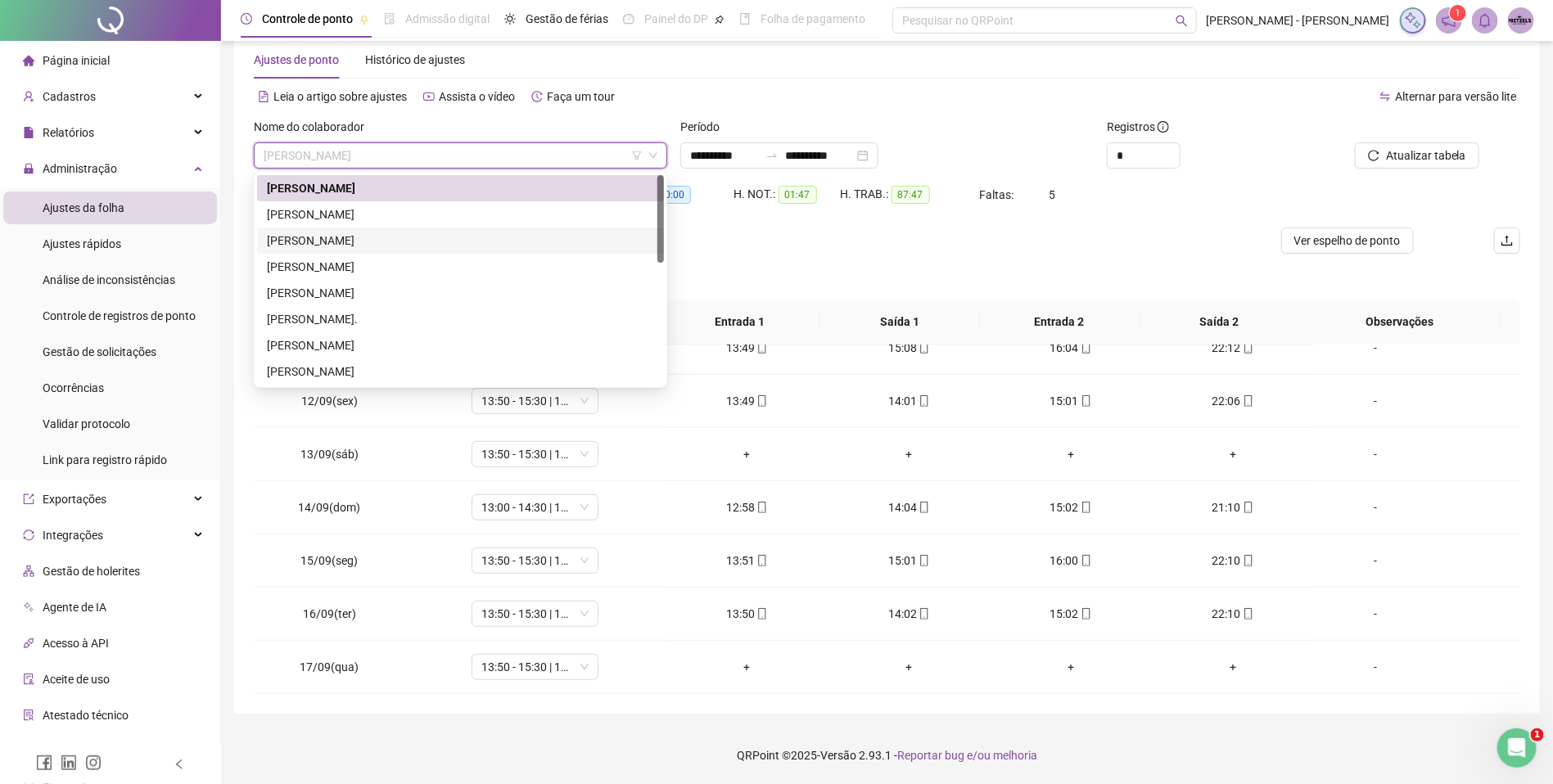
click at [423, 238] on div "[PERSON_NAME]" at bounding box center [460, 240] width 387 height 18
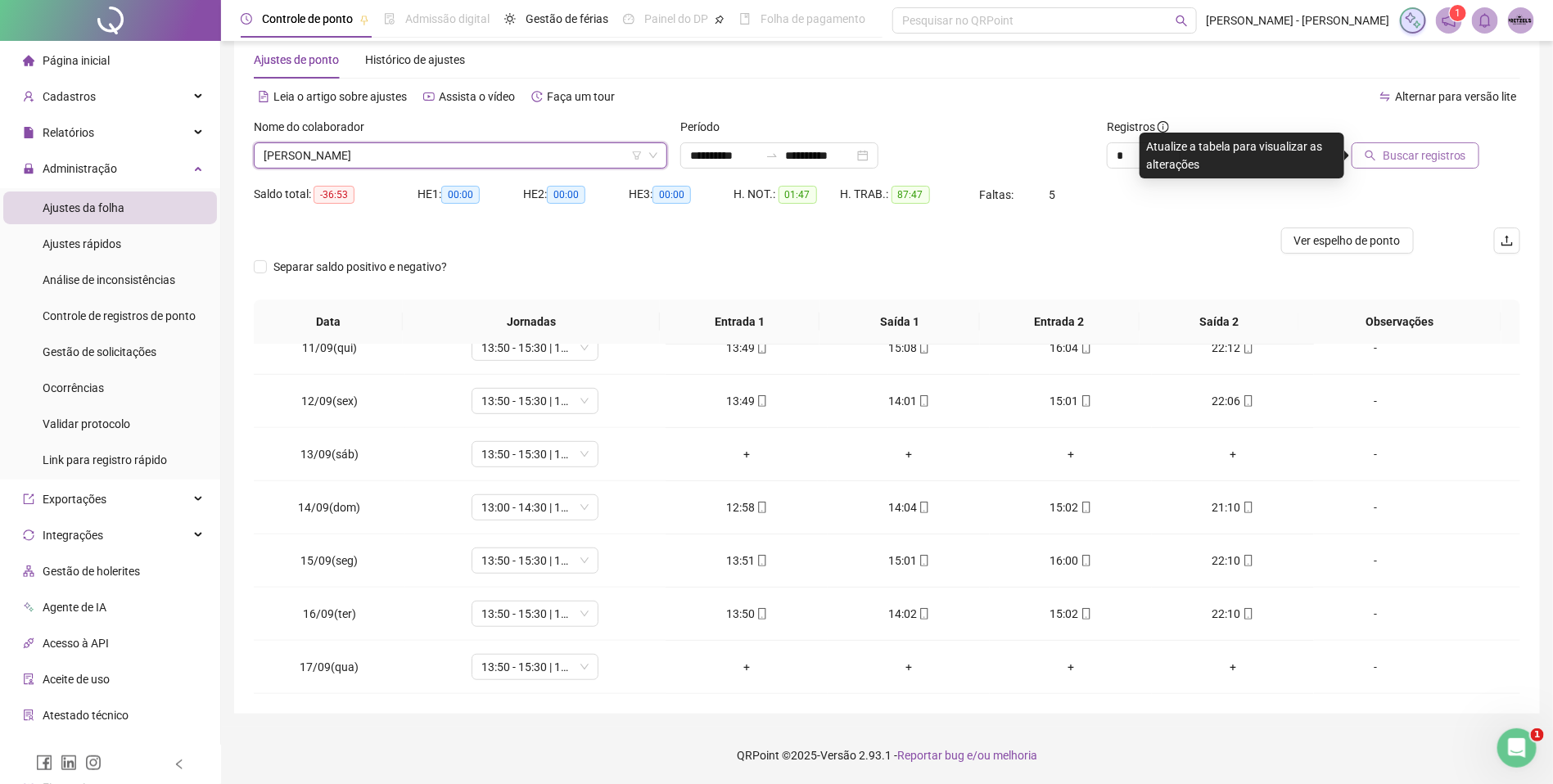
click at [1412, 155] on span "Buscar registros" at bounding box center [1424, 155] width 83 height 18
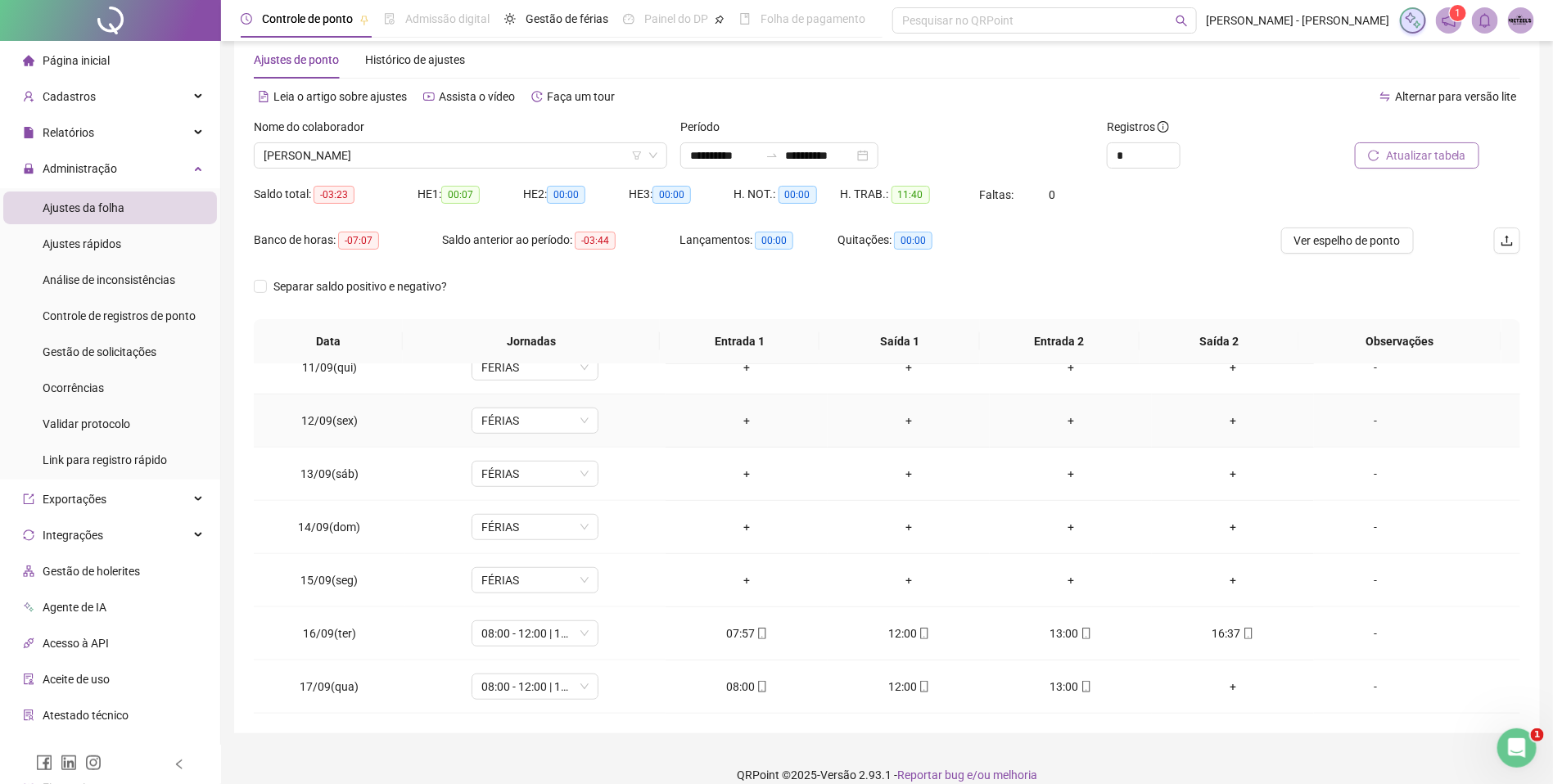
scroll to position [52, 0]
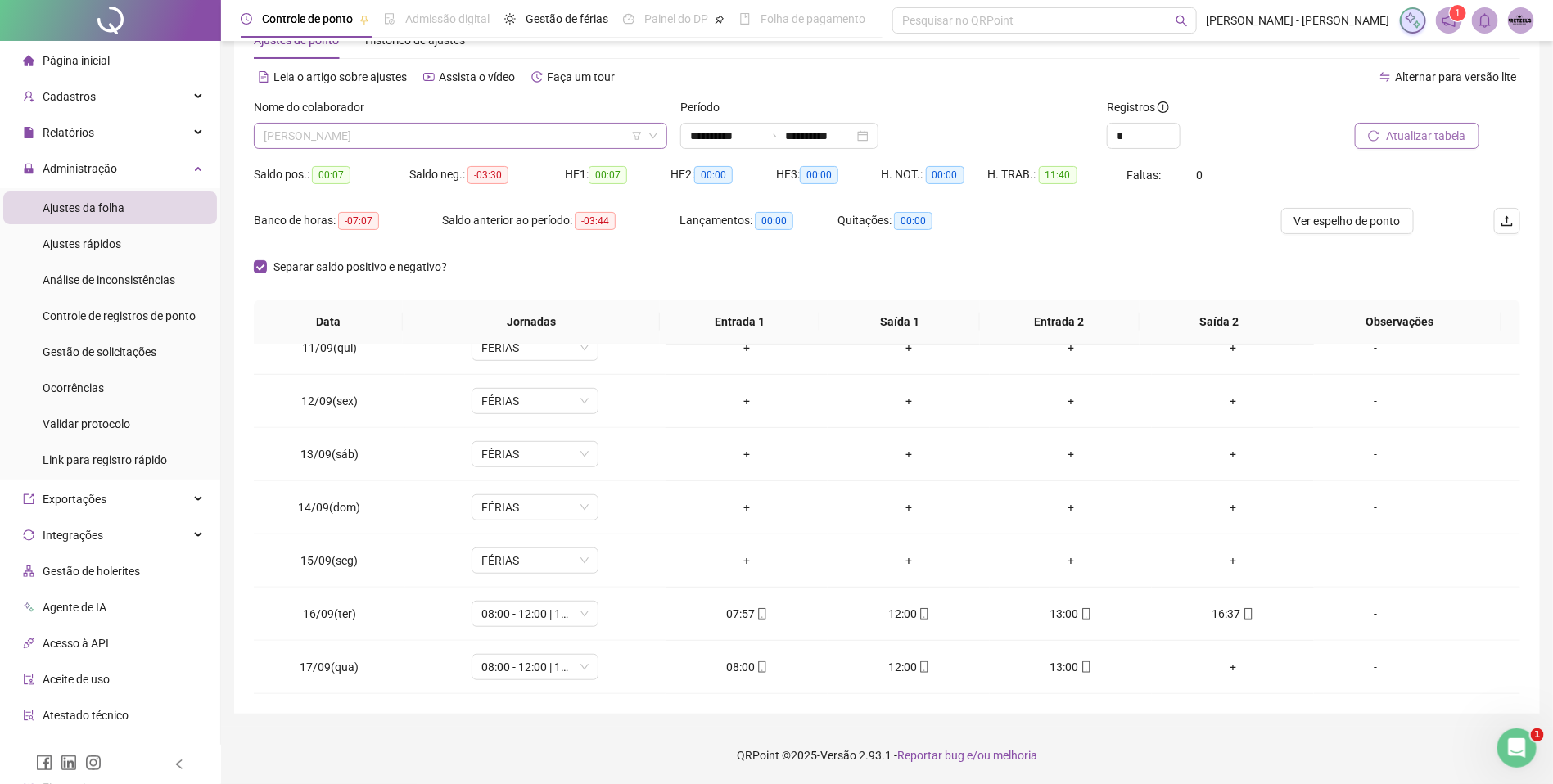
click at [497, 138] on span "[PERSON_NAME]" at bounding box center [459, 135] width 393 height 24
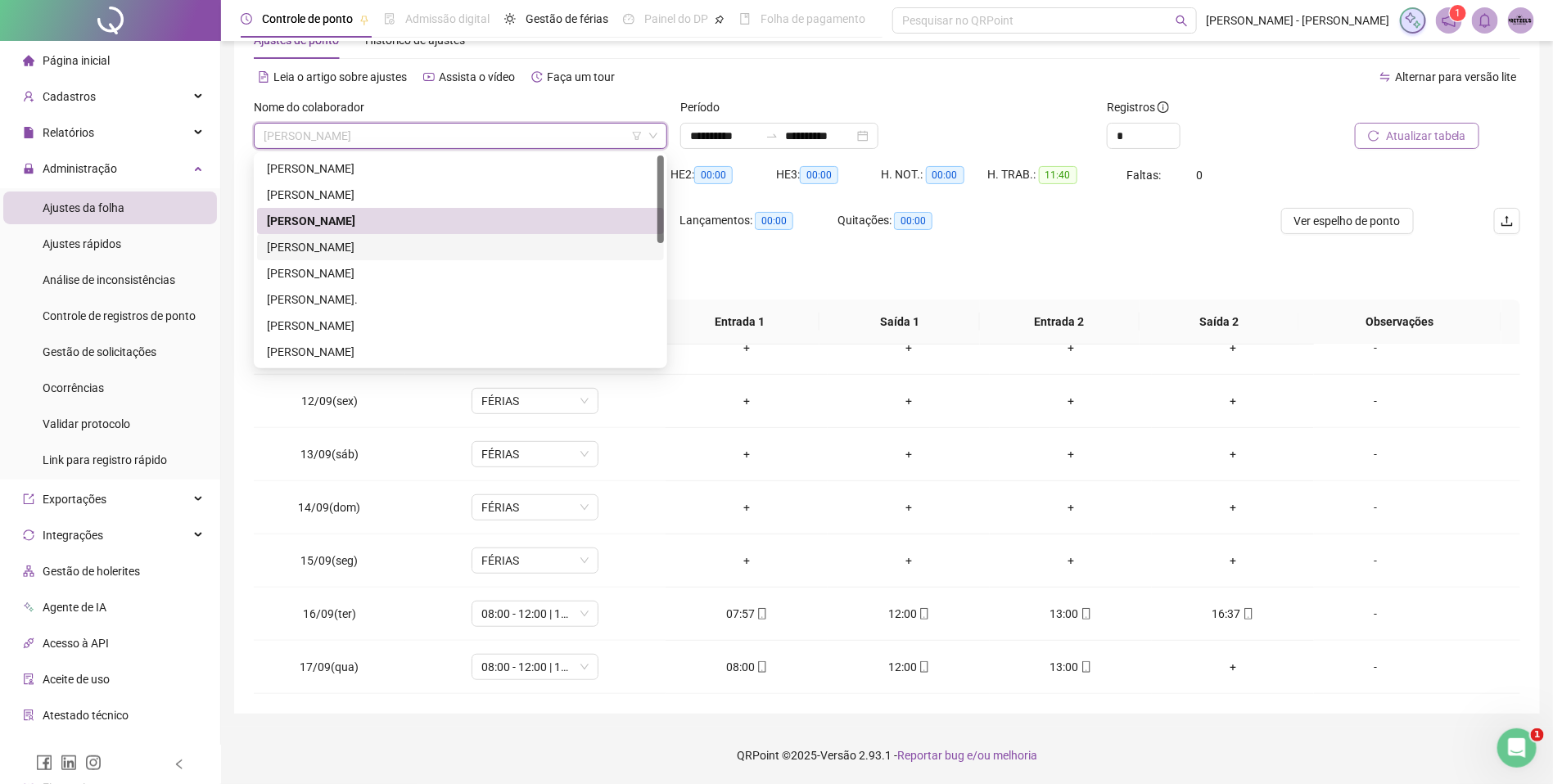
click at [404, 246] on div "[PERSON_NAME]" at bounding box center [460, 247] width 387 height 18
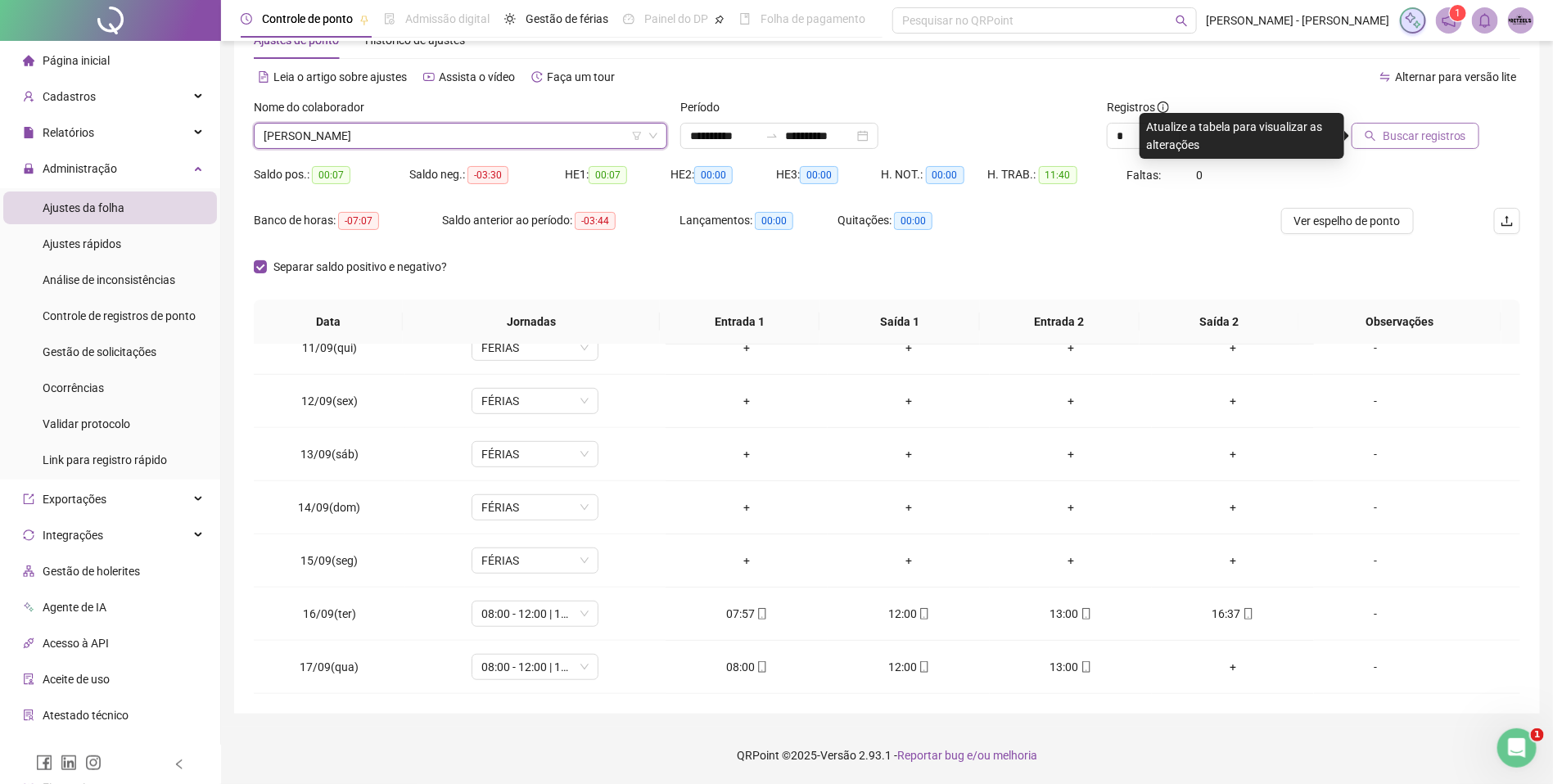
click at [1403, 135] on span "Buscar registros" at bounding box center [1424, 135] width 83 height 18
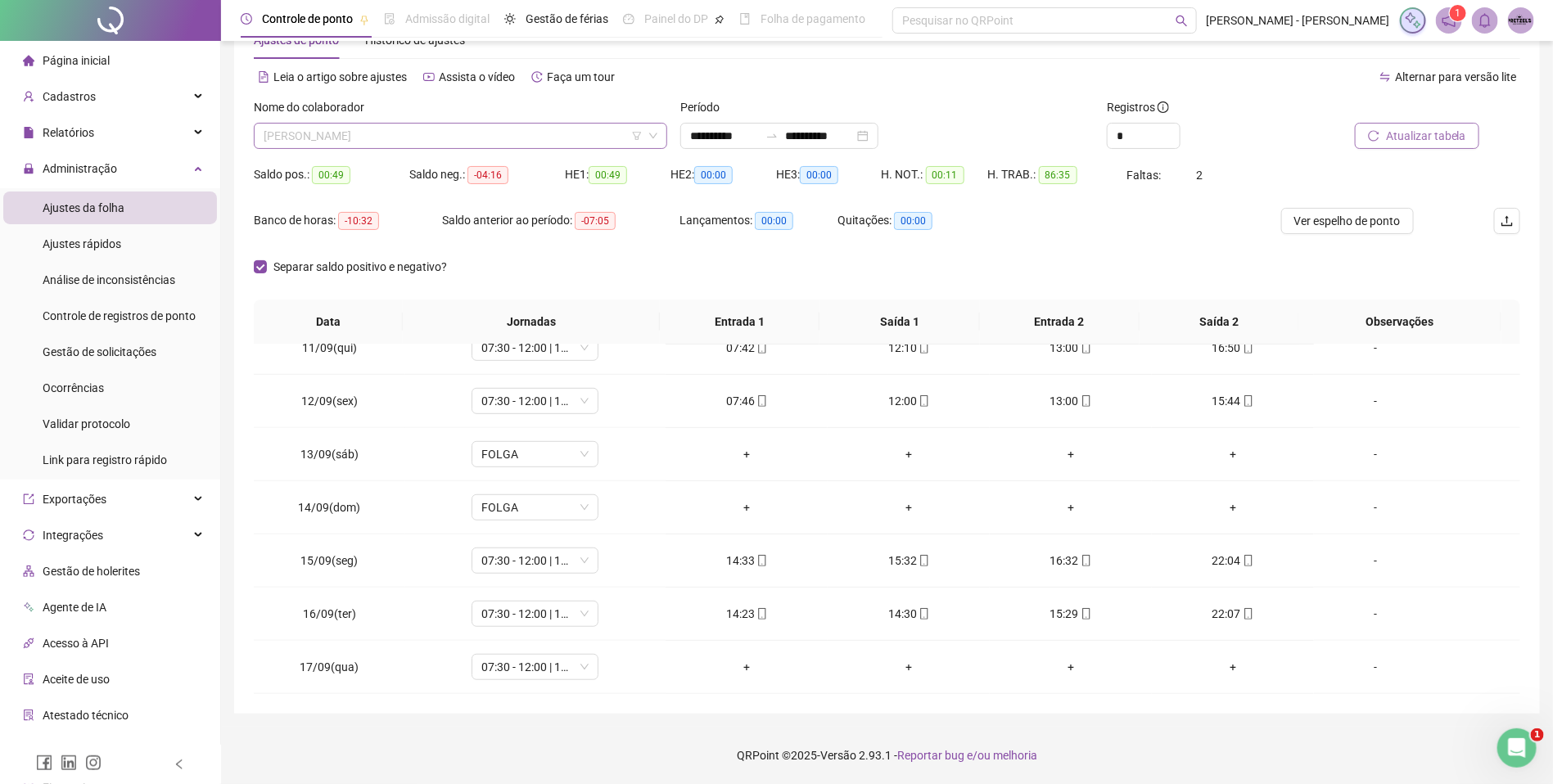
click at [464, 142] on span "[PERSON_NAME]" at bounding box center [459, 135] width 393 height 24
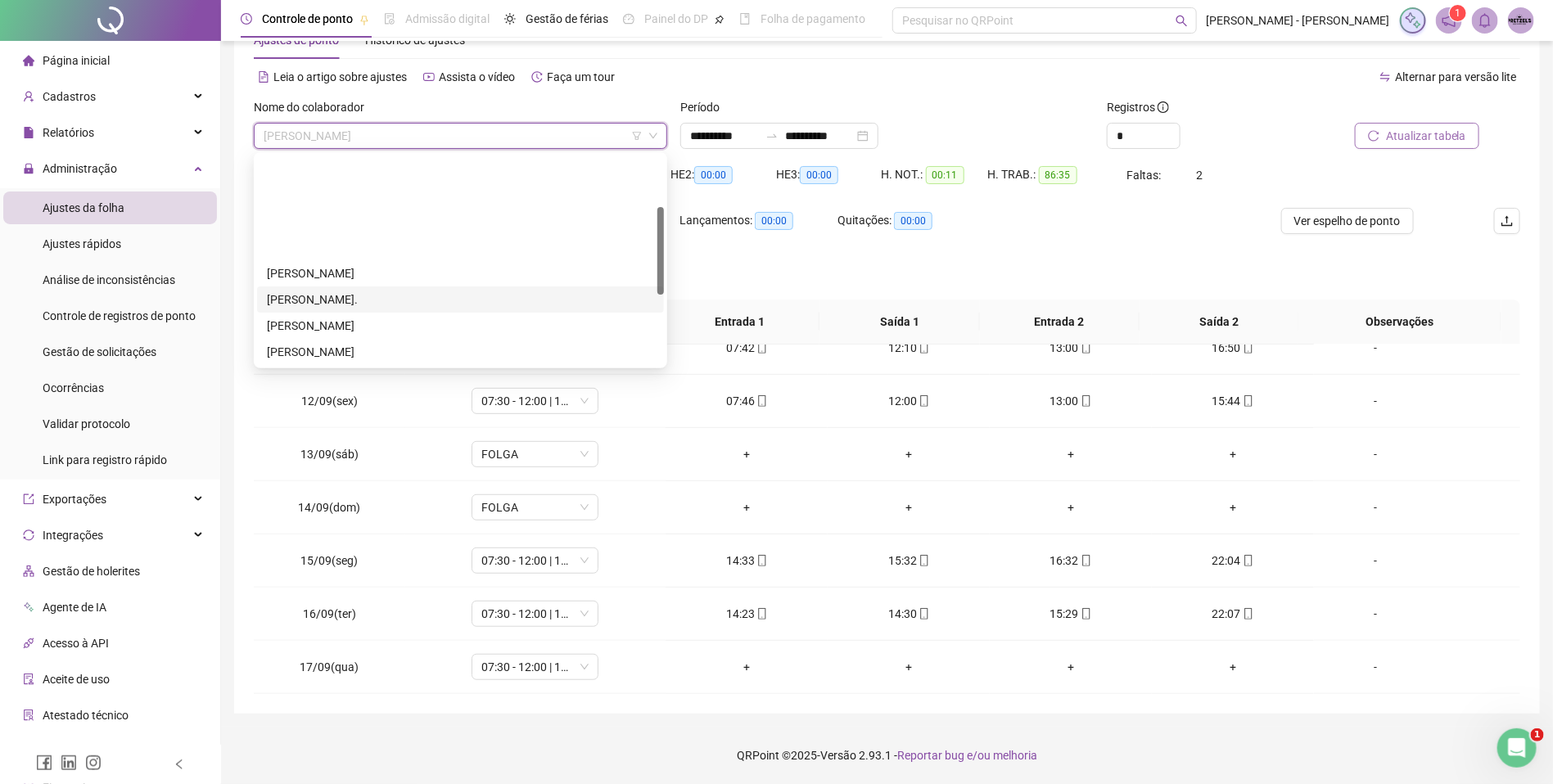
scroll to position [122, 0]
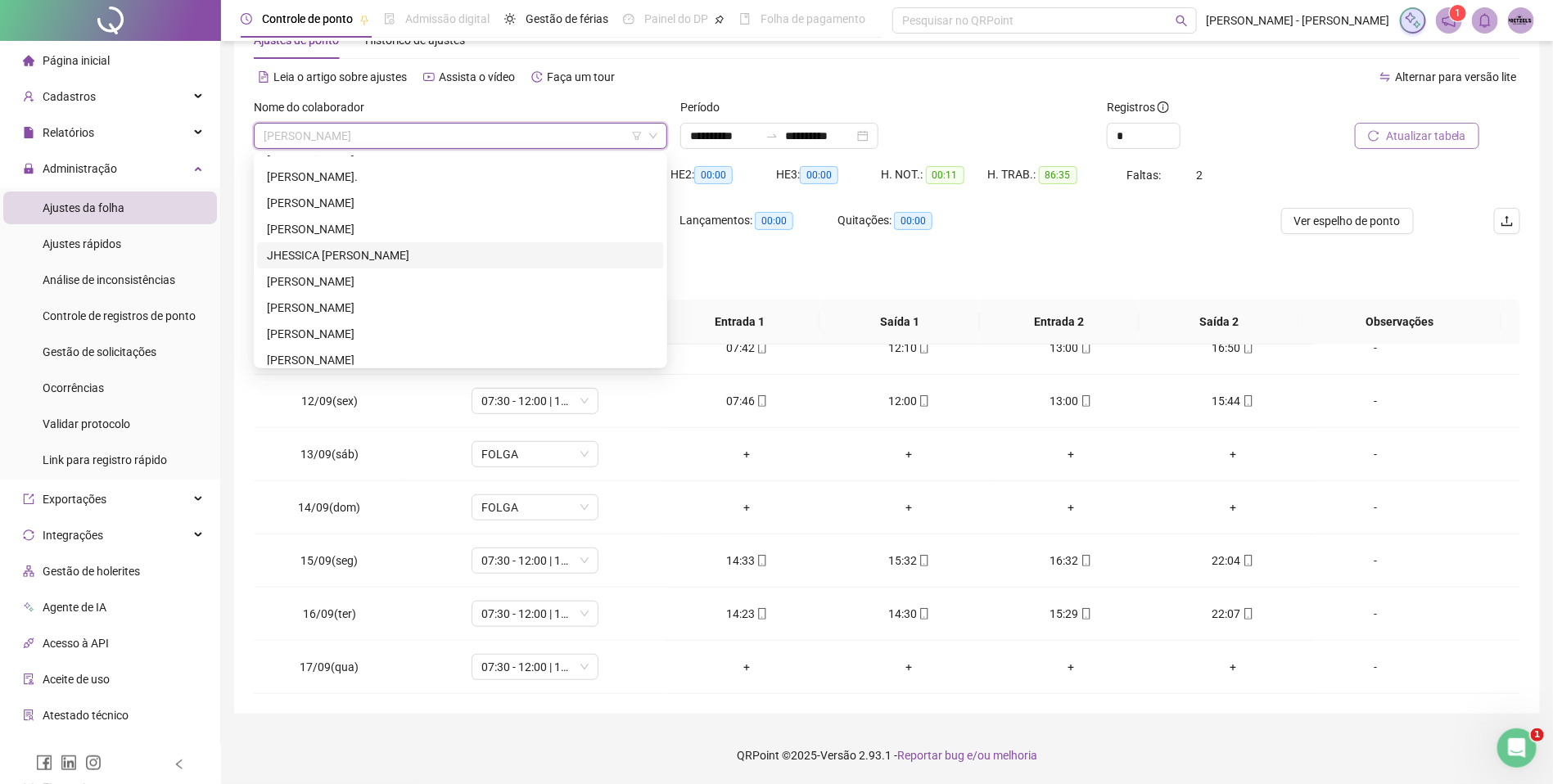
click at [445, 244] on div "JHESSICA [PERSON_NAME]" at bounding box center [460, 255] width 406 height 26
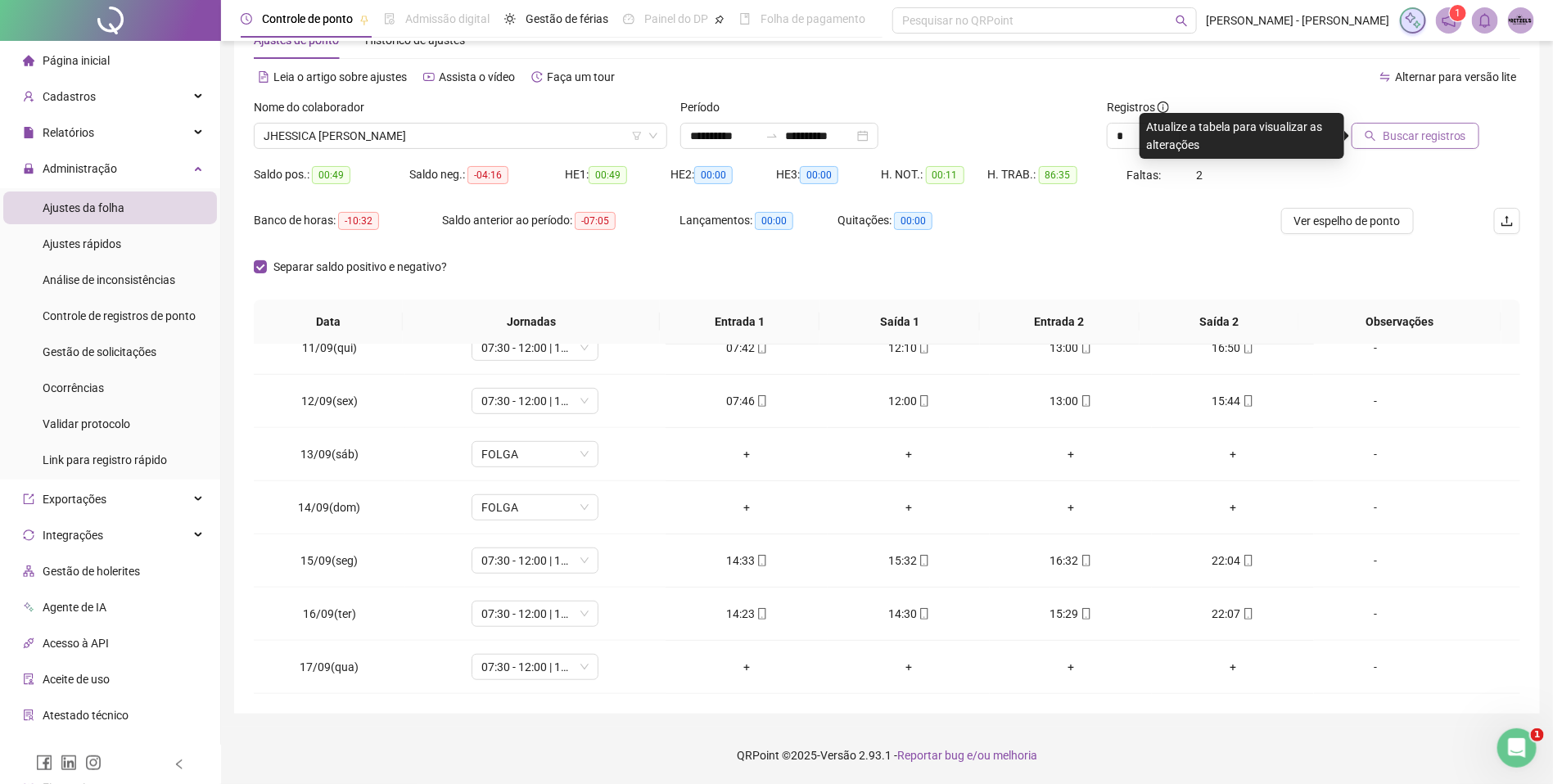
click at [1418, 131] on span "Buscar registros" at bounding box center [1424, 135] width 83 height 18
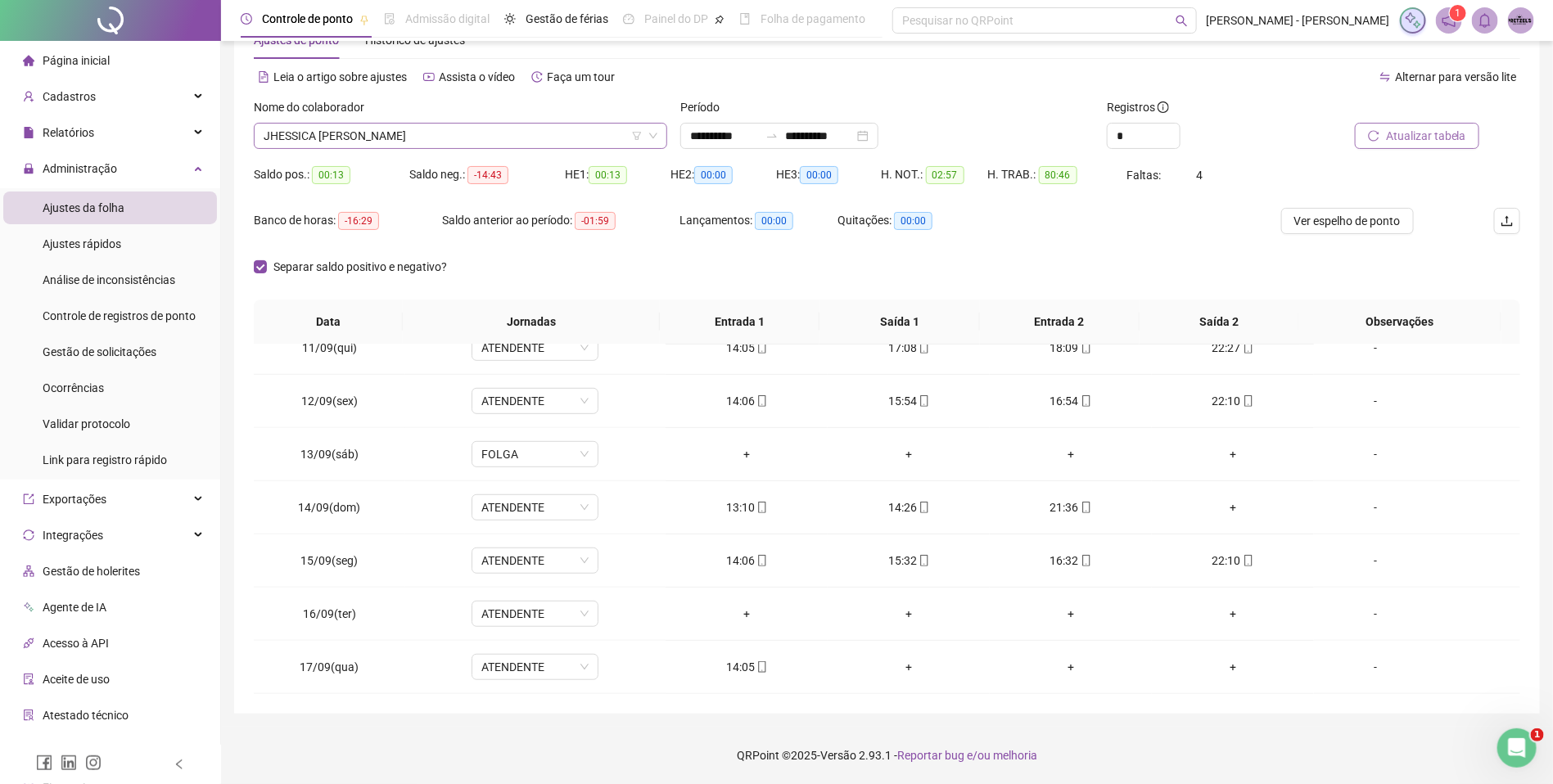
click at [487, 145] on span "JHESSICA [PERSON_NAME]" at bounding box center [459, 135] width 393 height 24
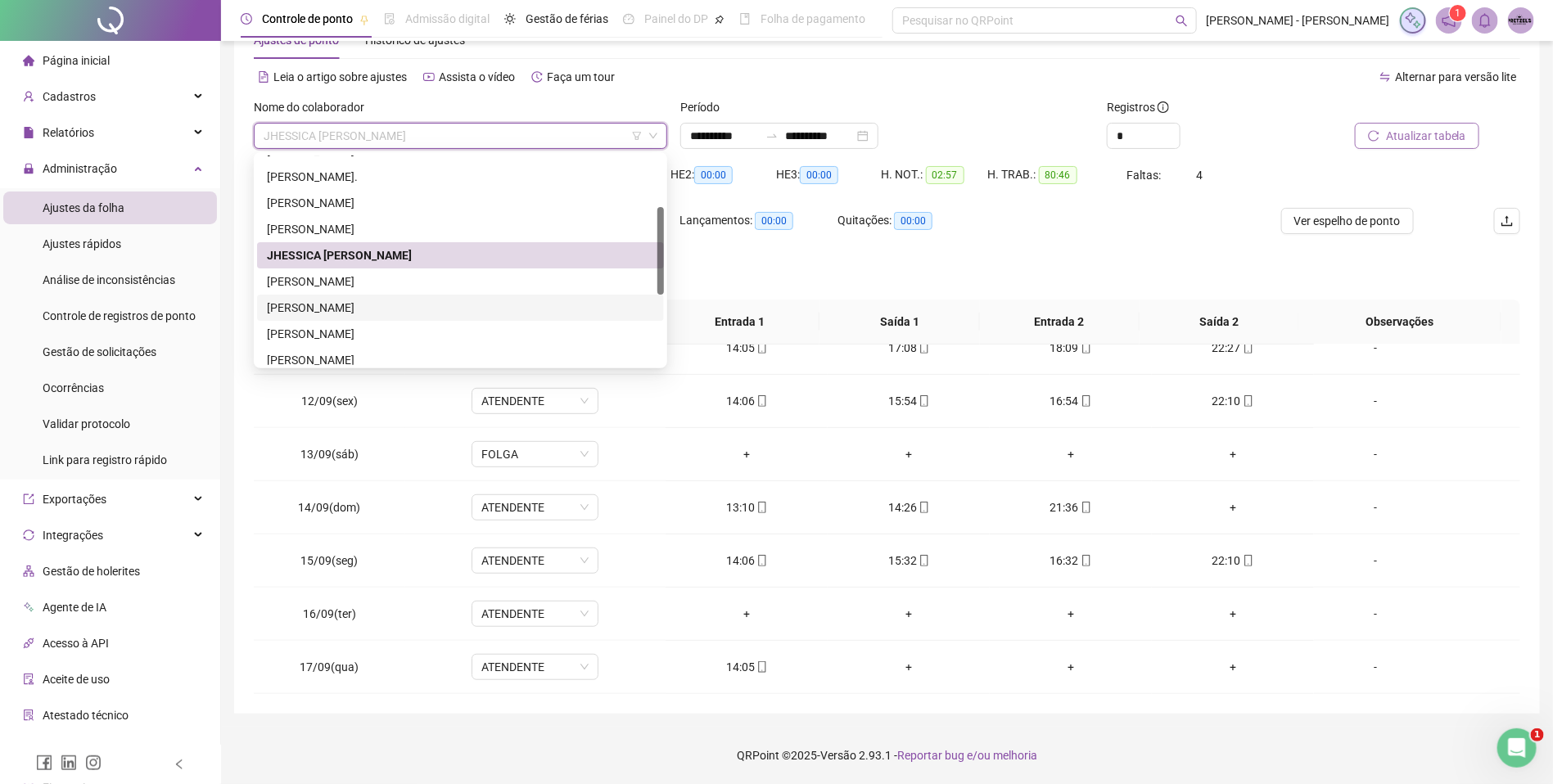
click at [357, 305] on div "[PERSON_NAME]" at bounding box center [460, 307] width 387 height 18
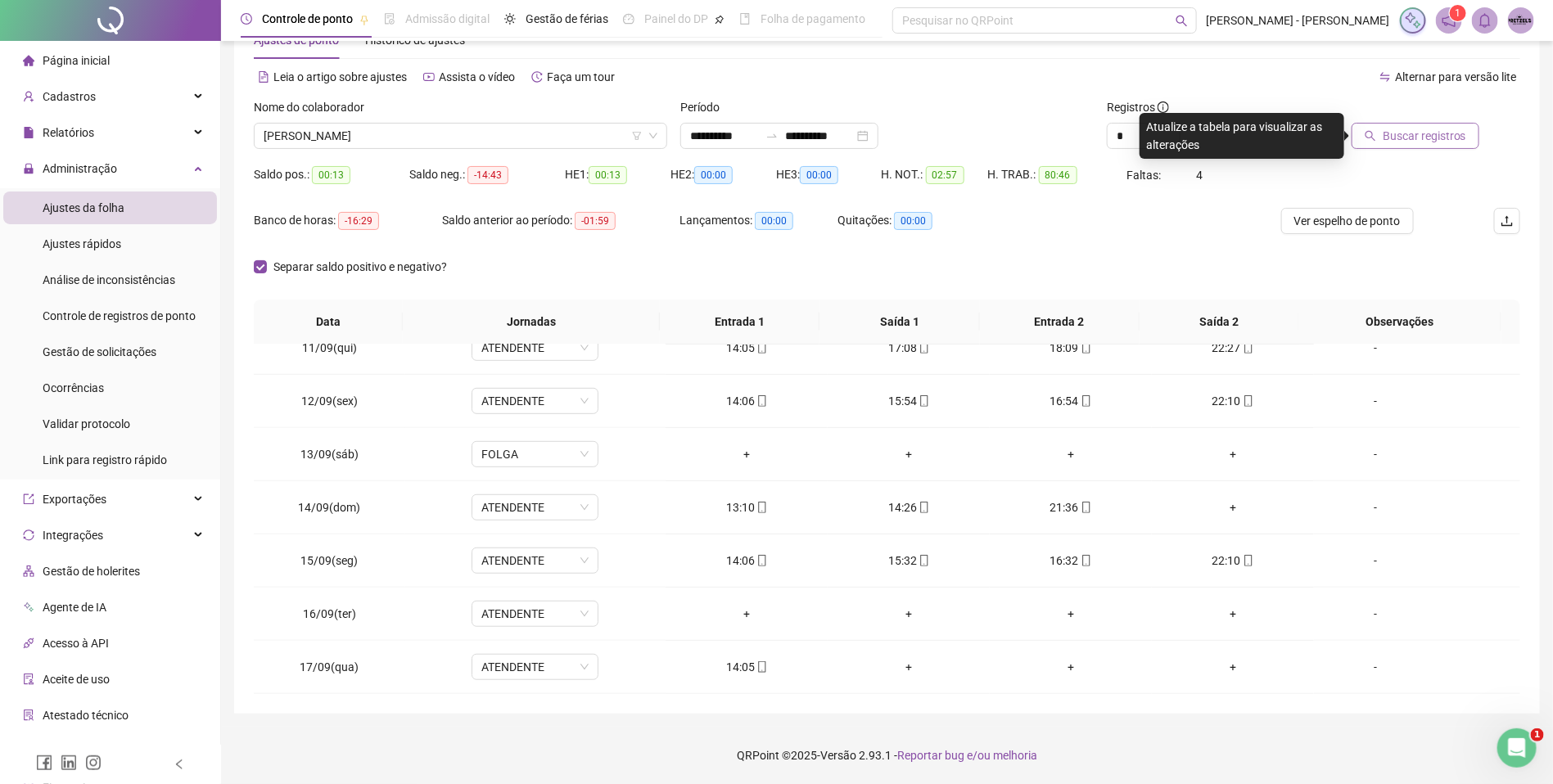
click at [1392, 134] on span "Buscar registros" at bounding box center [1424, 135] width 83 height 18
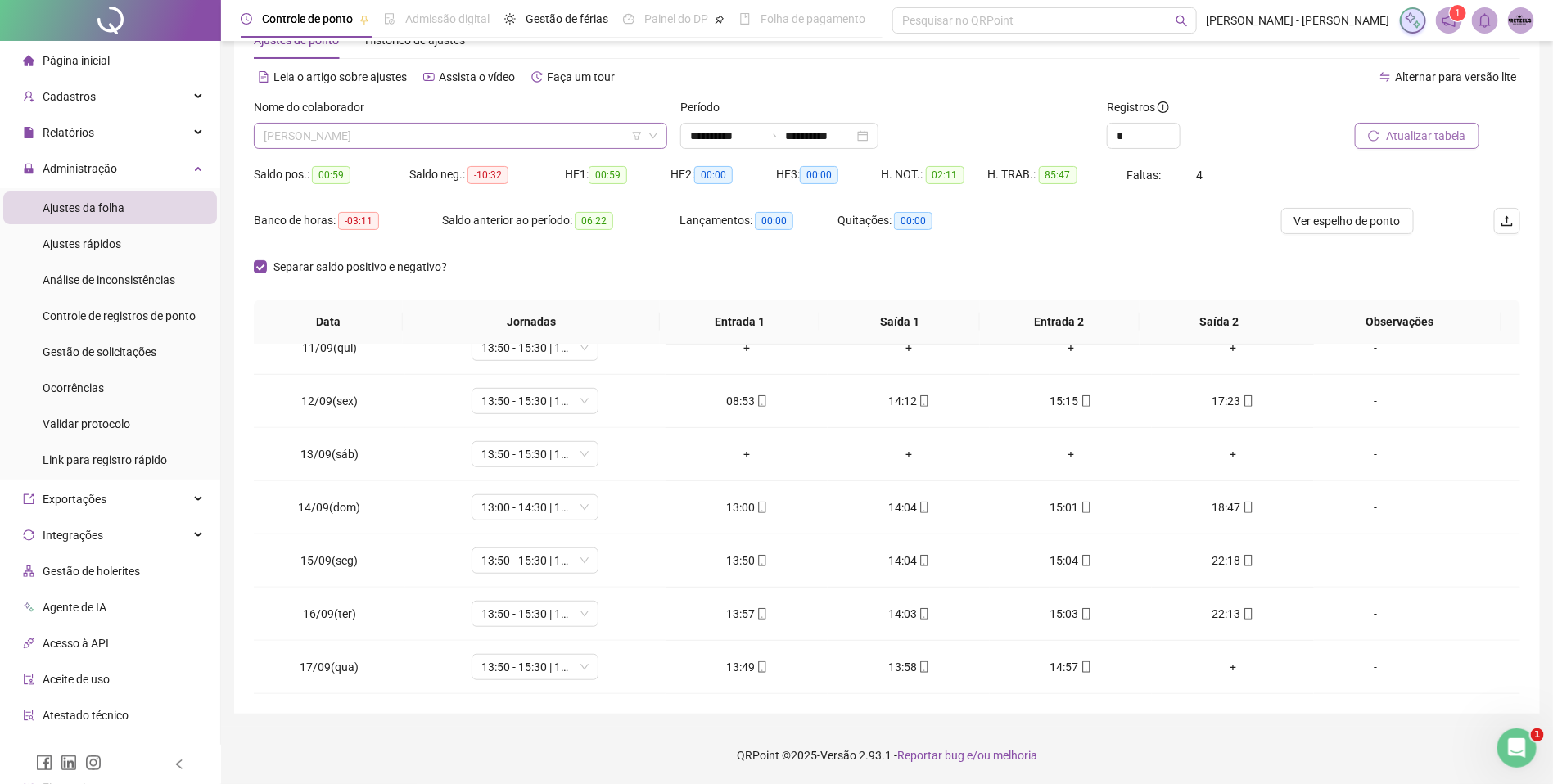
click at [496, 137] on span "[PERSON_NAME]" at bounding box center [459, 135] width 393 height 24
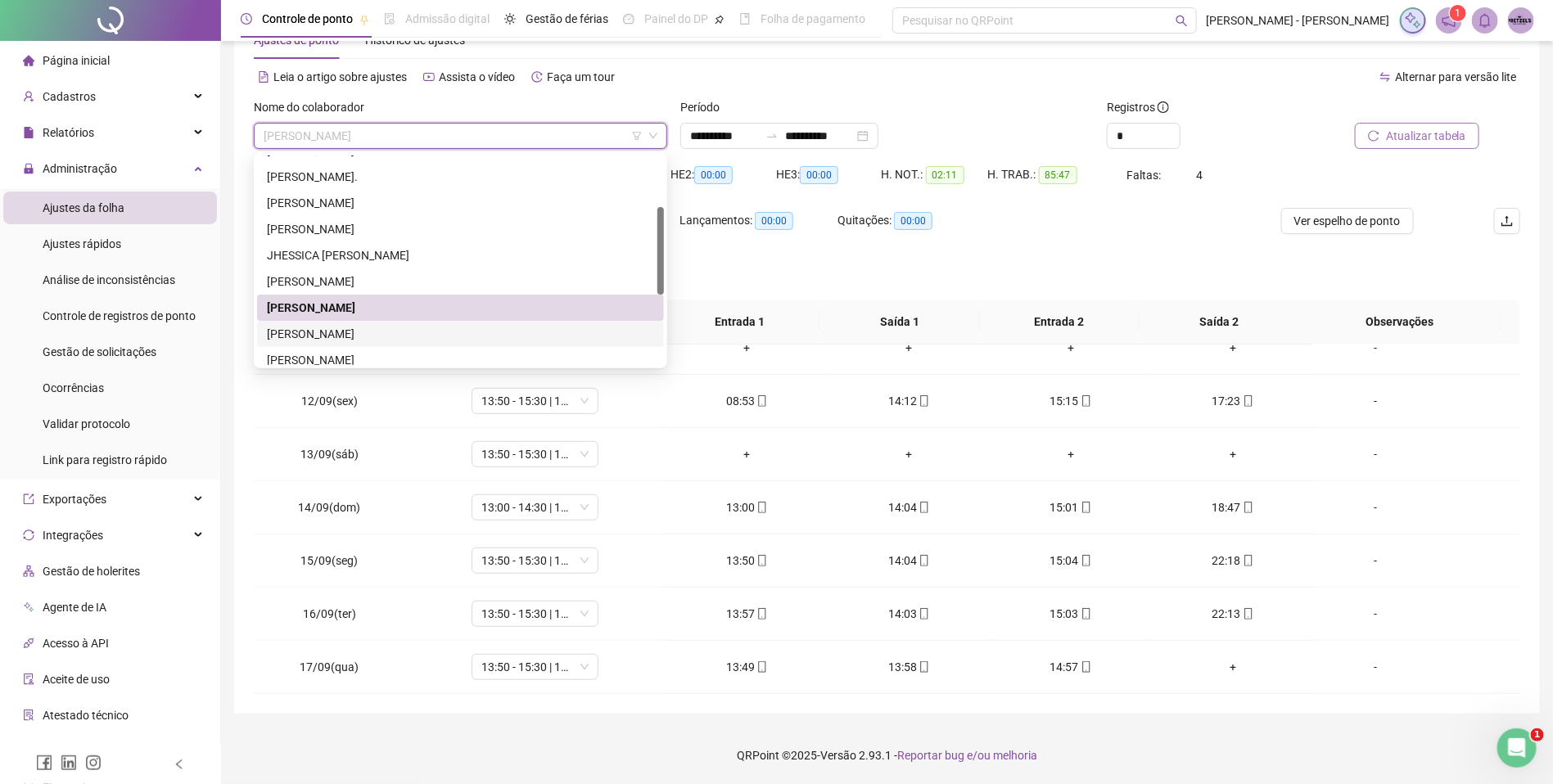
click at [420, 333] on div "[PERSON_NAME]" at bounding box center [460, 333] width 387 height 18
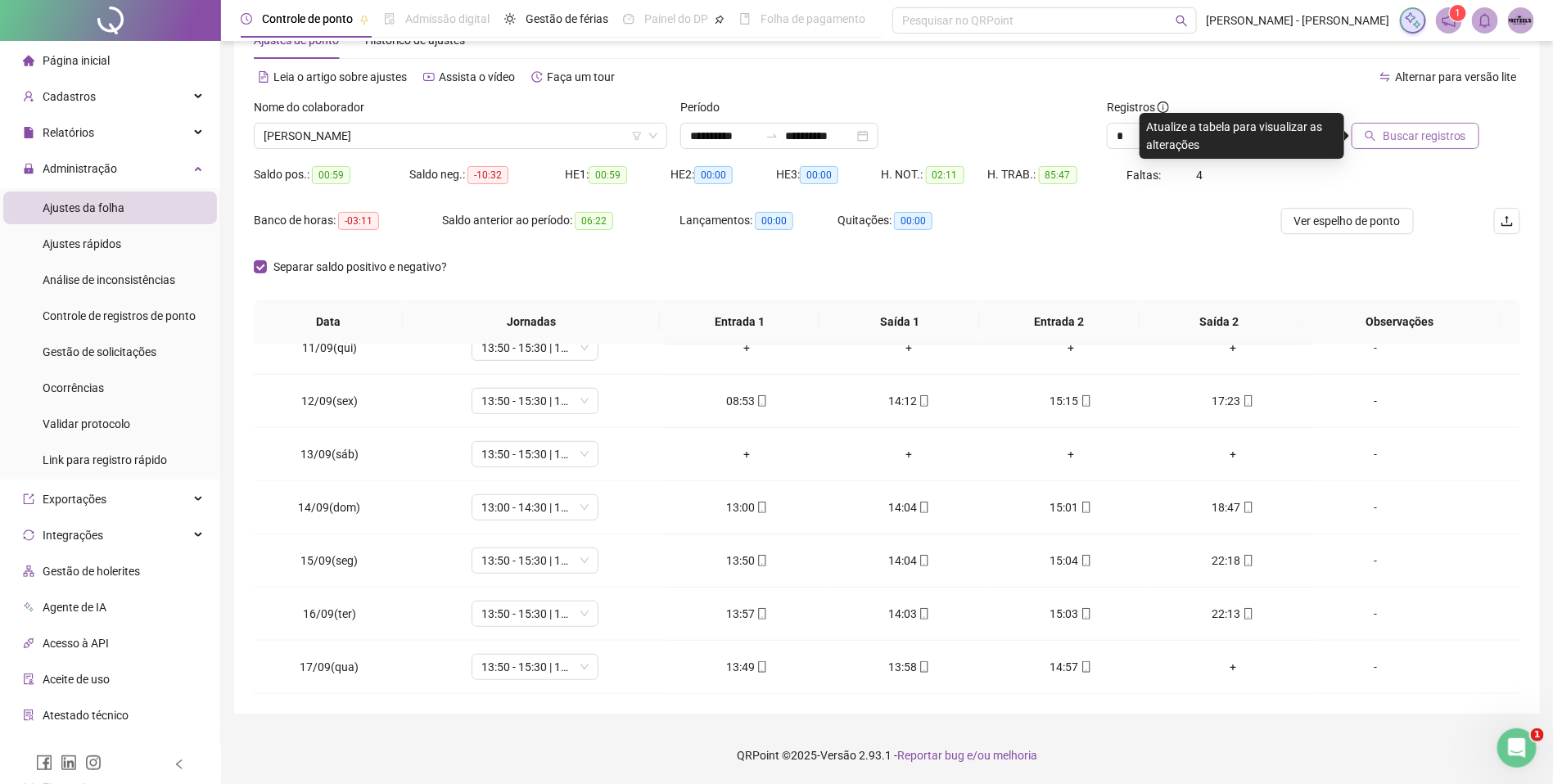
click at [1376, 133] on icon "search" at bounding box center [1370, 135] width 11 height 11
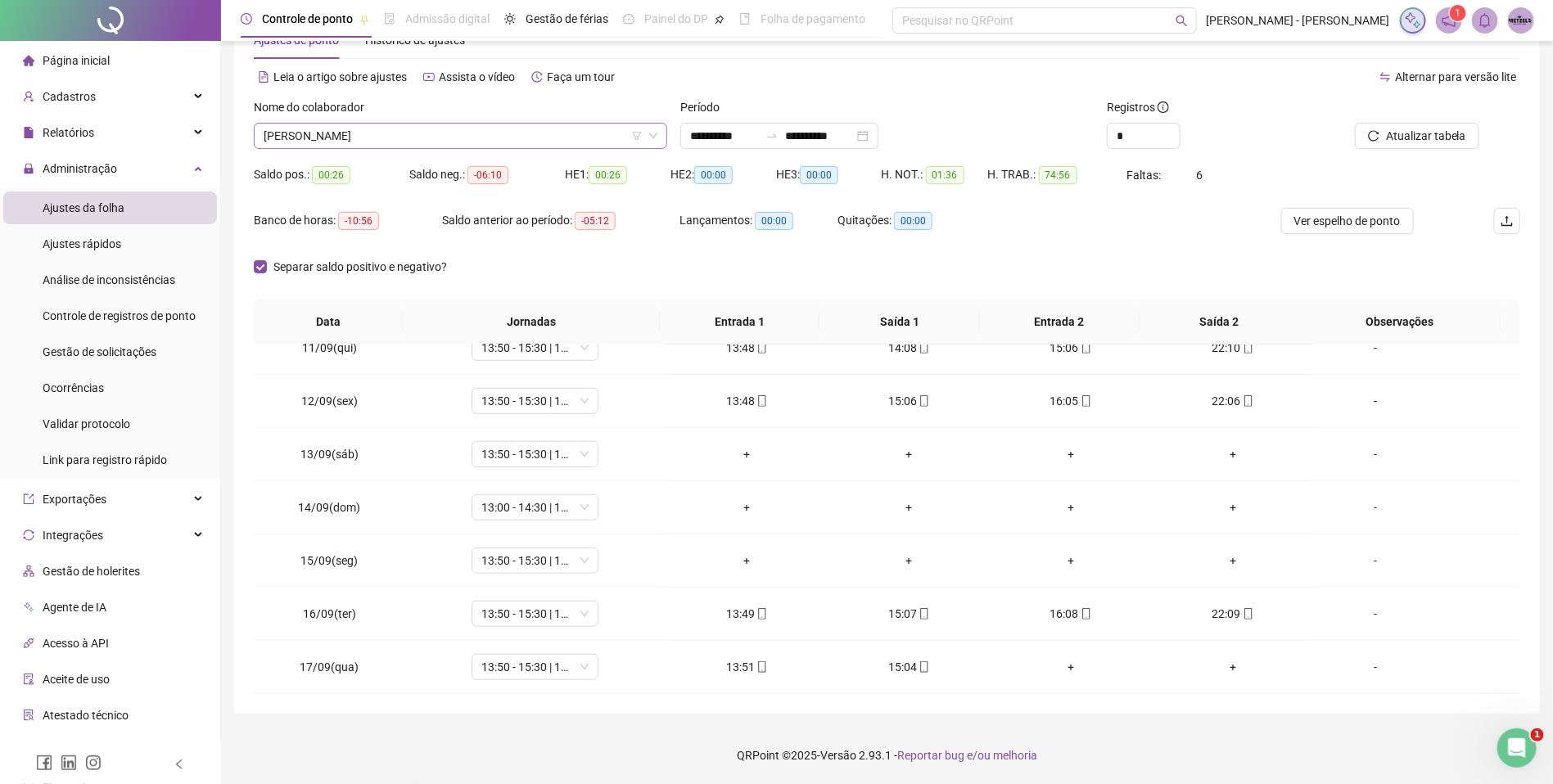
click at [490, 148] on span "[PERSON_NAME]" at bounding box center [459, 135] width 393 height 24
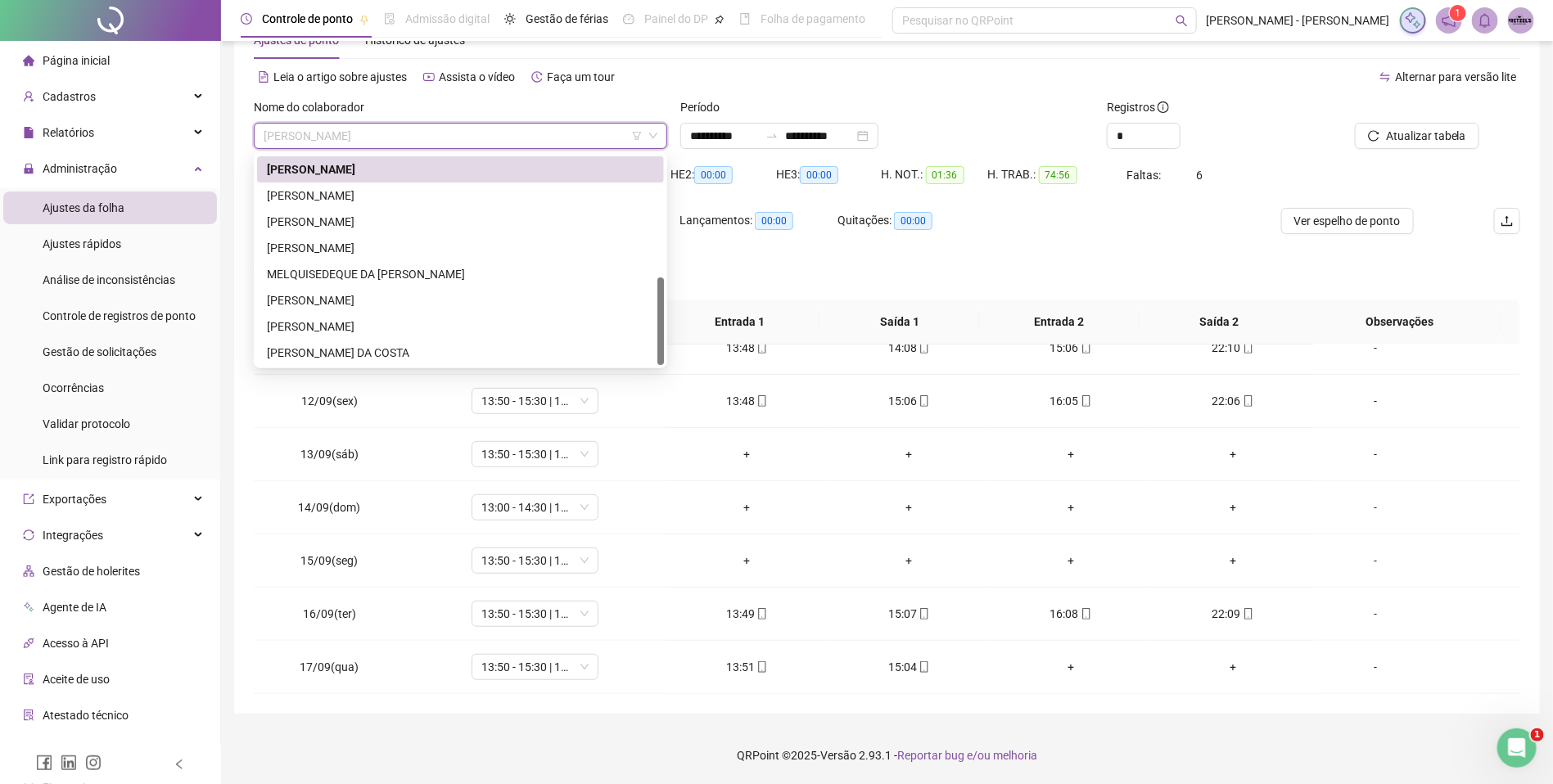
scroll to position [164, 0]
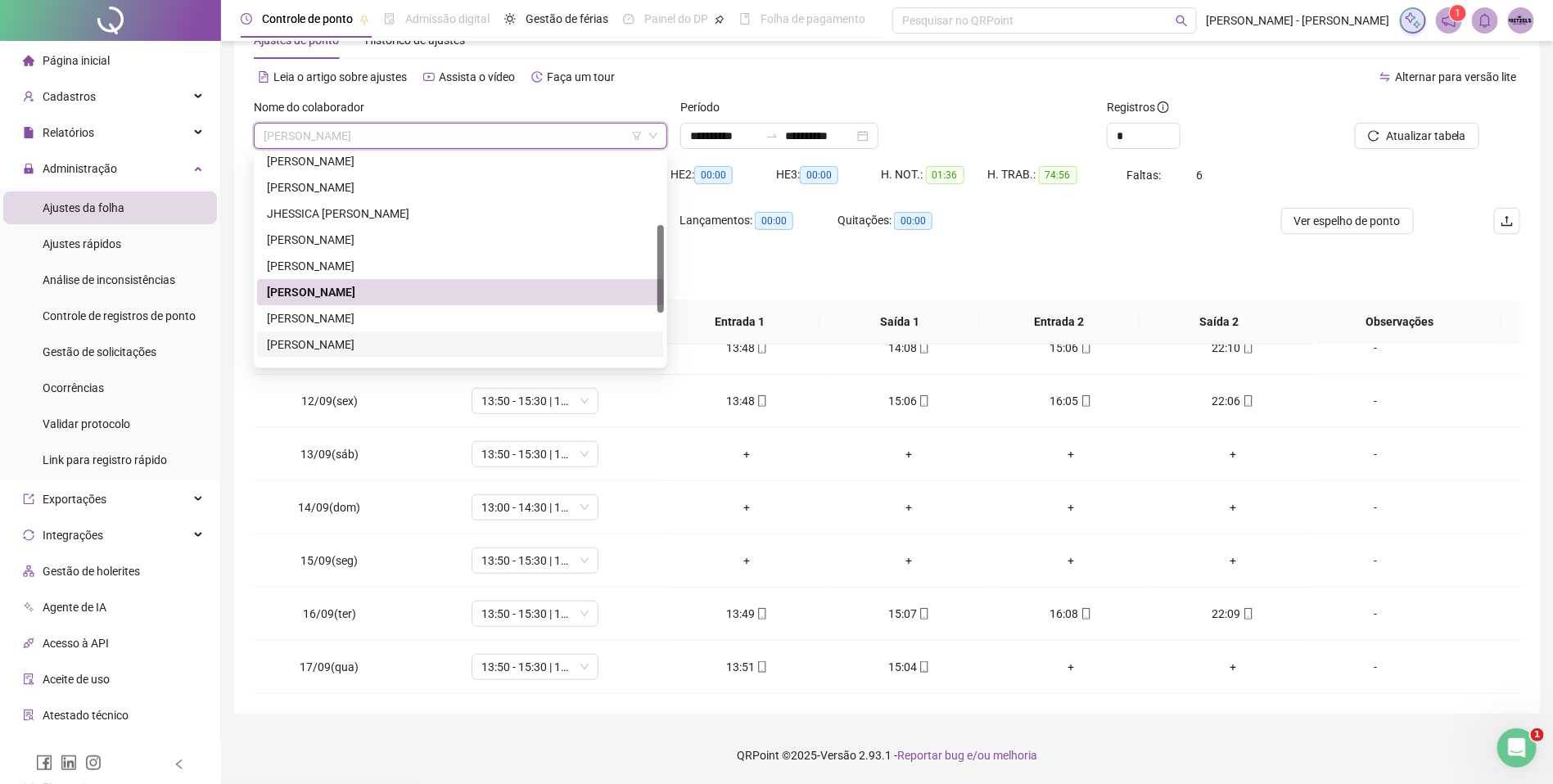
click at [330, 341] on div "[PERSON_NAME]" at bounding box center [460, 344] width 387 height 18
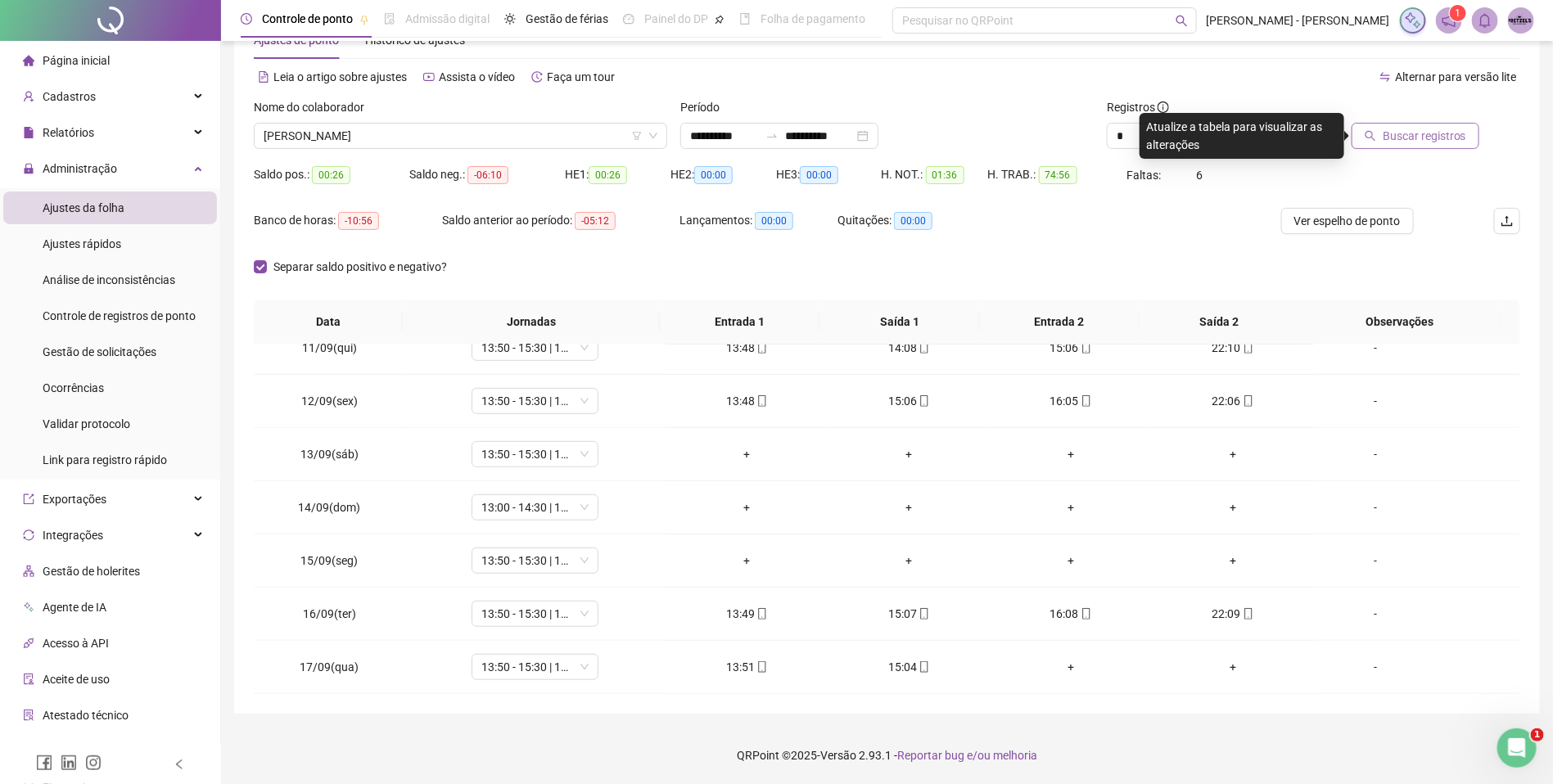
click at [1420, 130] on span "Buscar registros" at bounding box center [1424, 135] width 83 height 18
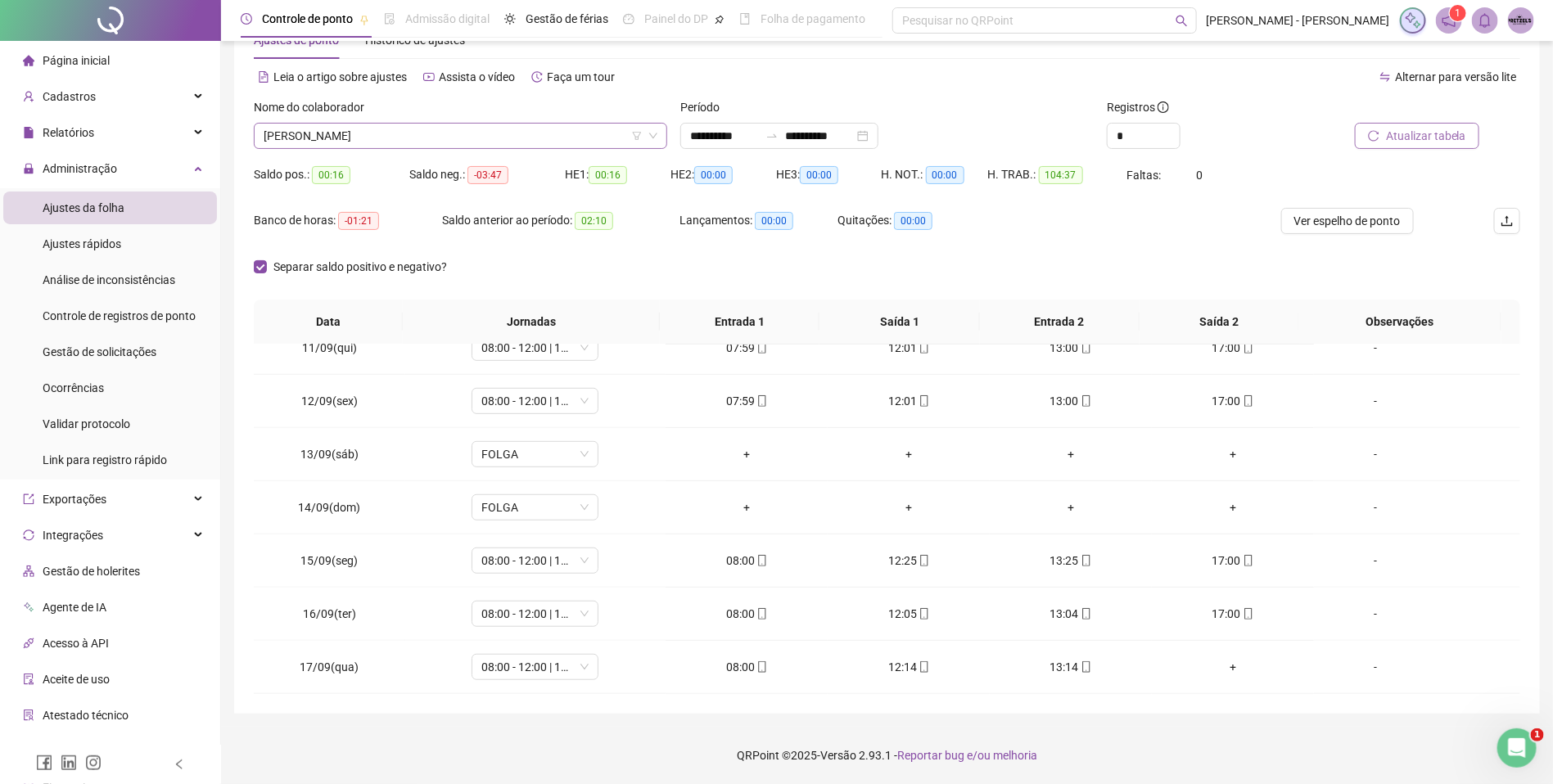
click at [452, 145] on span "[PERSON_NAME]" at bounding box center [459, 135] width 393 height 24
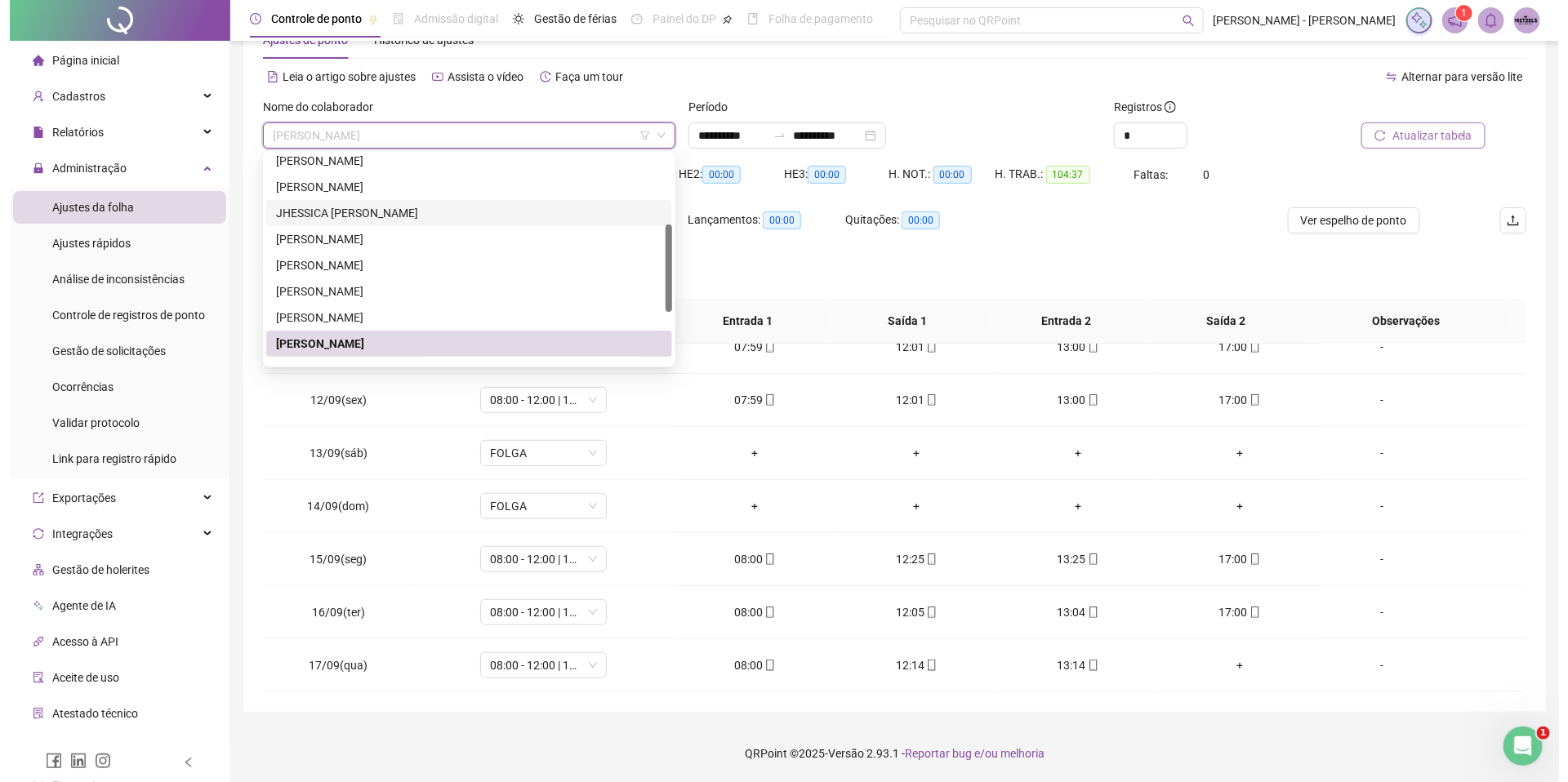
scroll to position [287, 0]
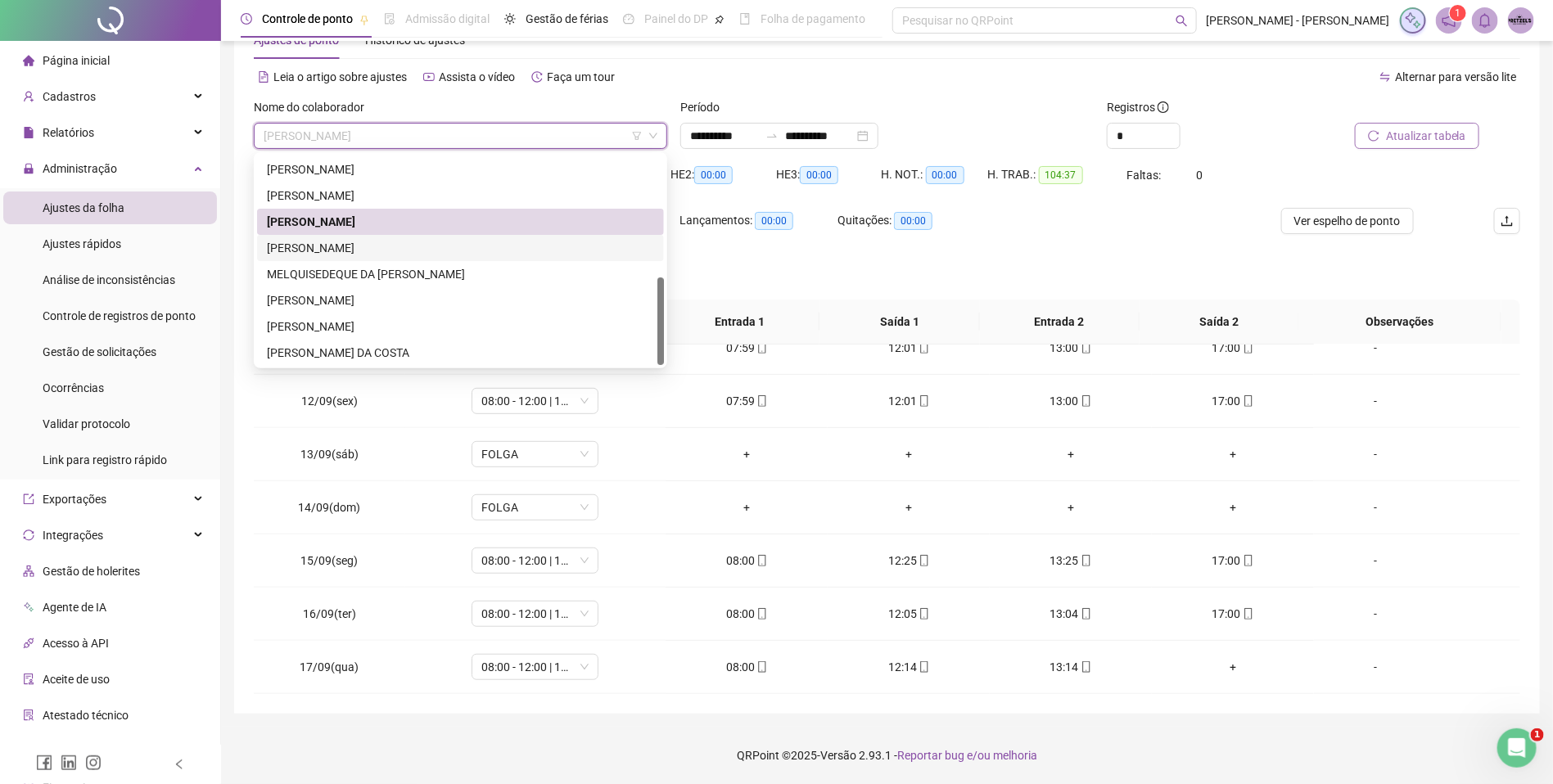
click at [419, 247] on div "[PERSON_NAME]" at bounding box center [460, 247] width 387 height 18
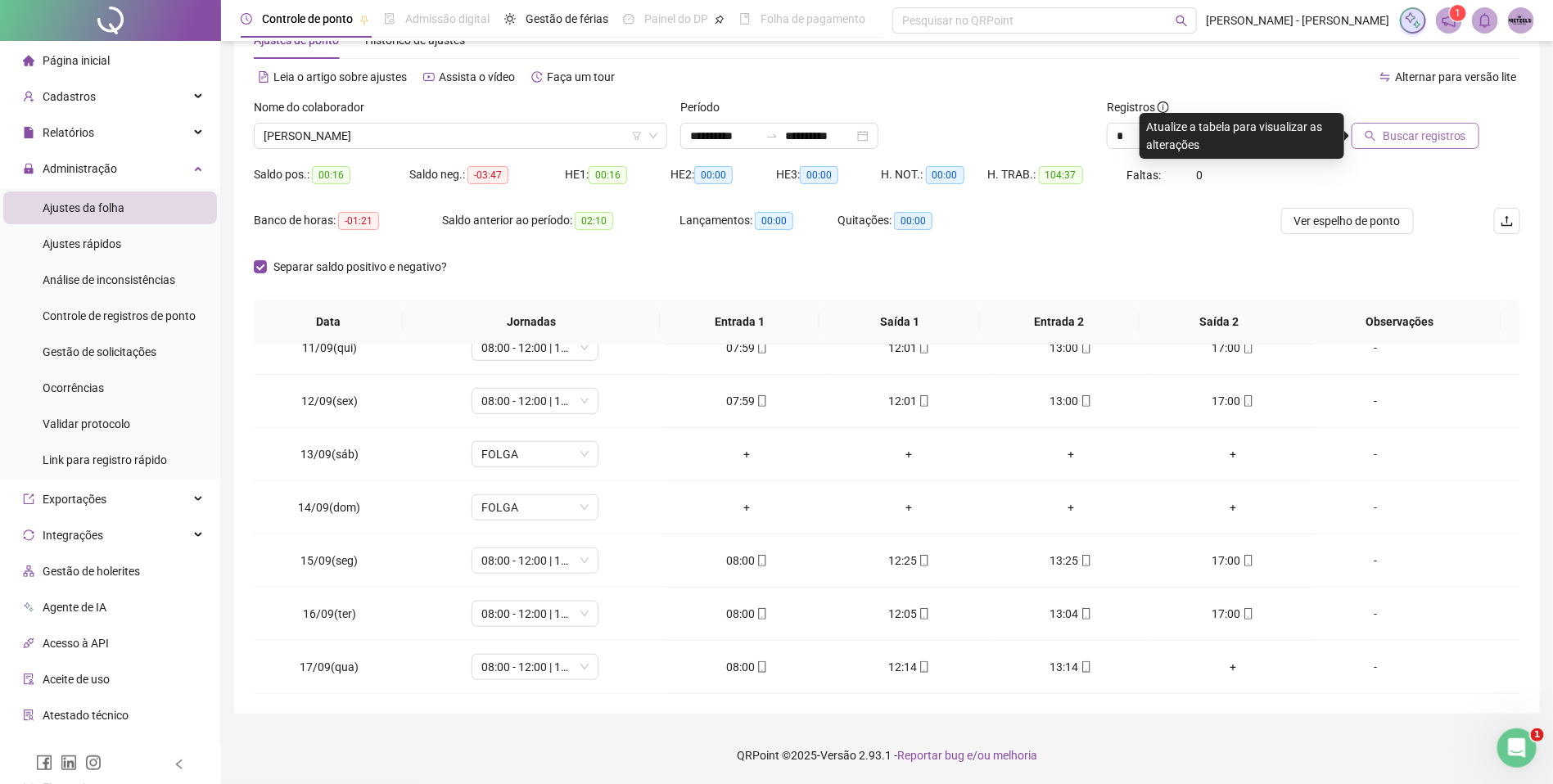
click at [1418, 133] on span "Buscar registros" at bounding box center [1424, 135] width 83 height 18
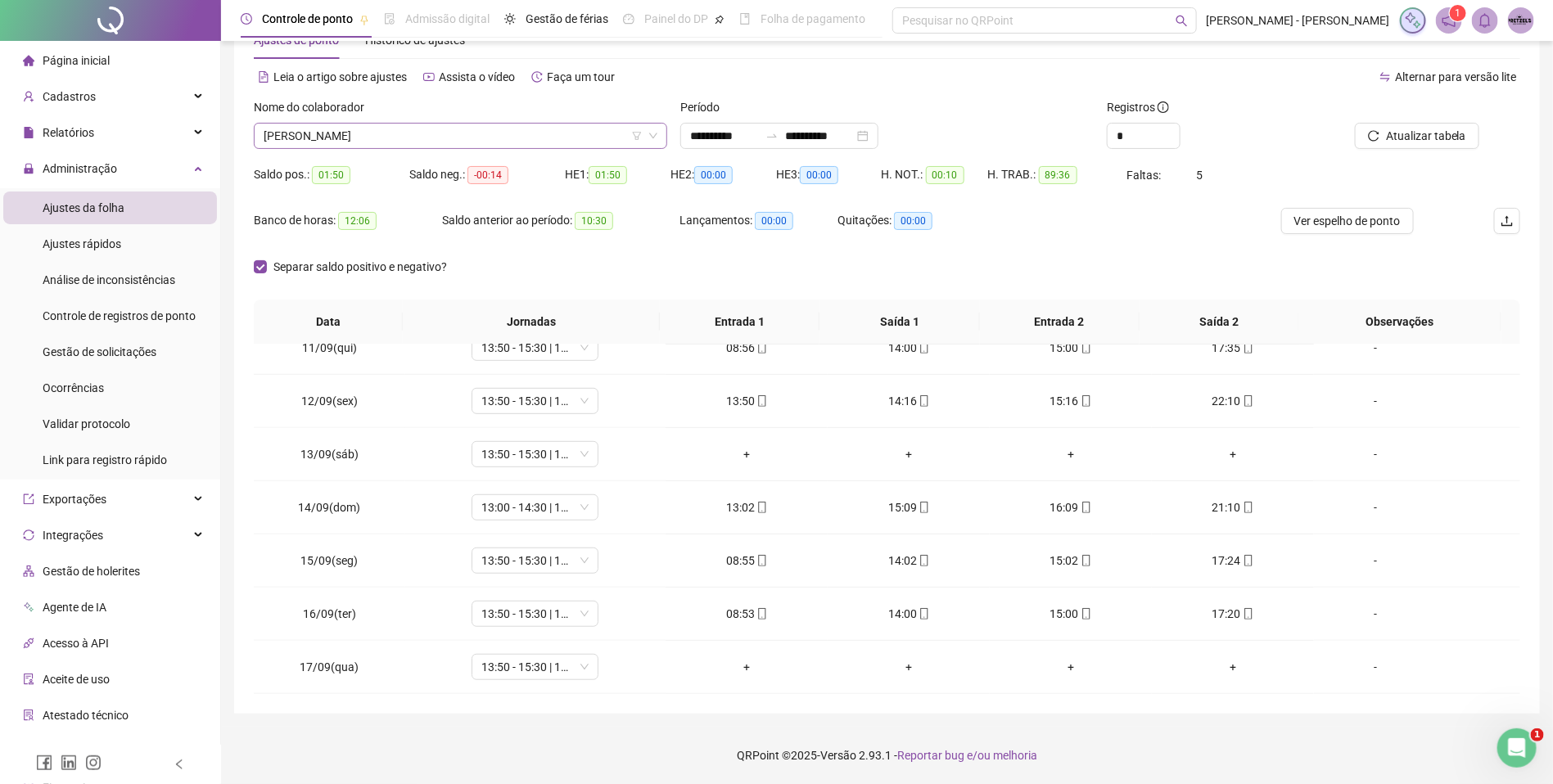
click at [462, 138] on span "[PERSON_NAME]" at bounding box center [459, 135] width 393 height 24
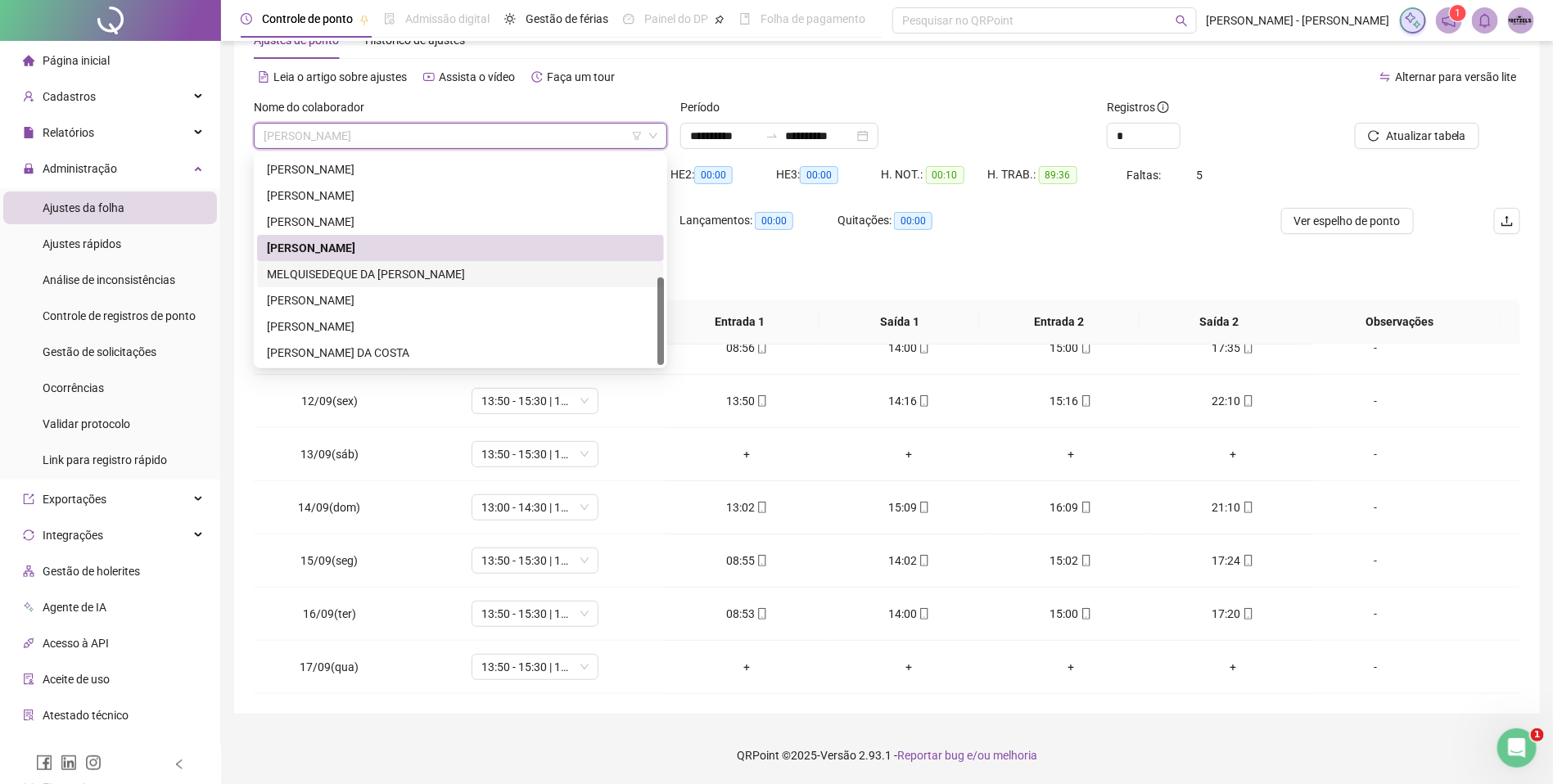
click at [392, 270] on div "MELQUISEDEQUE DA [PERSON_NAME]" at bounding box center [460, 273] width 387 height 18
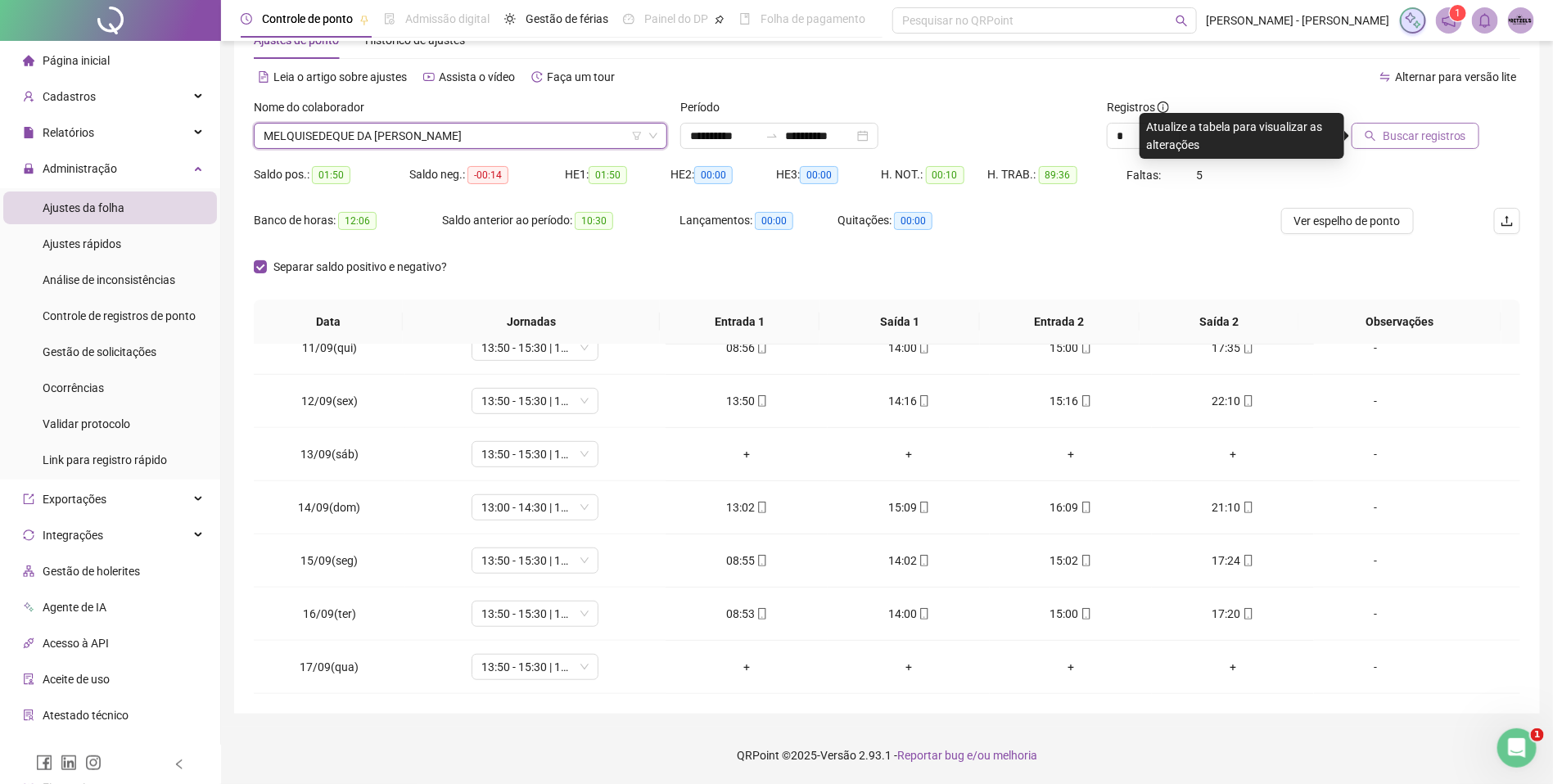
click at [1376, 131] on icon "search" at bounding box center [1370, 135] width 11 height 11
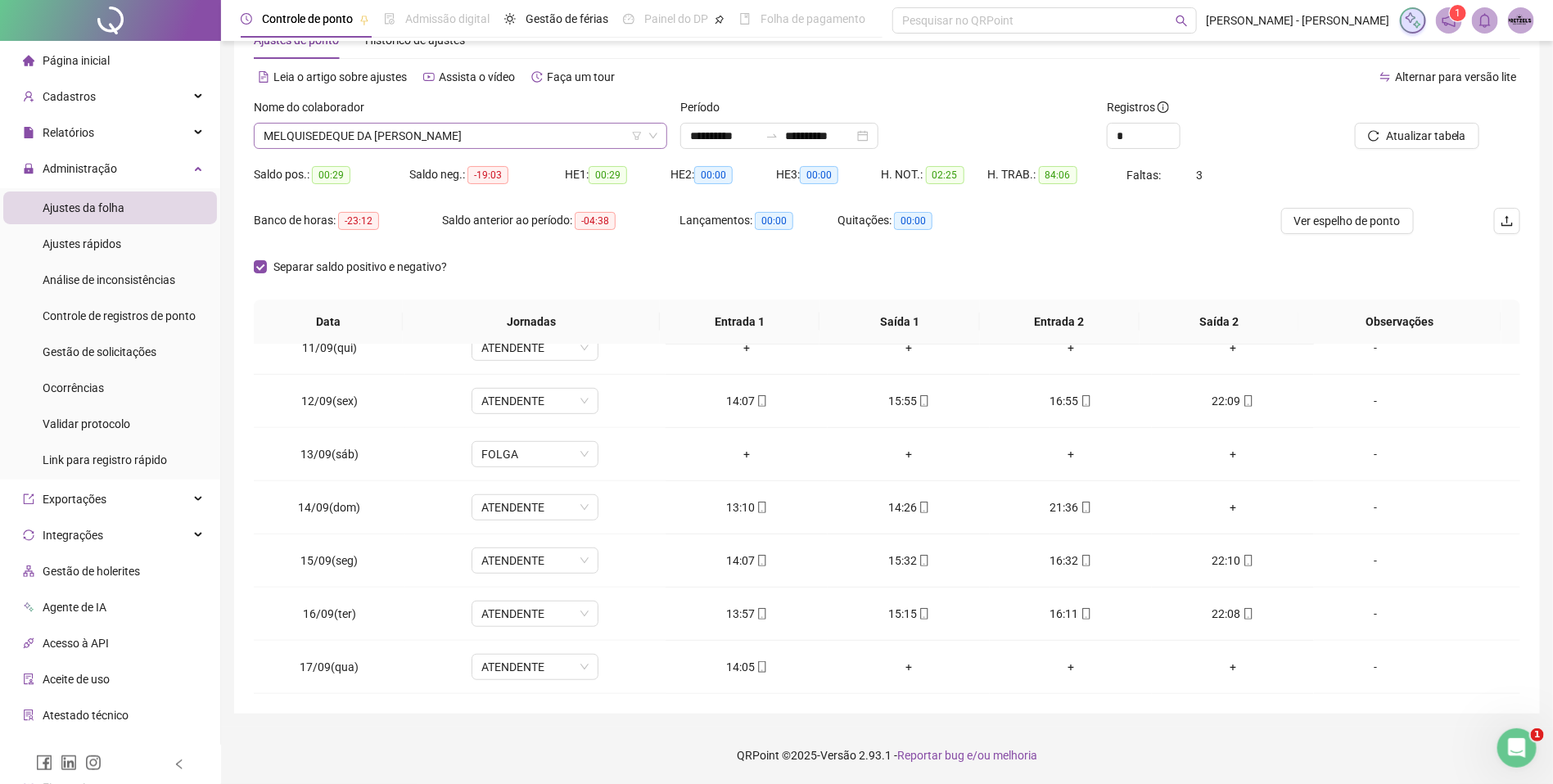
click at [489, 126] on span "MELQUISEDEQUE DA [PERSON_NAME]" at bounding box center [459, 135] width 393 height 24
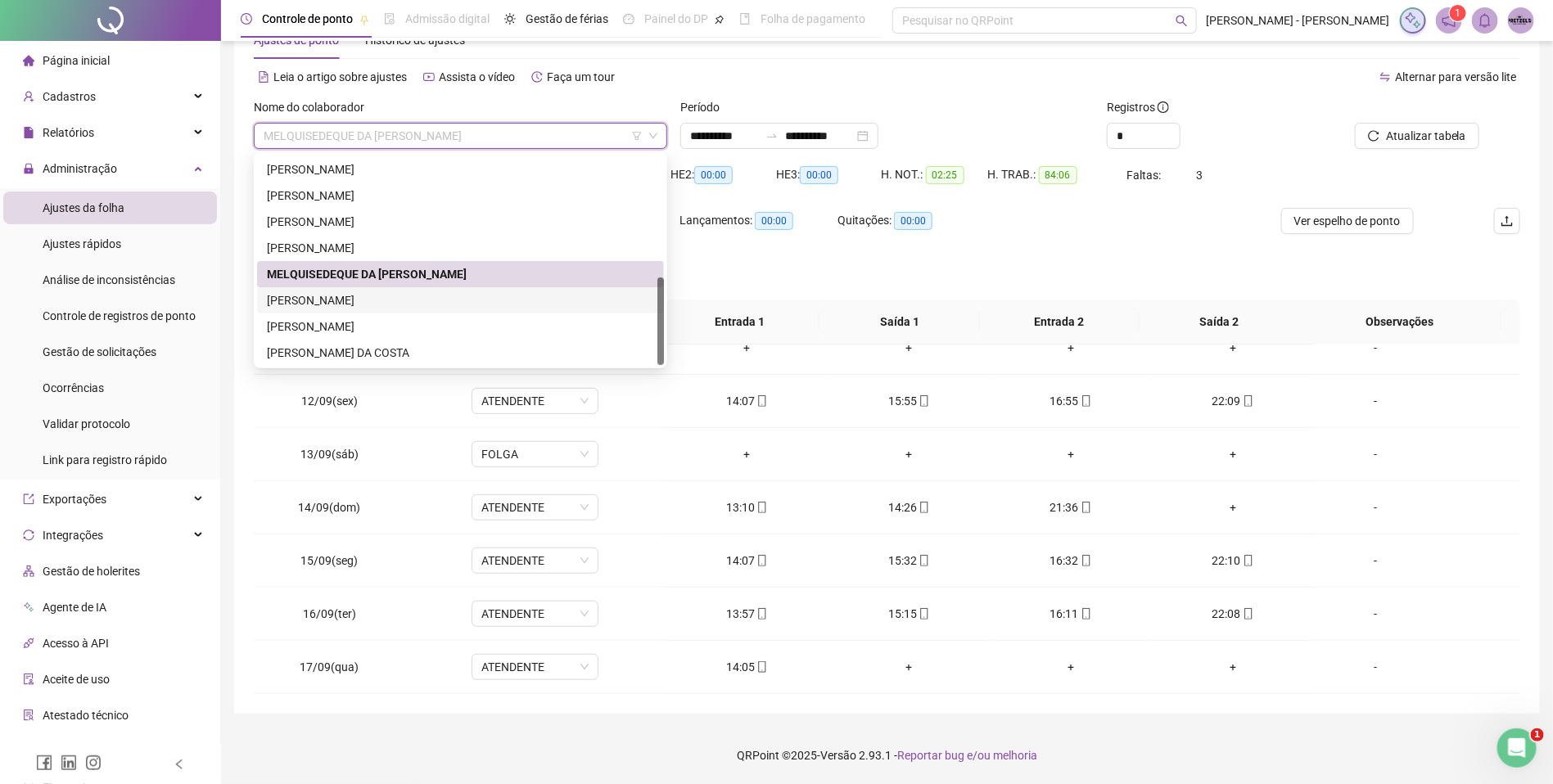
click at [381, 292] on div "[PERSON_NAME]" at bounding box center [460, 300] width 387 height 18
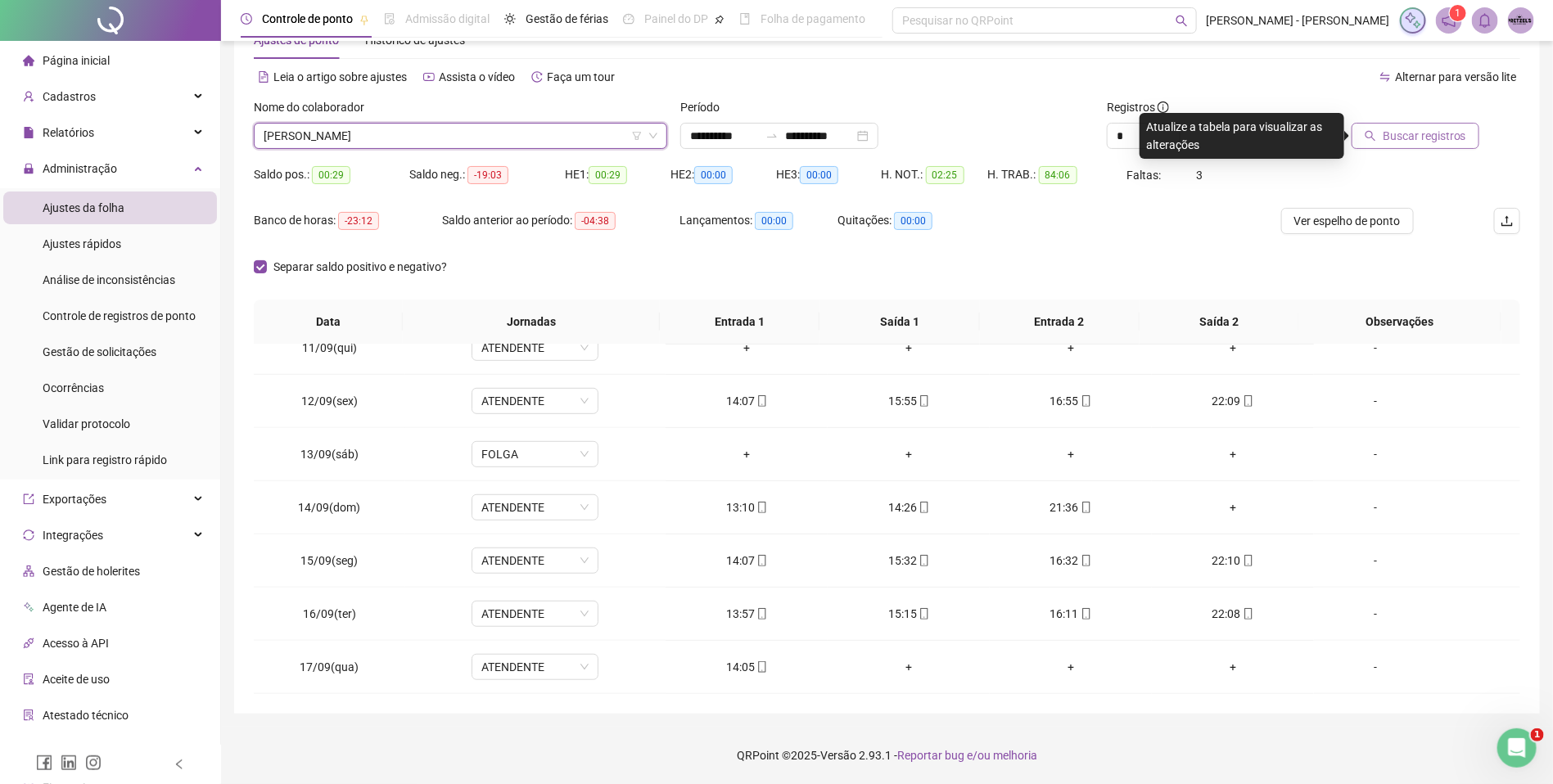
click at [1413, 128] on span "Buscar registros" at bounding box center [1424, 135] width 83 height 18
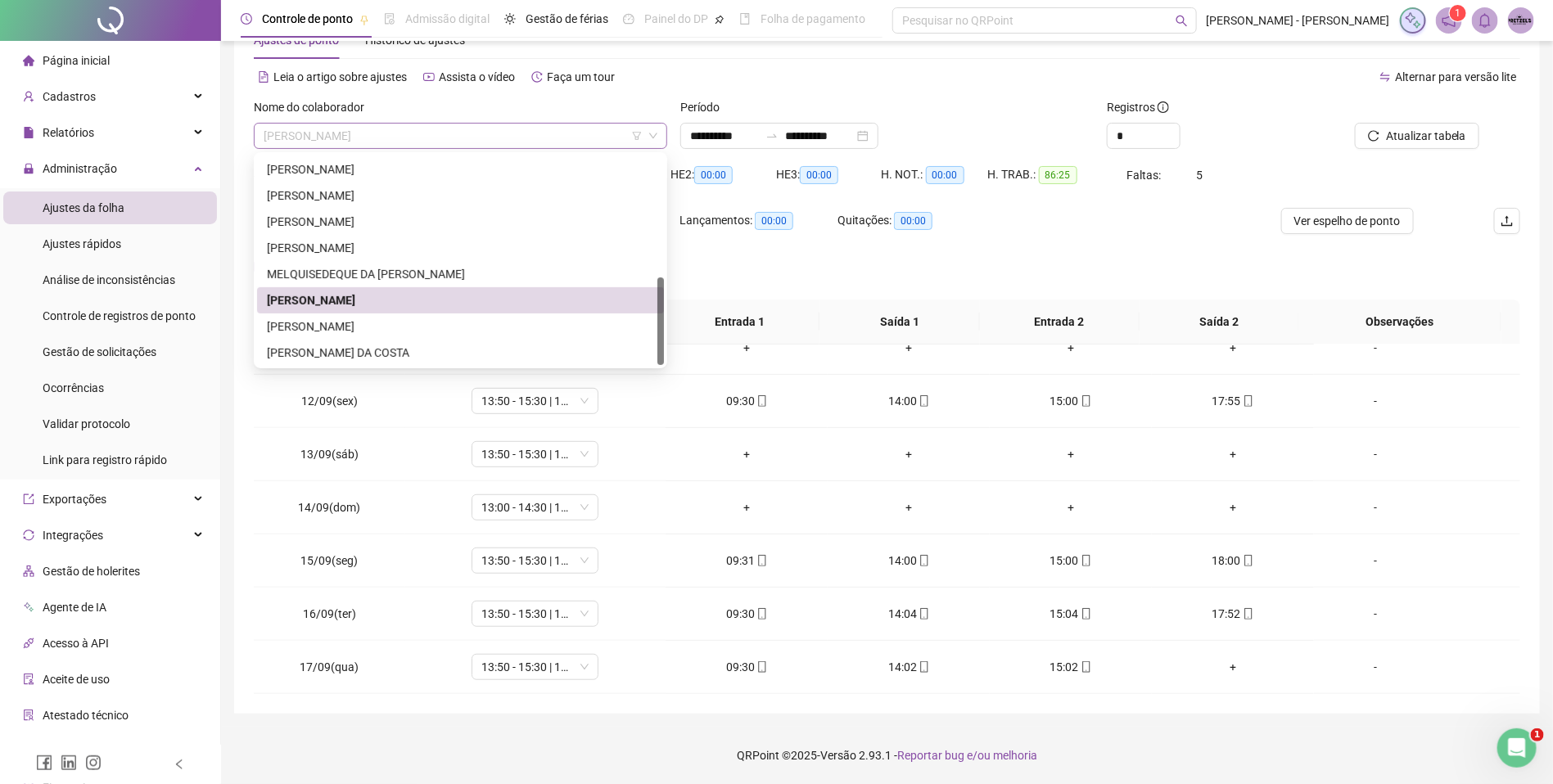
click at [454, 138] on span "[PERSON_NAME]" at bounding box center [459, 135] width 393 height 24
click at [403, 320] on div "[PERSON_NAME]" at bounding box center [460, 326] width 387 height 18
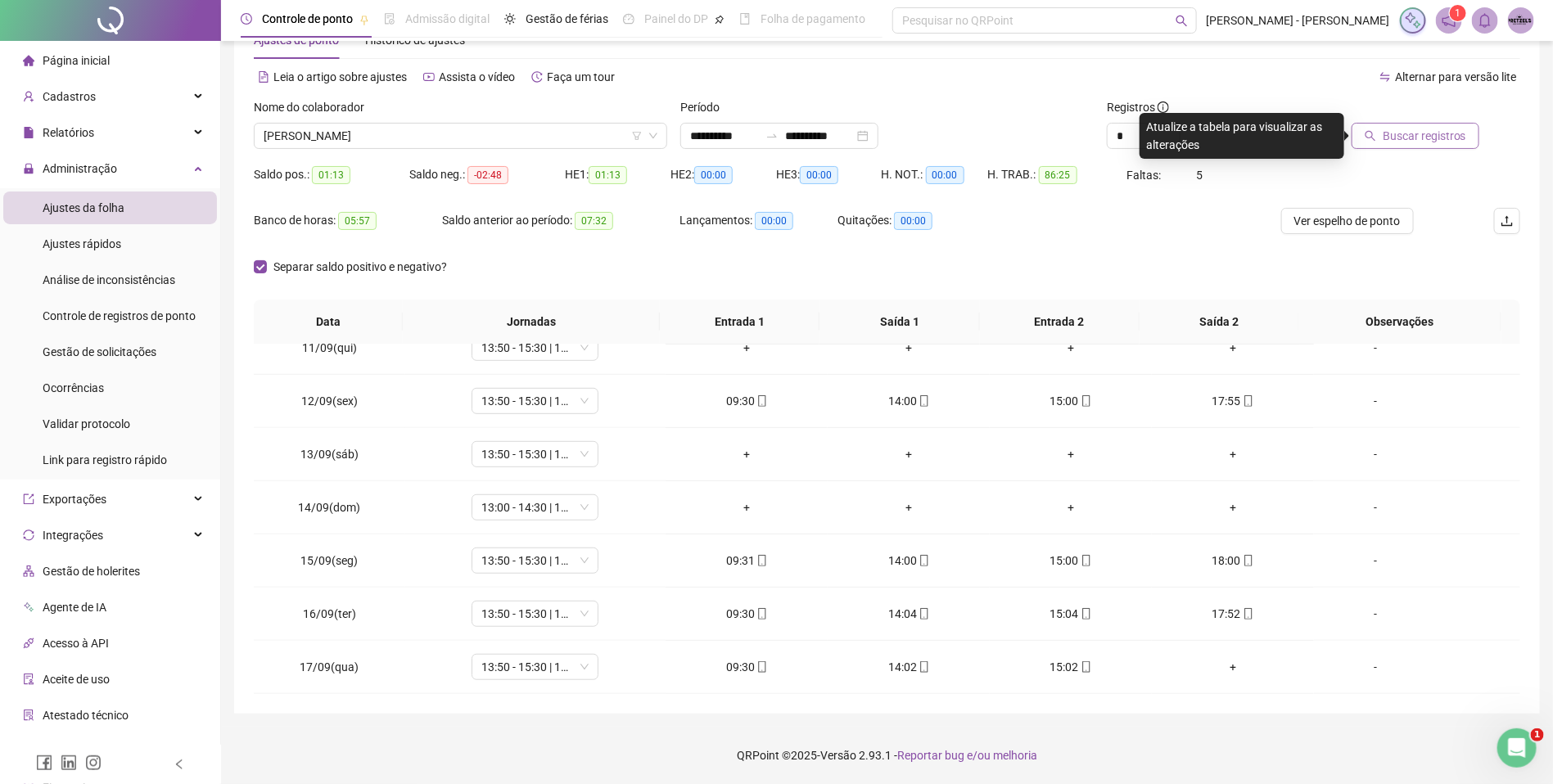
click at [1398, 134] on span "Buscar registros" at bounding box center [1424, 135] width 83 height 18
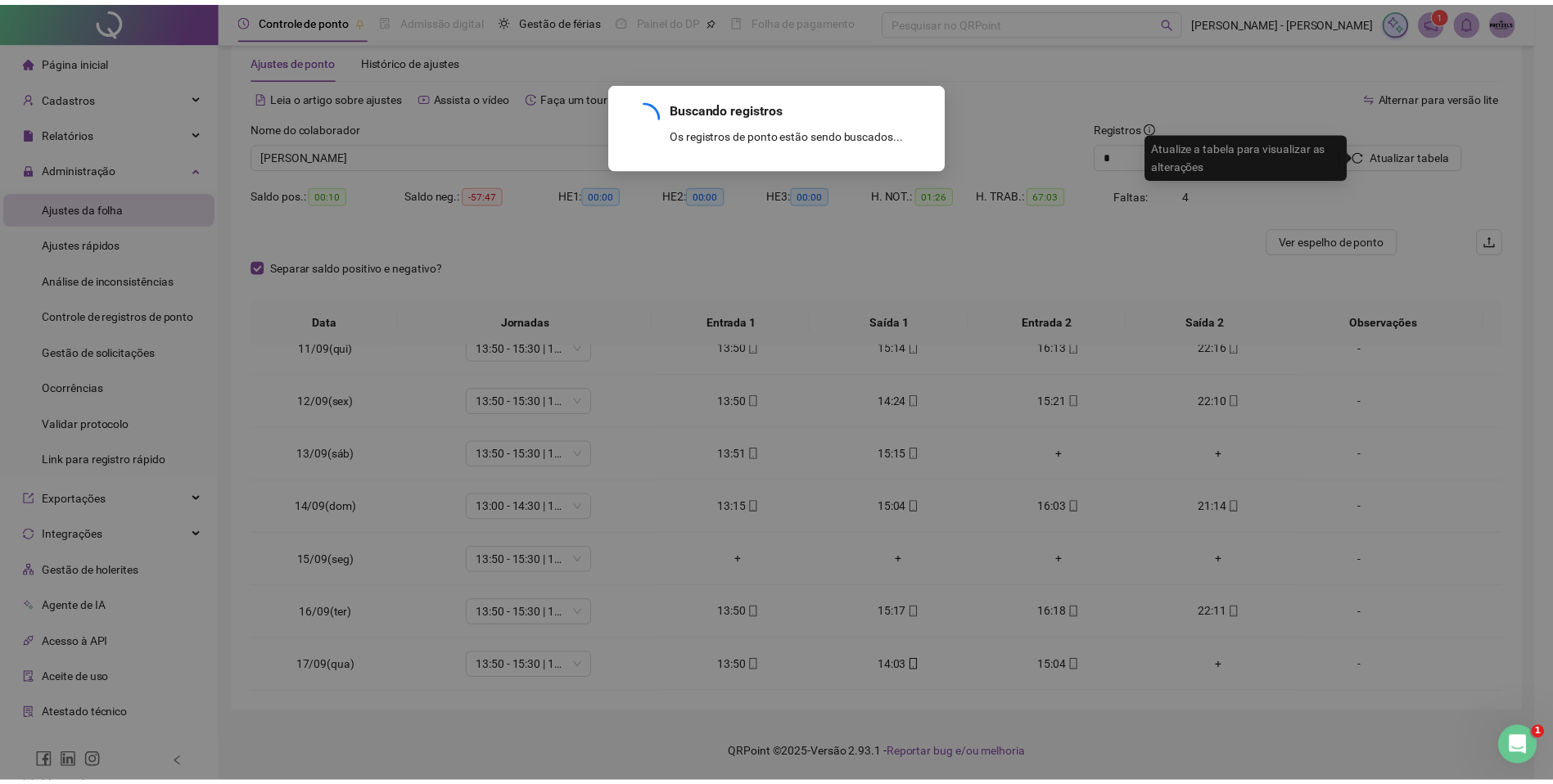
scroll to position [33, 0]
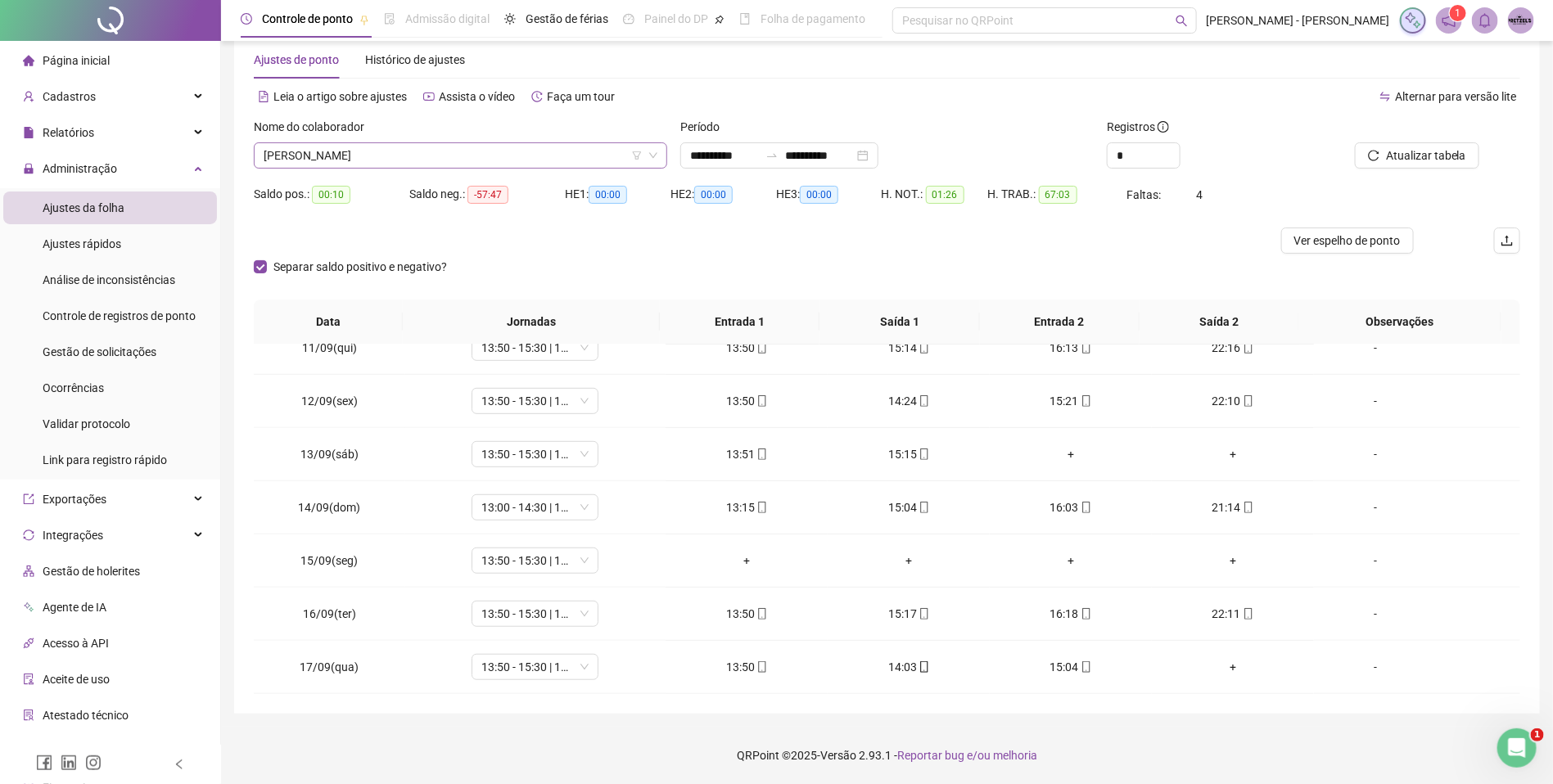
click at [392, 152] on span "[PERSON_NAME]" at bounding box center [459, 155] width 393 height 24
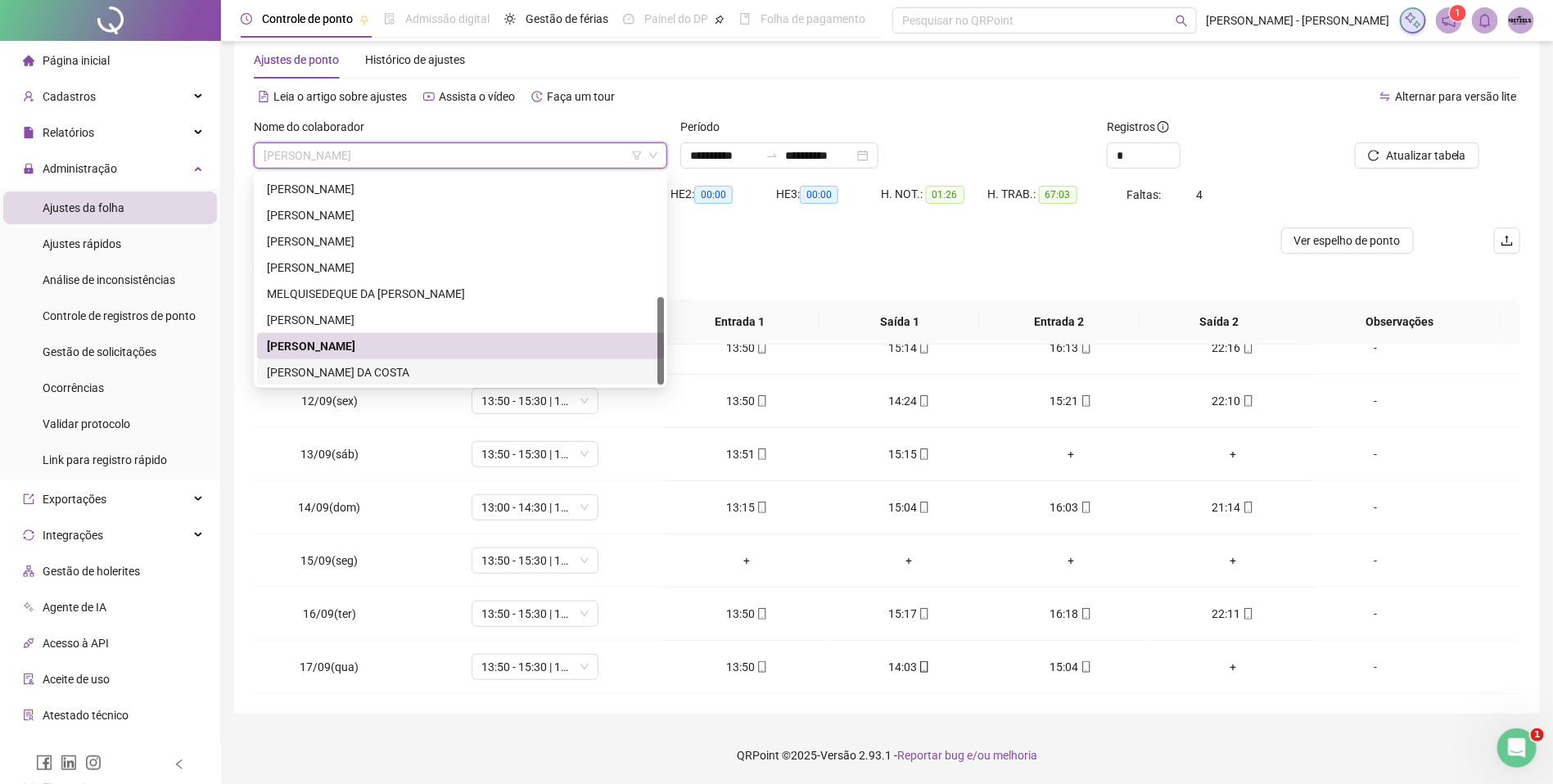
click at [354, 368] on div "[PERSON_NAME] DA COSTA" at bounding box center [460, 372] width 387 height 18
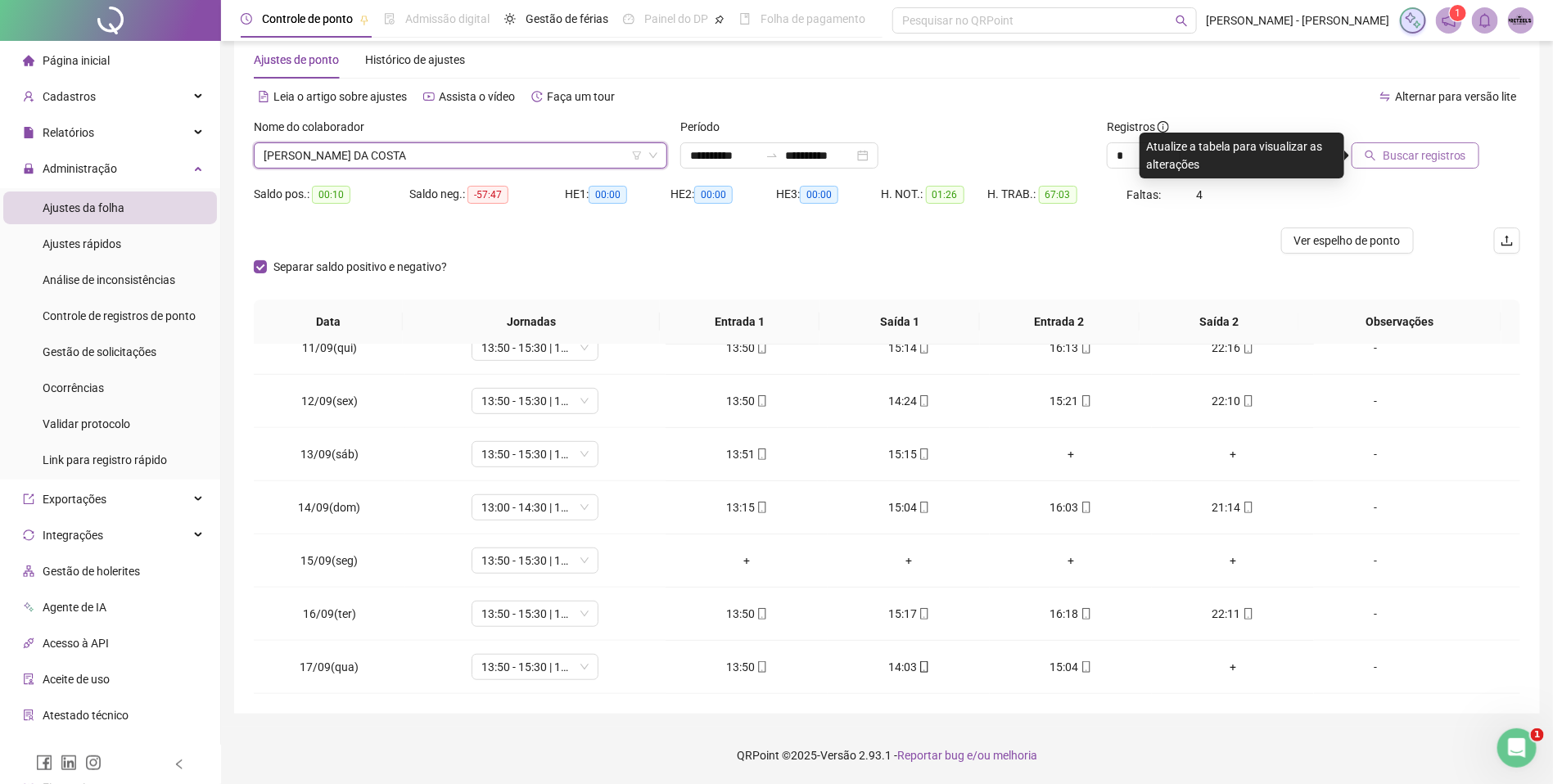
click at [1425, 148] on span "Buscar registros" at bounding box center [1424, 155] width 83 height 18
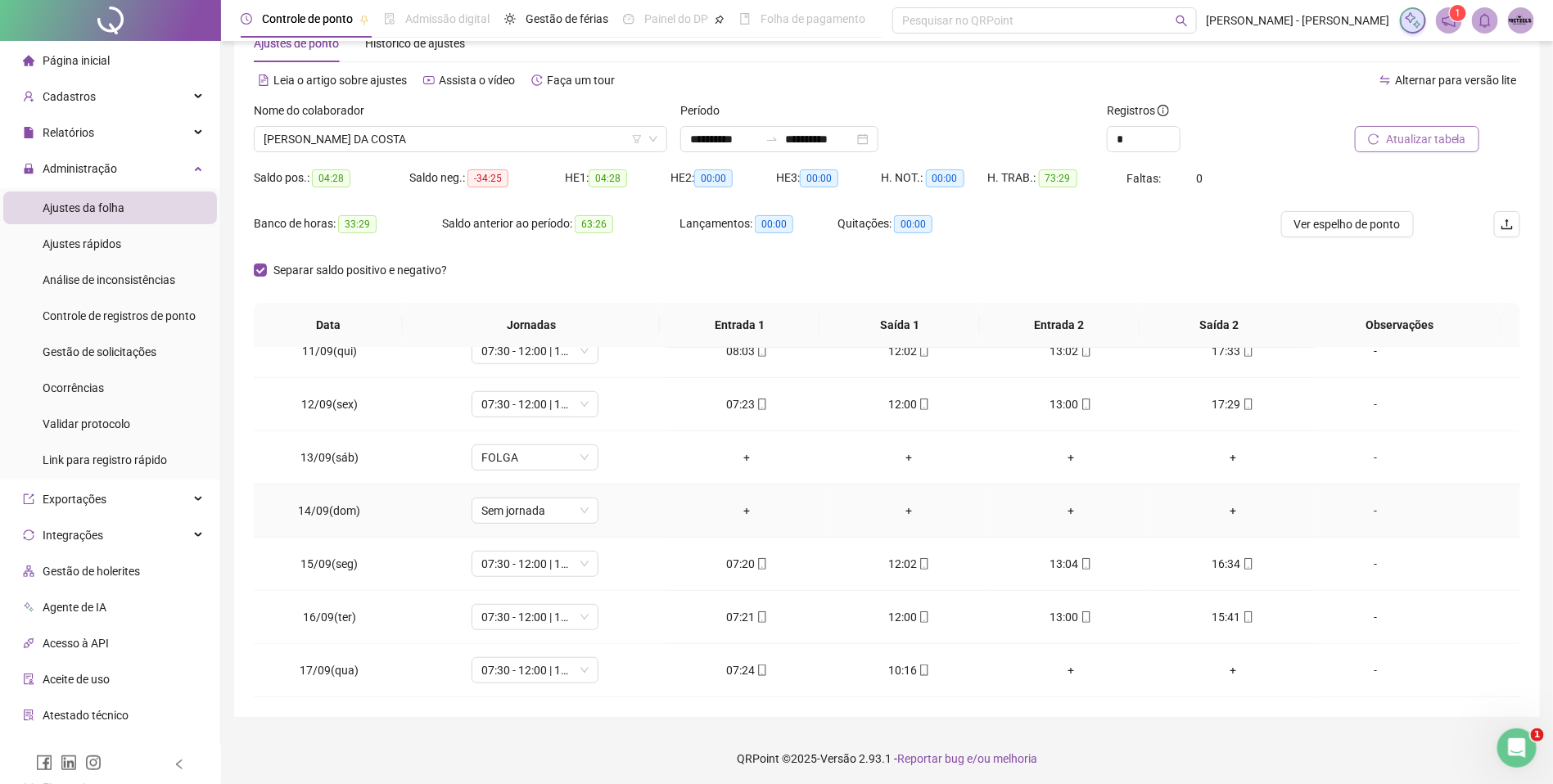
scroll to position [52, 0]
